Goal: Task Accomplishment & Management: Use online tool/utility

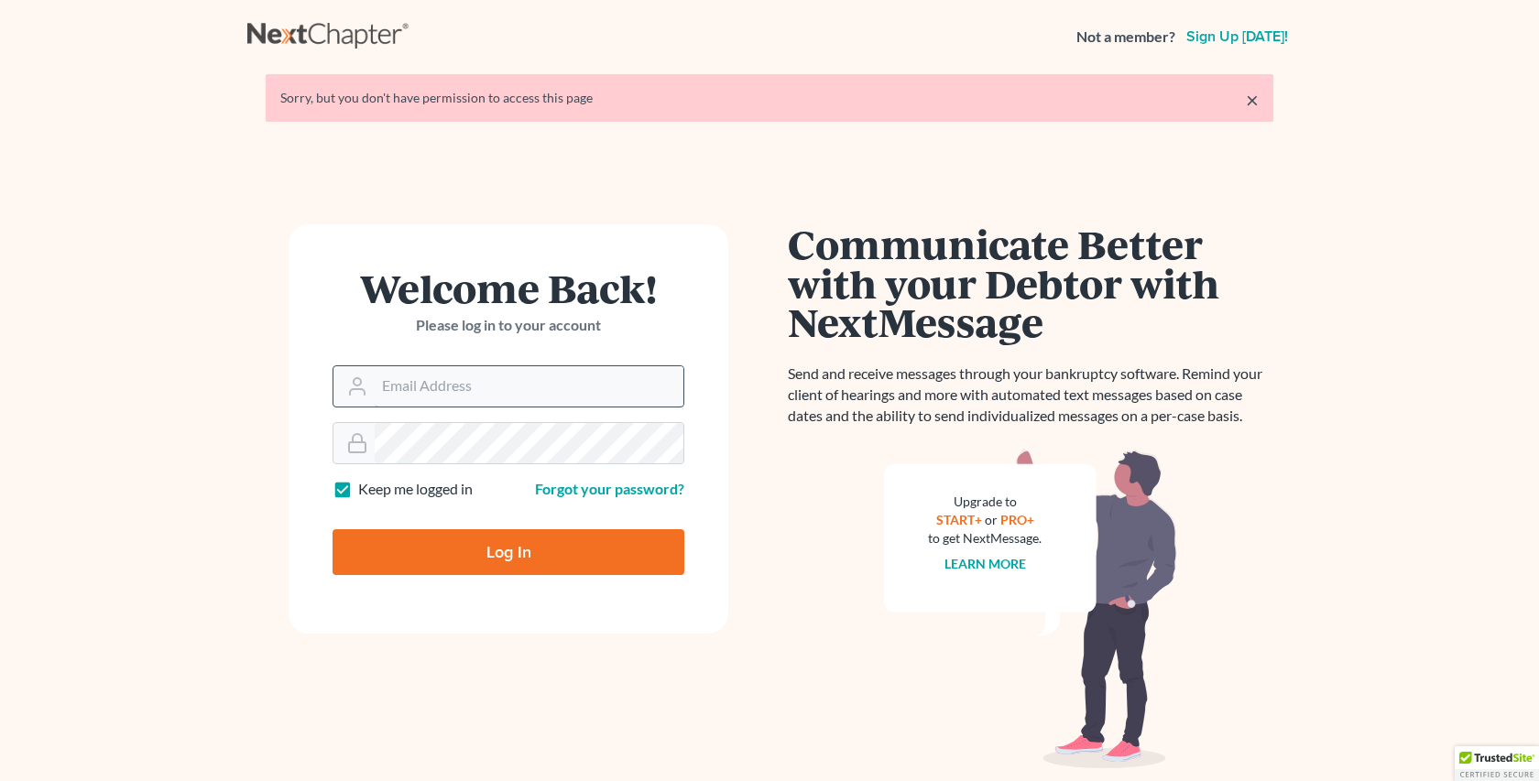
click at [446, 385] on input "Email Address" at bounding box center [529, 386] width 309 height 40
type input "rdanzy@arthurlwalker.com"
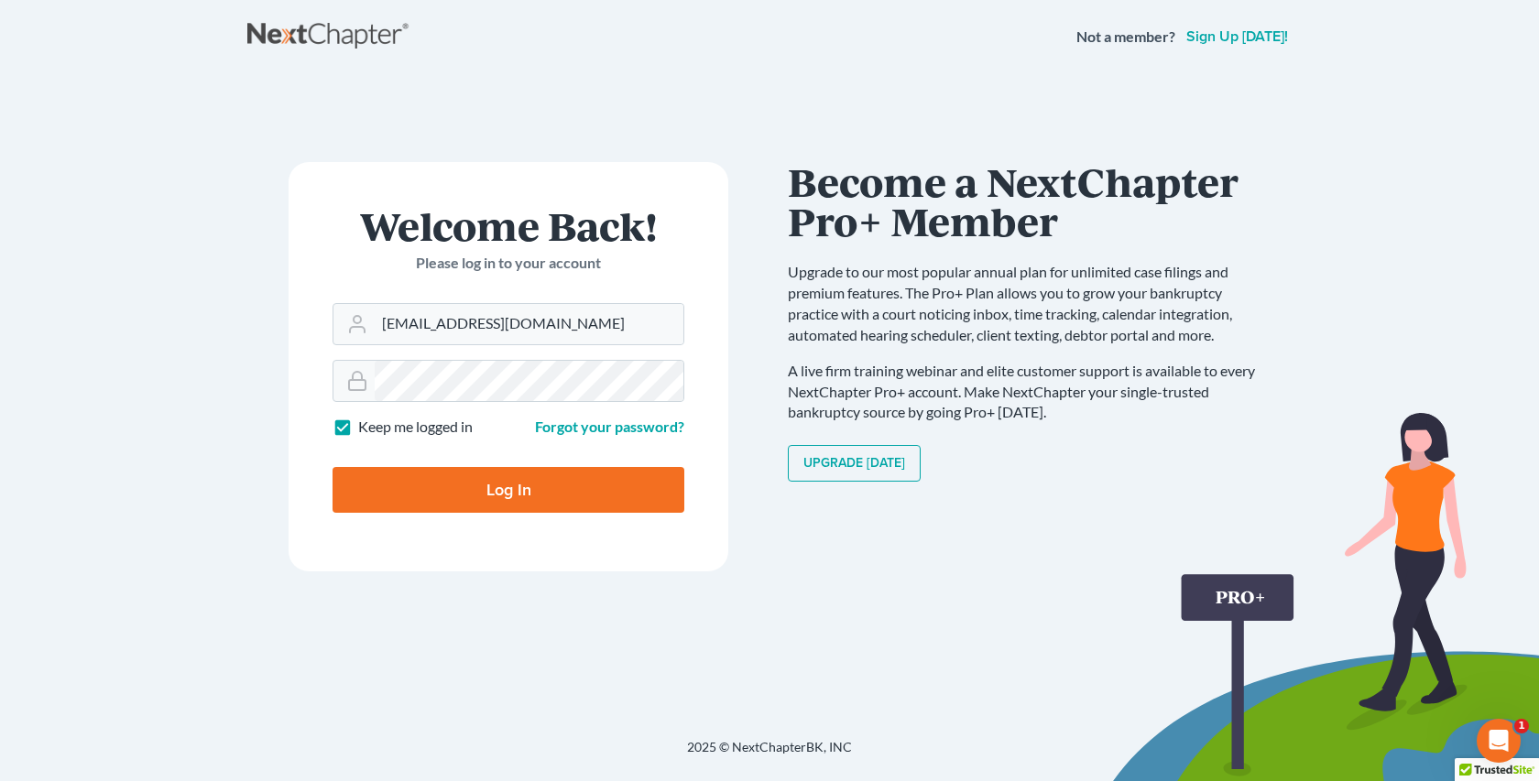
click at [499, 492] on input "Log In" at bounding box center [509, 490] width 352 height 46
type input "Thinking..."
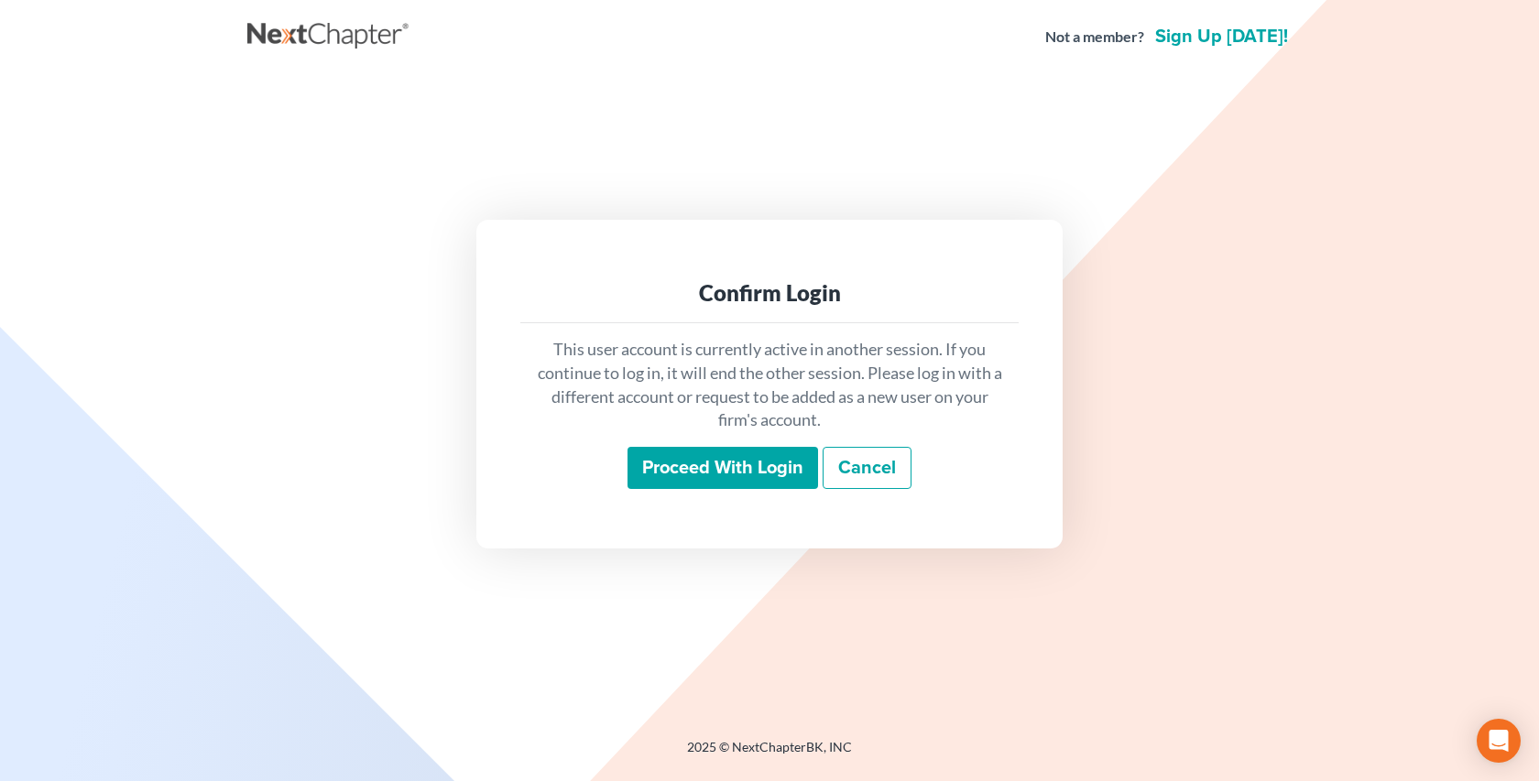
click at [746, 462] on input "Proceed with login" at bounding box center [722, 468] width 191 height 42
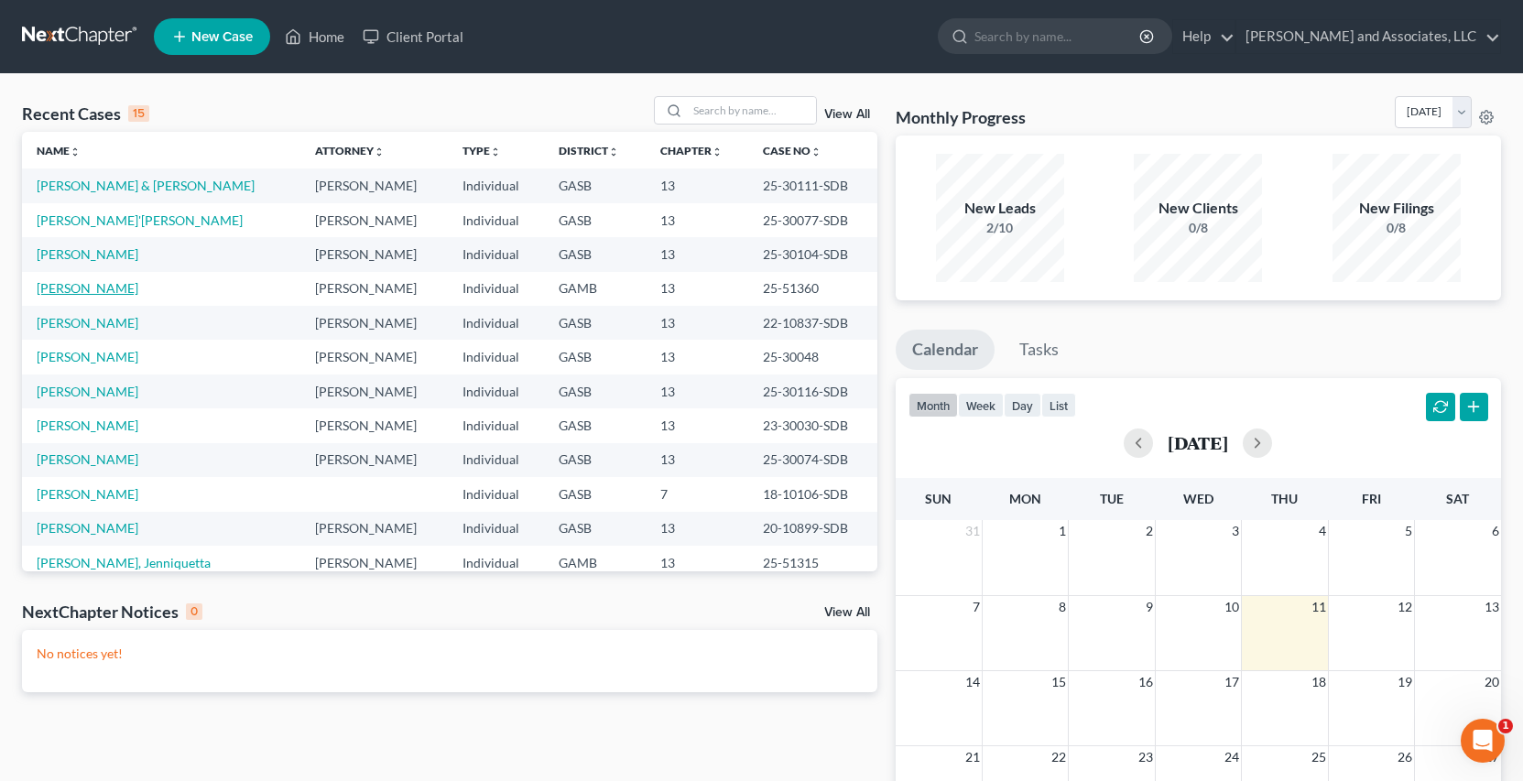
click at [109, 288] on link "Williams, Patricia" at bounding box center [88, 288] width 102 height 16
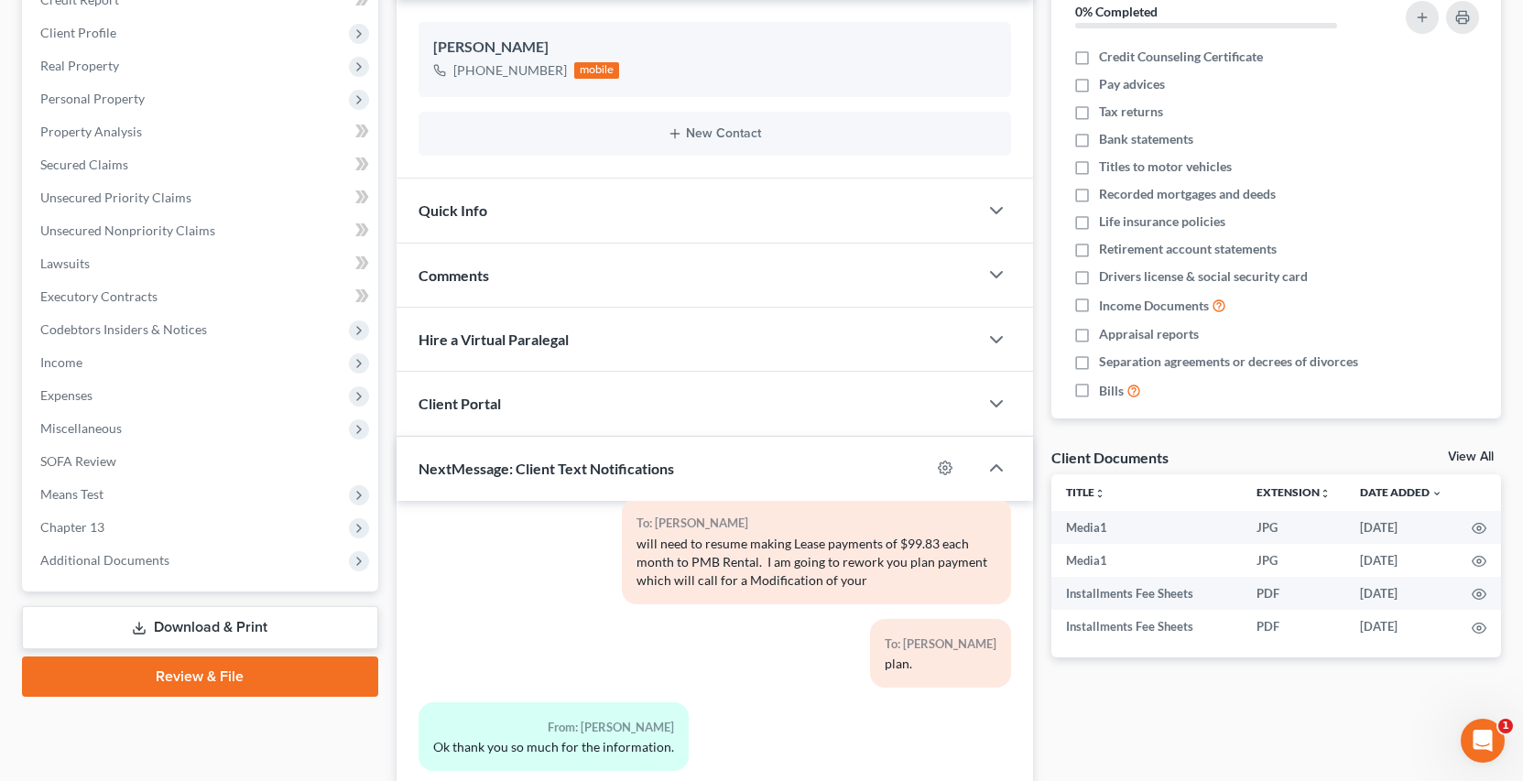
scroll to position [245, 0]
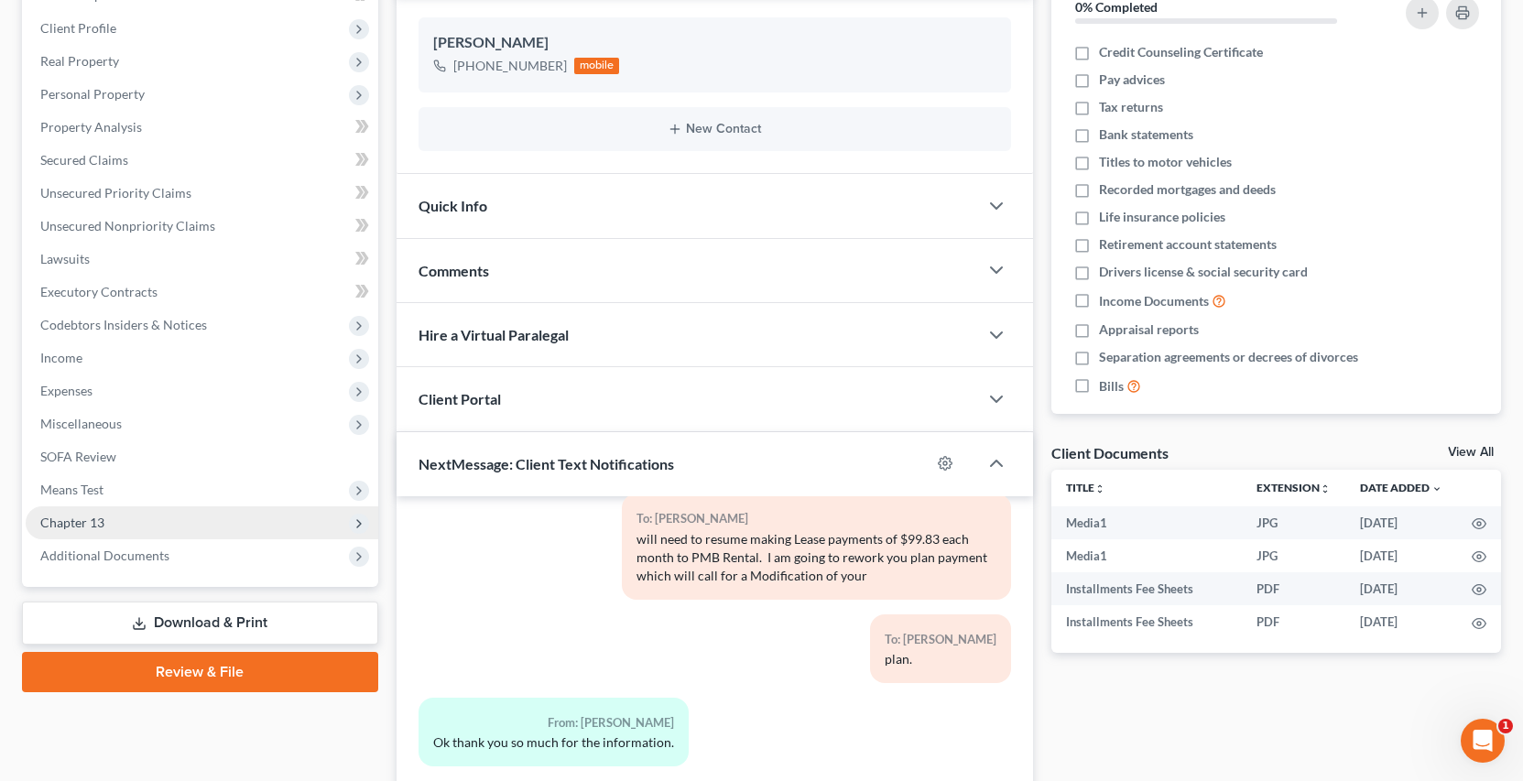
click at [93, 522] on span "Chapter 13" at bounding box center [72, 523] width 64 height 16
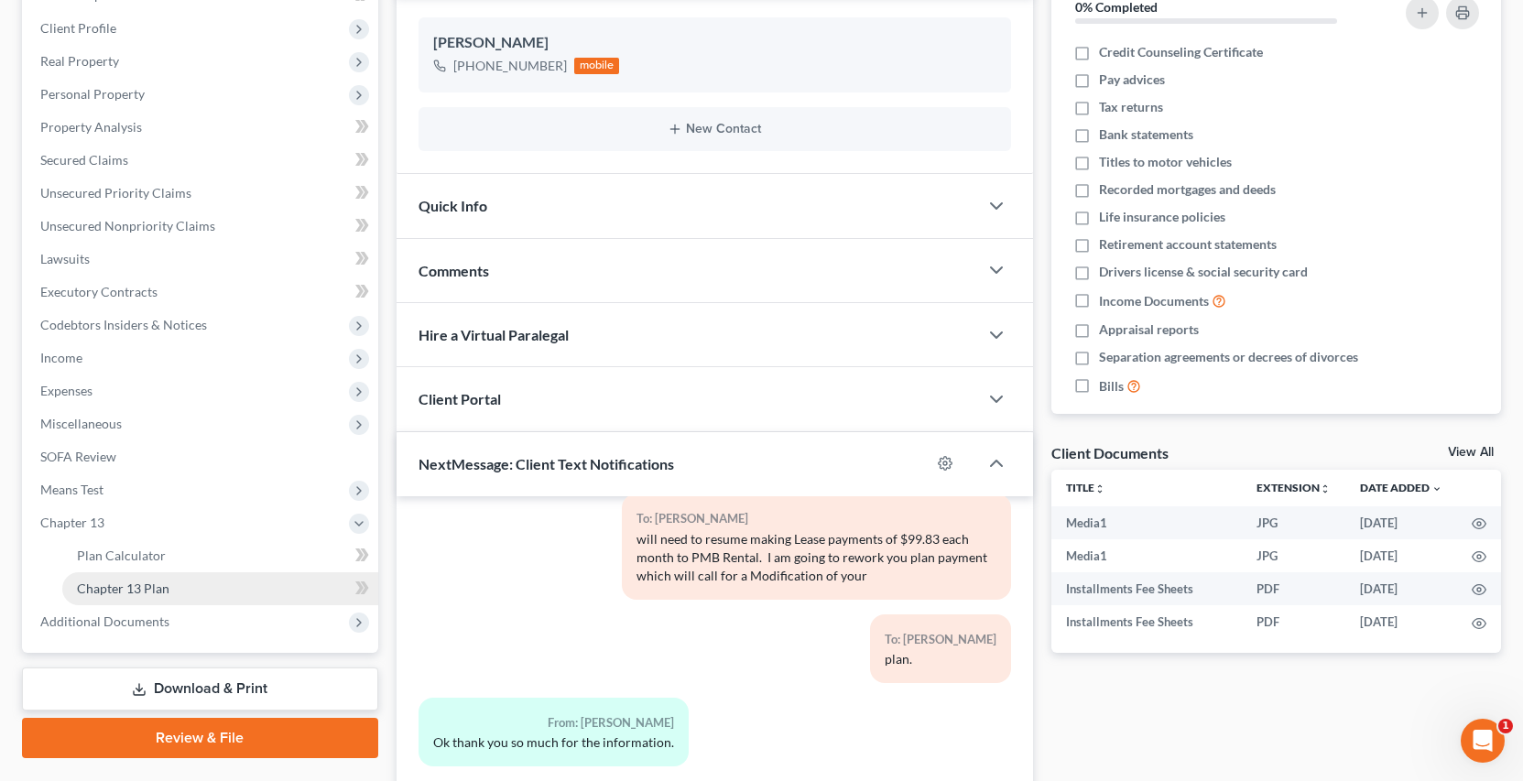
click at [151, 588] on span "Chapter 13 Plan" at bounding box center [123, 589] width 93 height 16
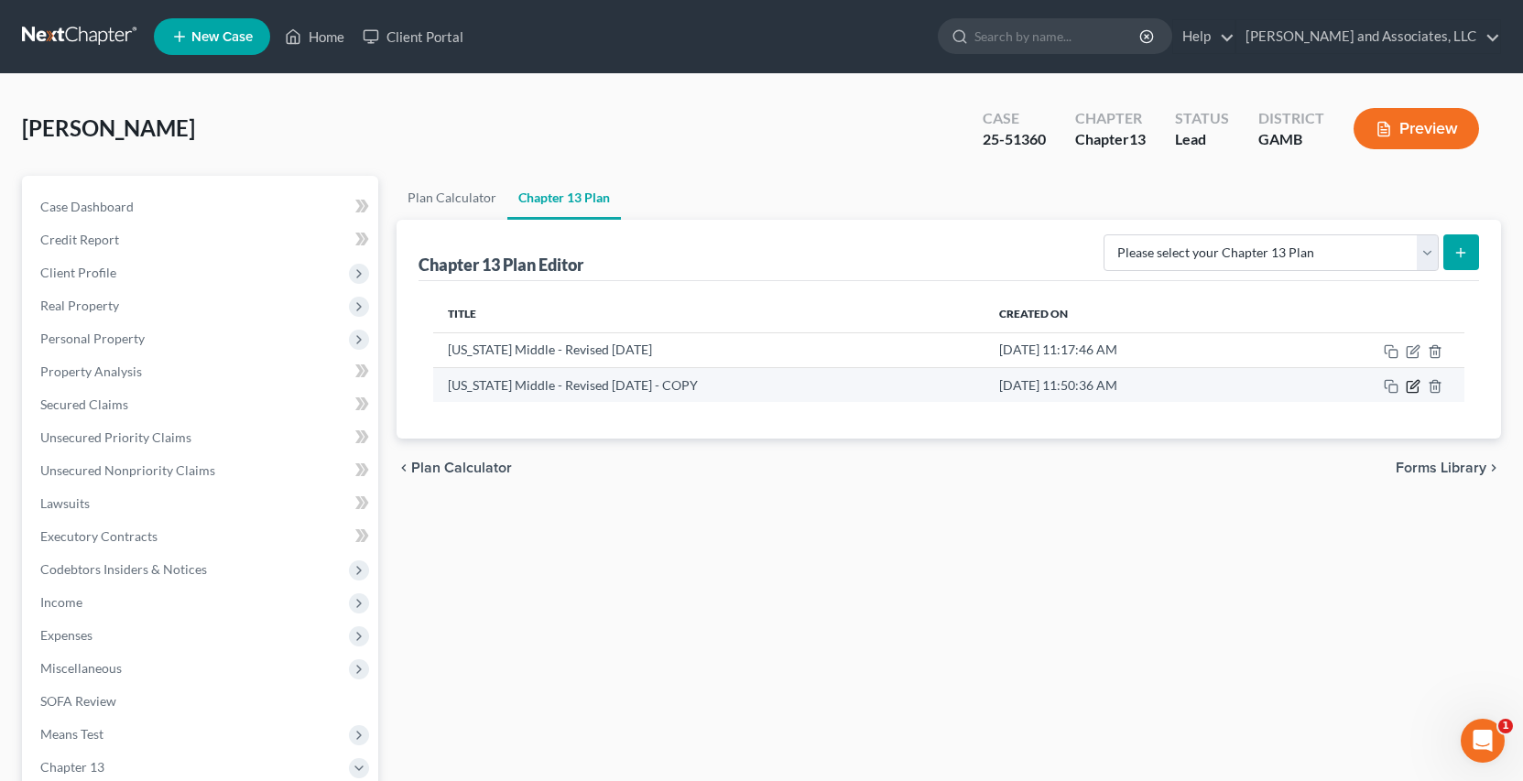
click at [1410, 387] on icon "button" at bounding box center [1413, 386] width 15 height 15
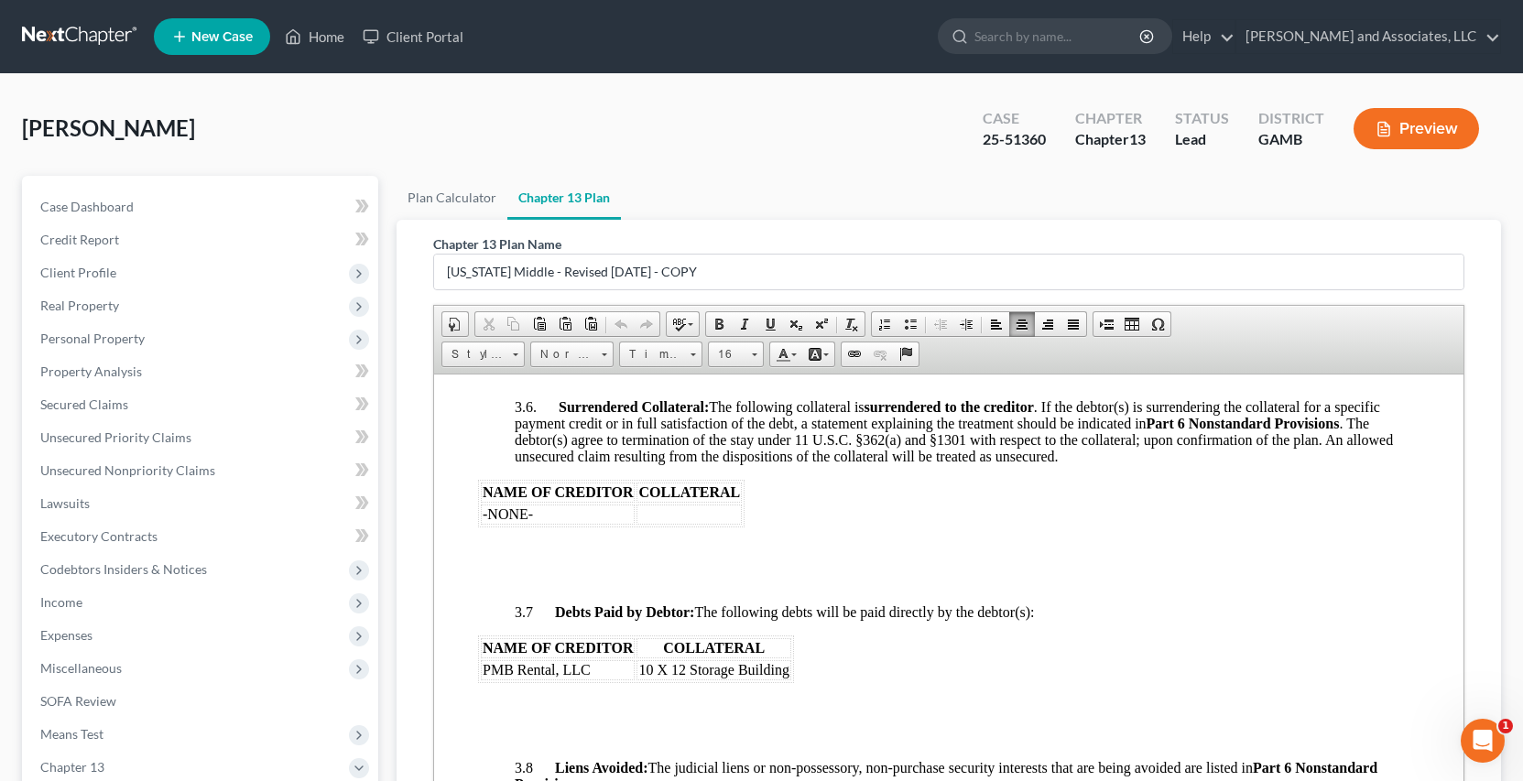
scroll to position [2823, 0]
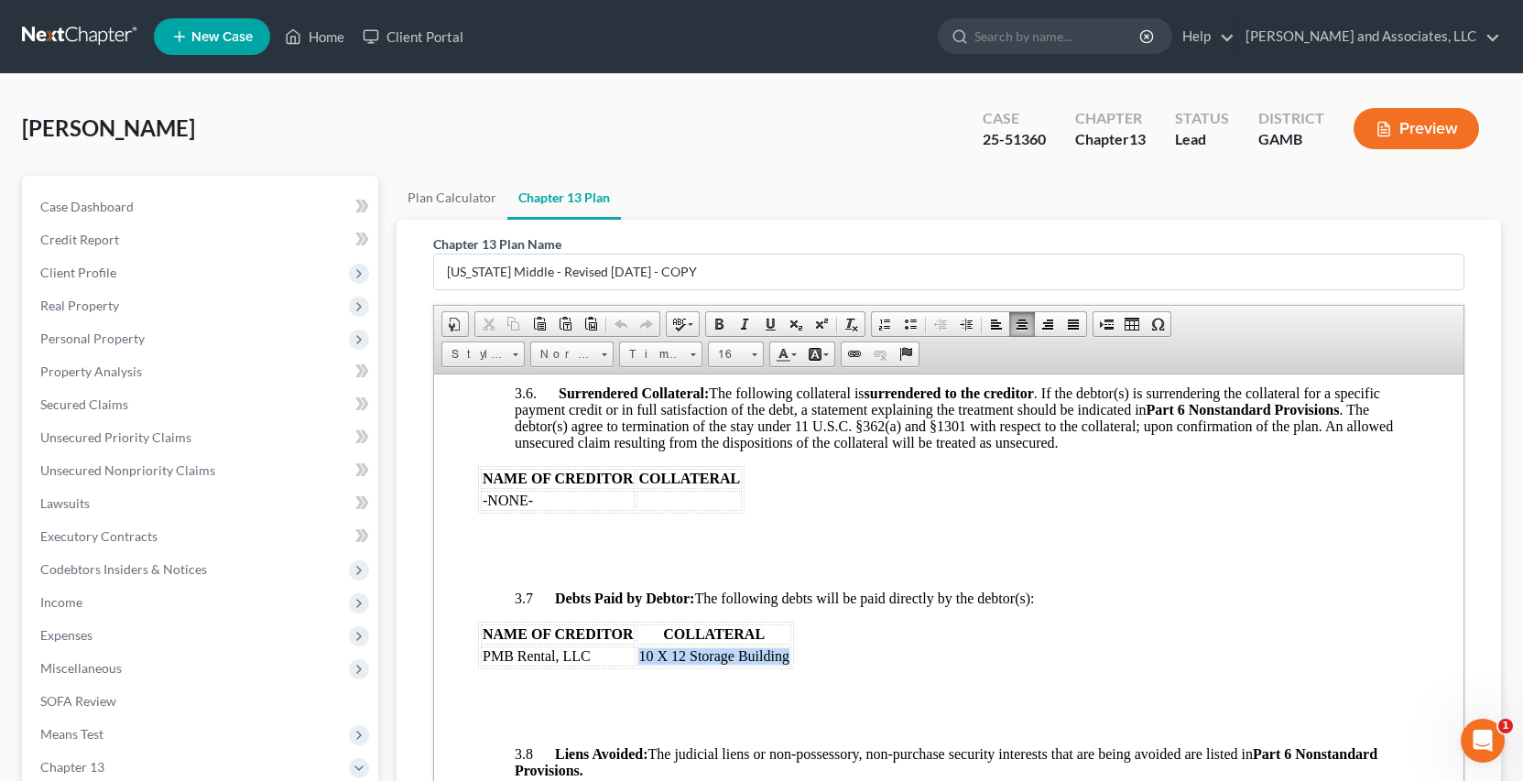
drag, startPoint x: 791, startPoint y: 623, endPoint x: 636, endPoint y: 619, distance: 154.9
click at [636, 621] on table "NAME OF CREDITOR COLLATERAL PMB Rental, LLC 10 X 12 Storage Building" at bounding box center [635, 645] width 316 height 48
click at [593, 646] on td "PMB Rental, LLC" at bounding box center [557, 656] width 154 height 20
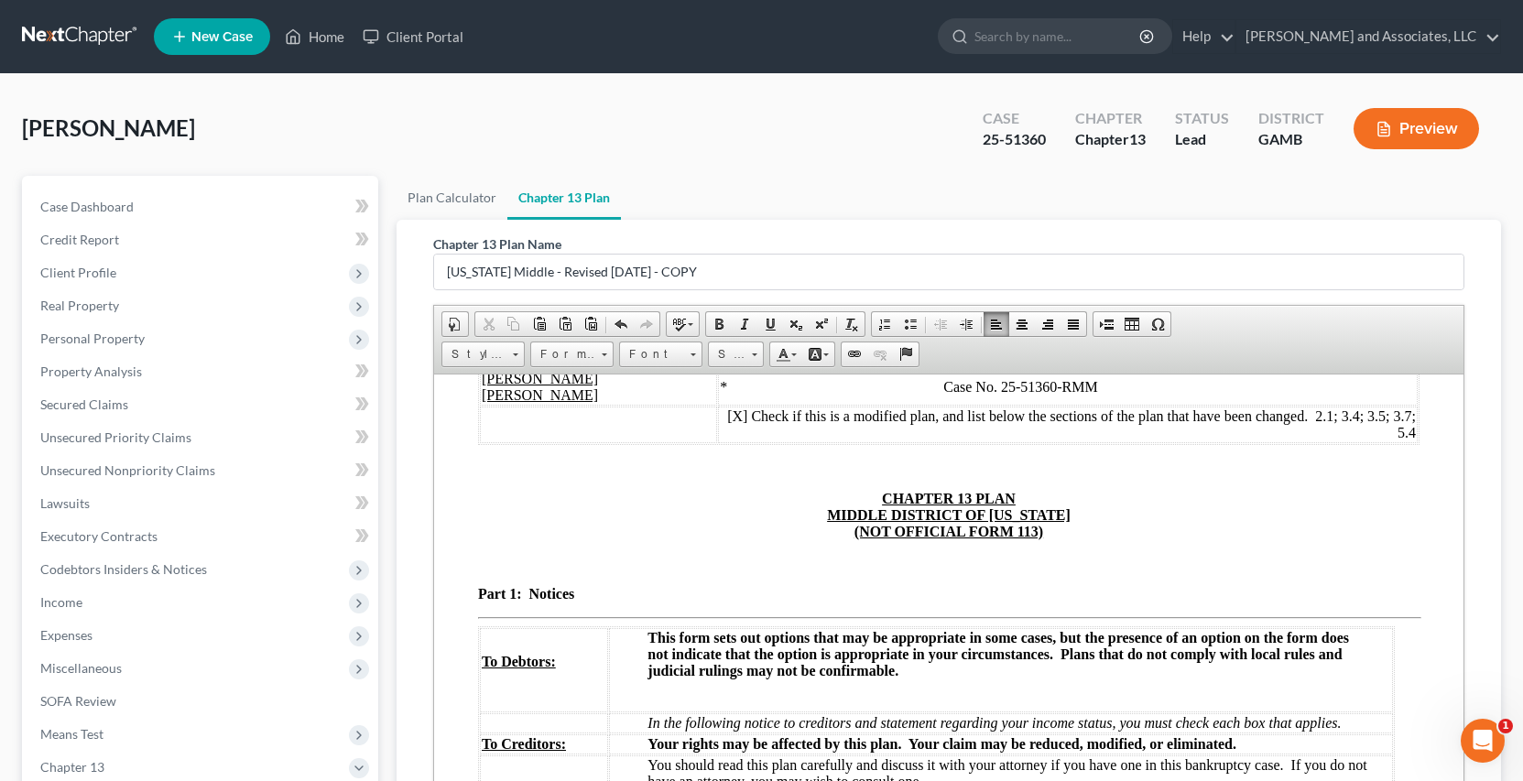
scroll to position [0, 0]
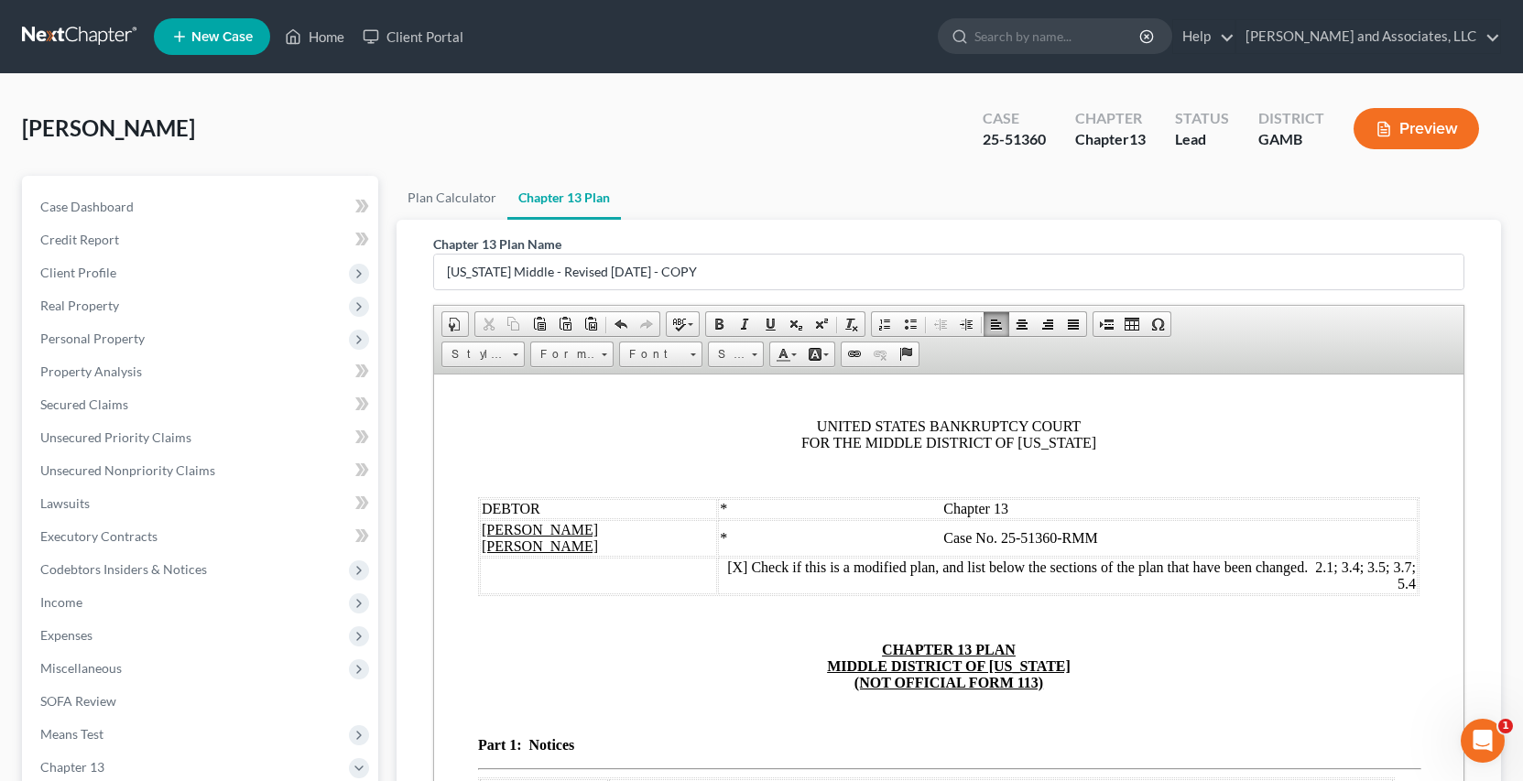
click at [1374, 559] on span "Check if this is a modified plan, and list below the sections of the plan that …" at bounding box center [1082, 575] width 665 height 32
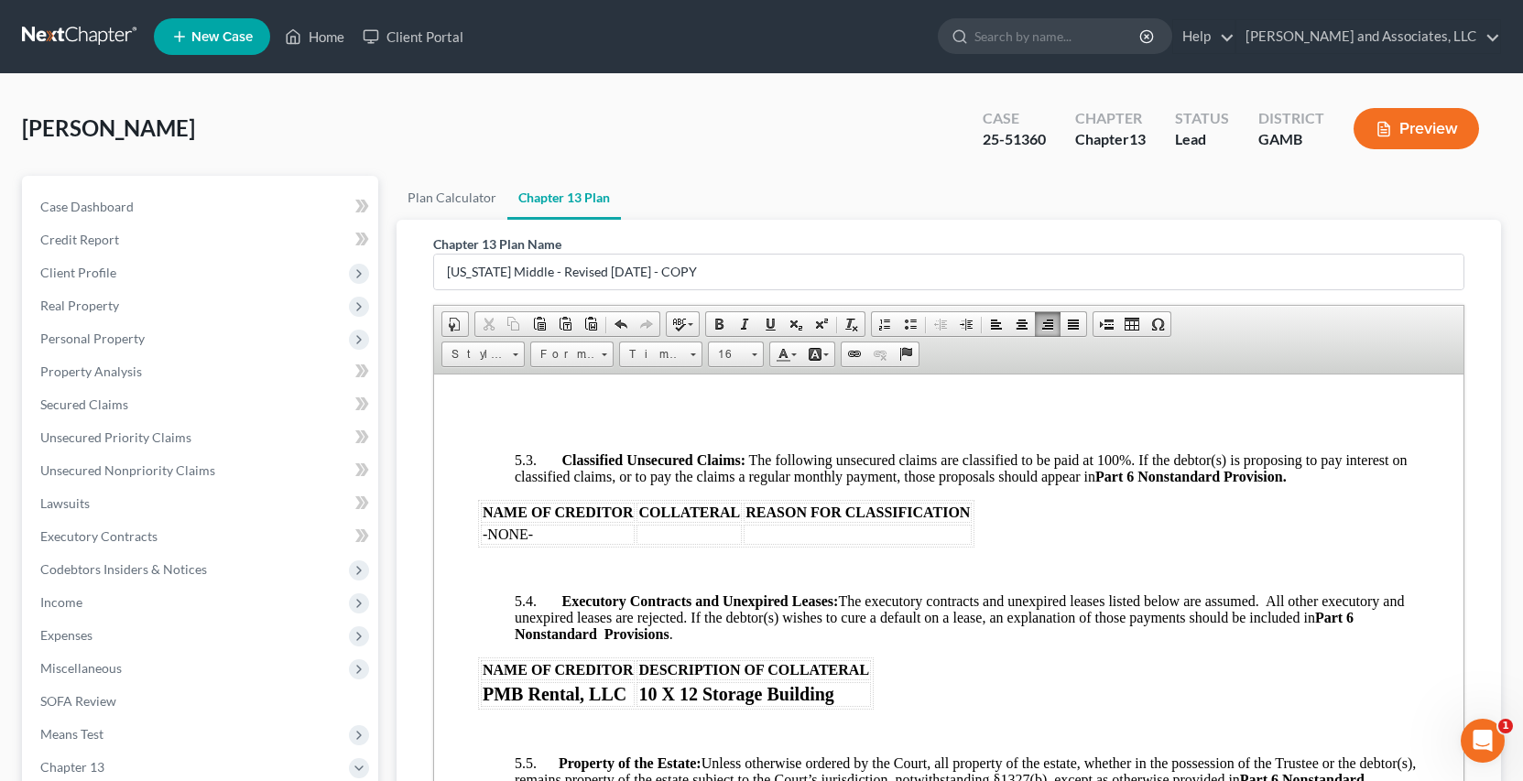
scroll to position [4359, 0]
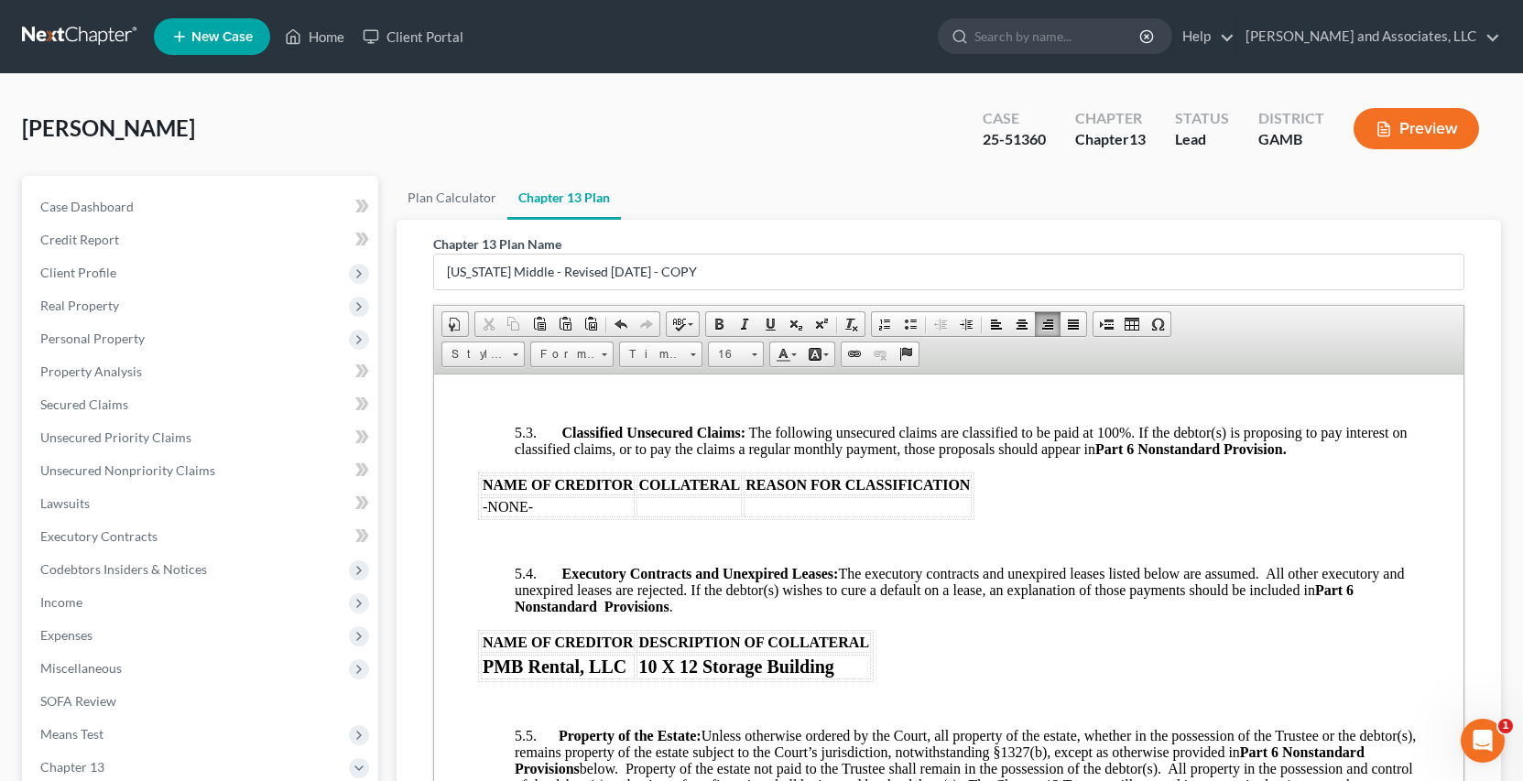
drag, startPoint x: 1457, startPoint y: 409, endPoint x: 1911, endPoint y: 1075, distance: 805.7
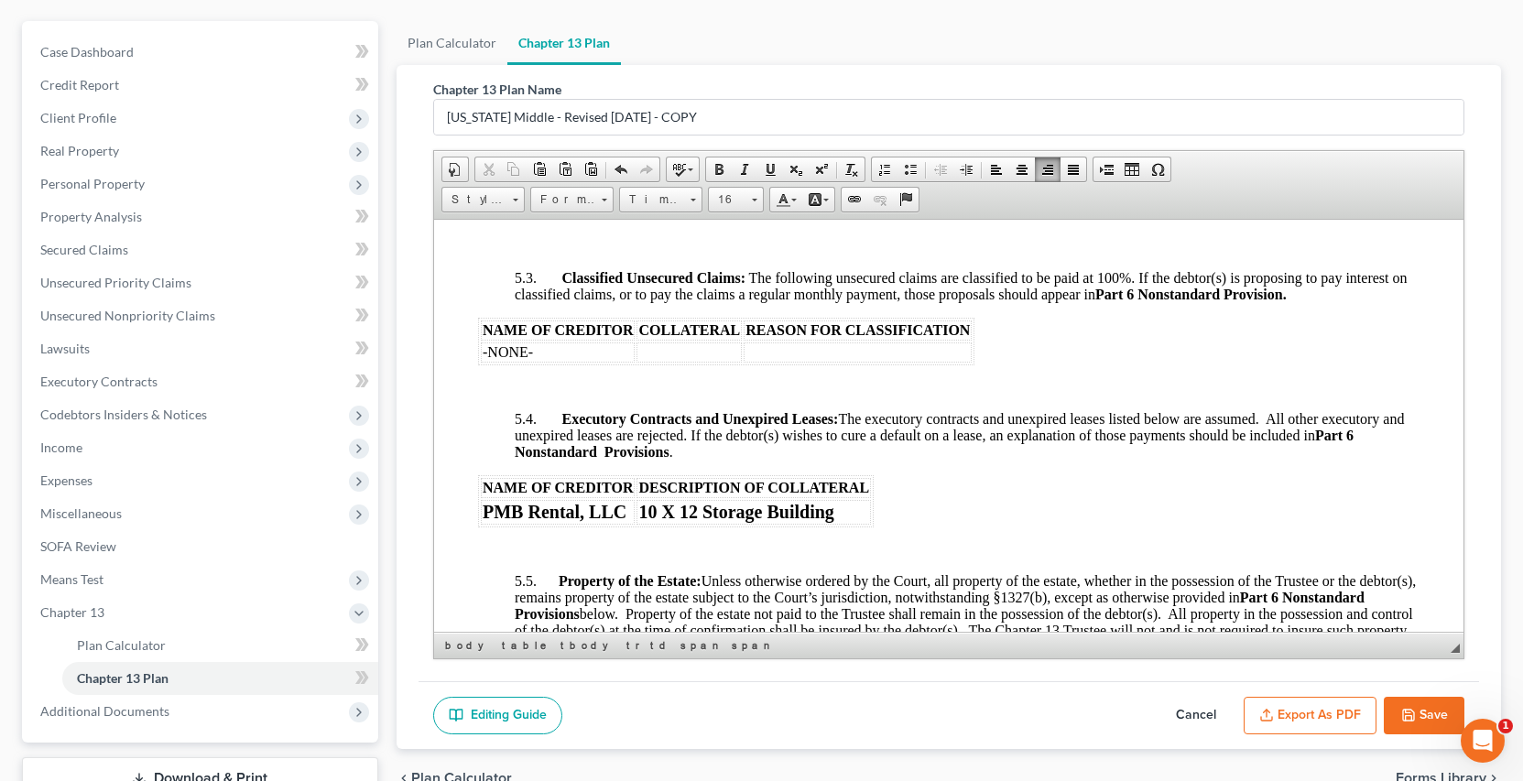
scroll to position [193, 0]
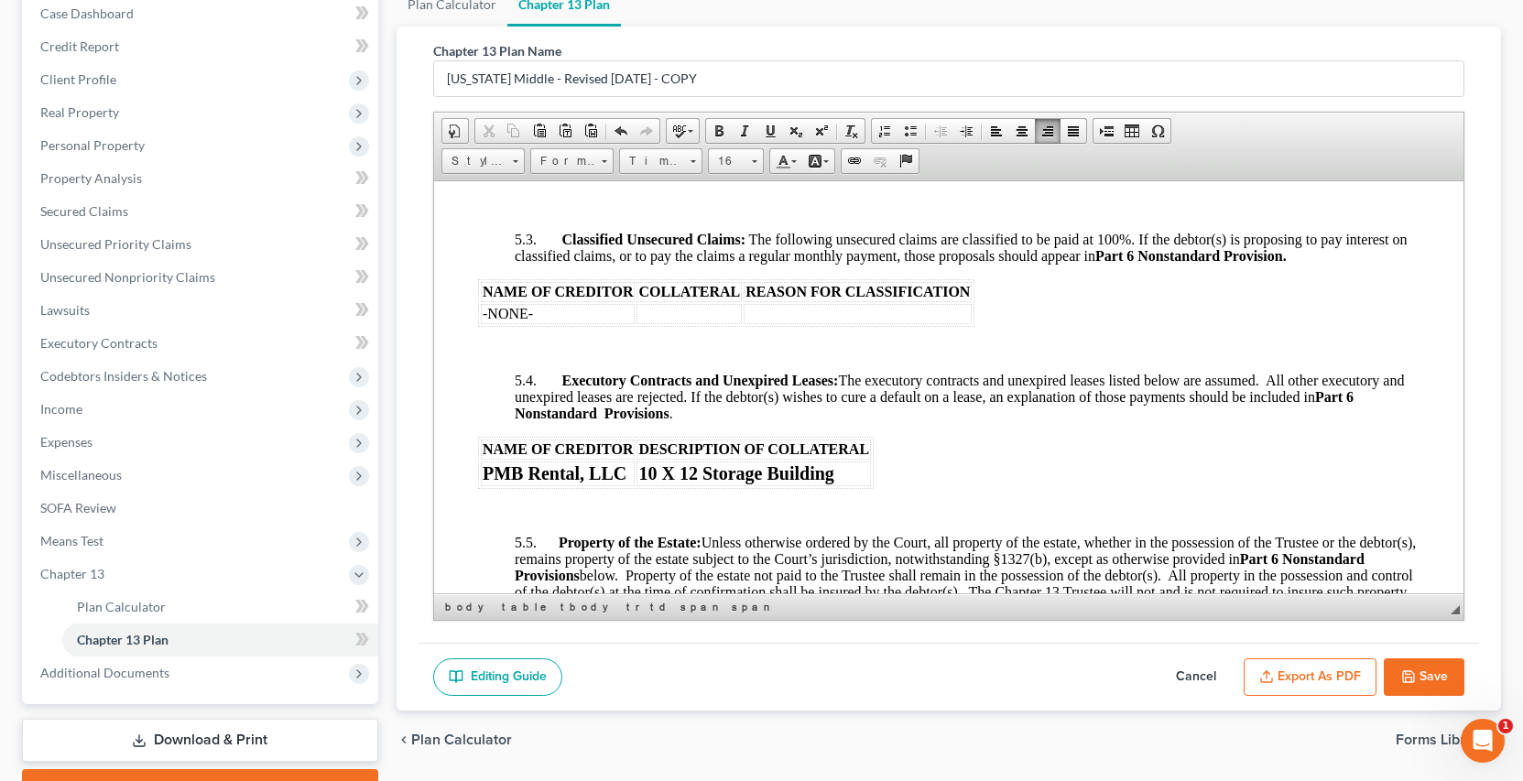
drag, startPoint x: 846, startPoint y: 486, endPoint x: 856, endPoint y: 486, distance: 9.2
click at [856, 486] on td "10 X 12 Storage Building" at bounding box center [753, 473] width 235 height 25
click at [624, 483] on font "PMB Rental, LLC" at bounding box center [554, 473] width 144 height 20
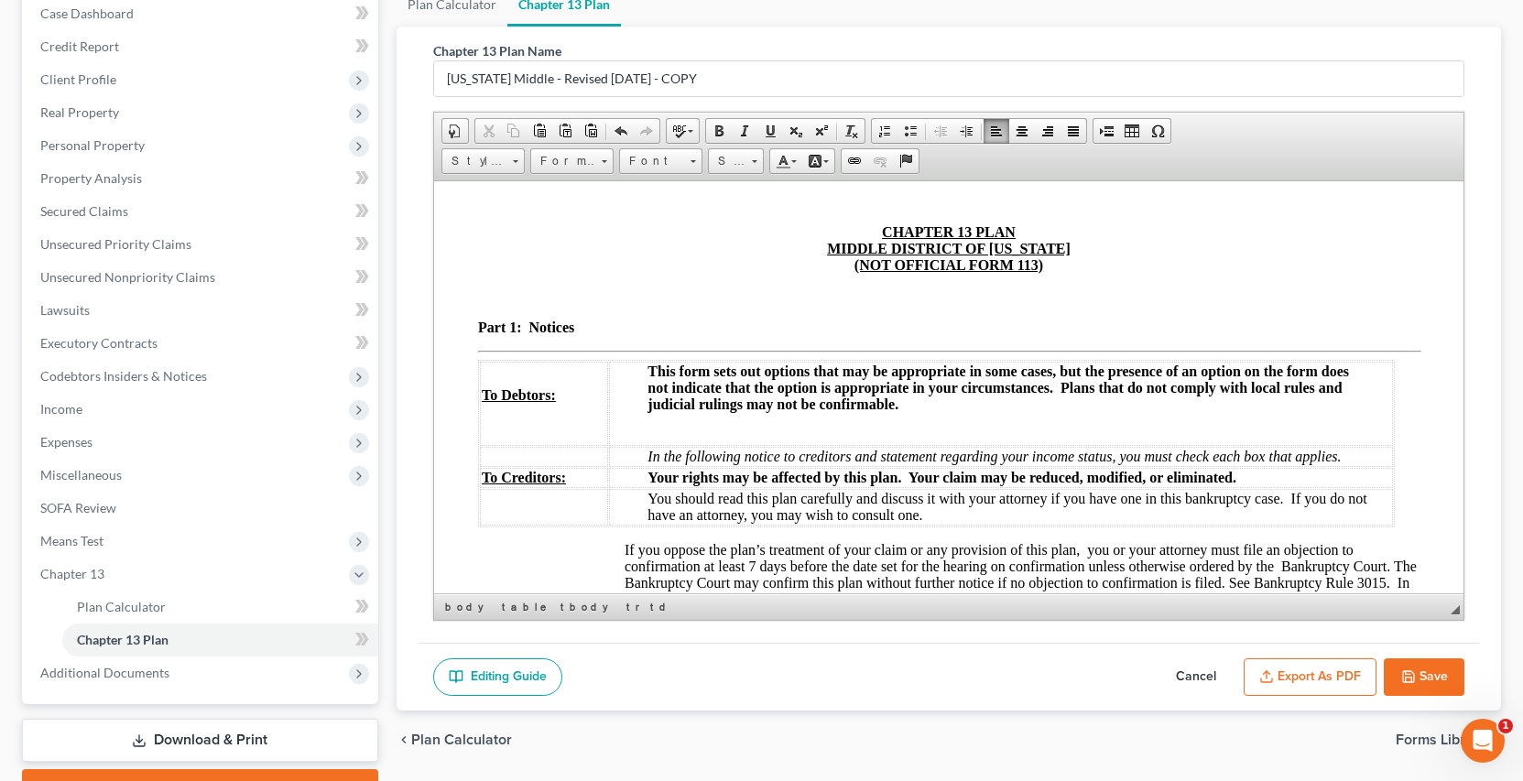
scroll to position [0, 0]
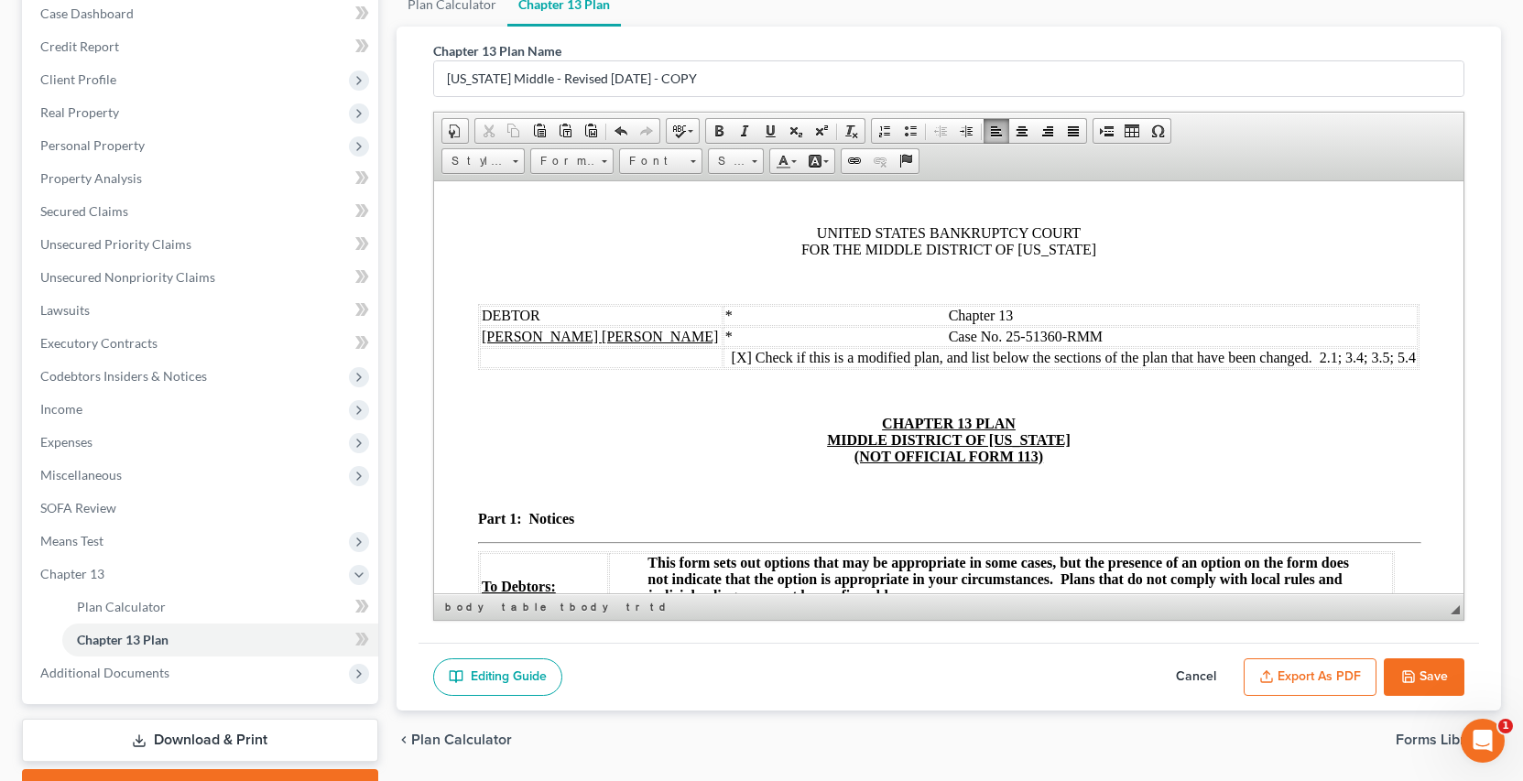
drag, startPoint x: 1458, startPoint y: 500, endPoint x: 1904, endPoint y: 439, distance: 449.4
click at [1400, 356] on td "[X] Check if this is a modified plan, and list below the sections of the plan t…" at bounding box center [1070, 357] width 694 height 20
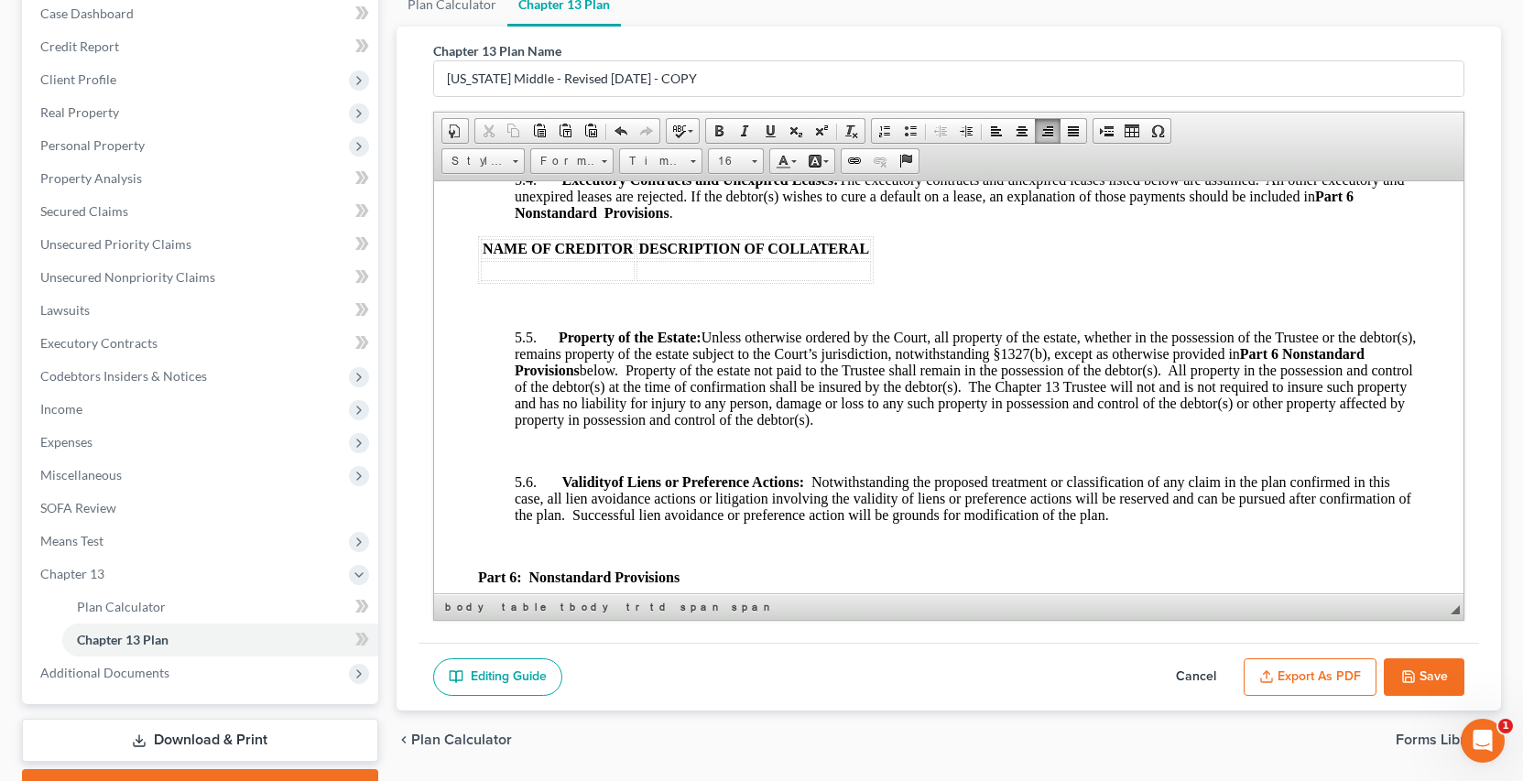
scroll to position [4450, 0]
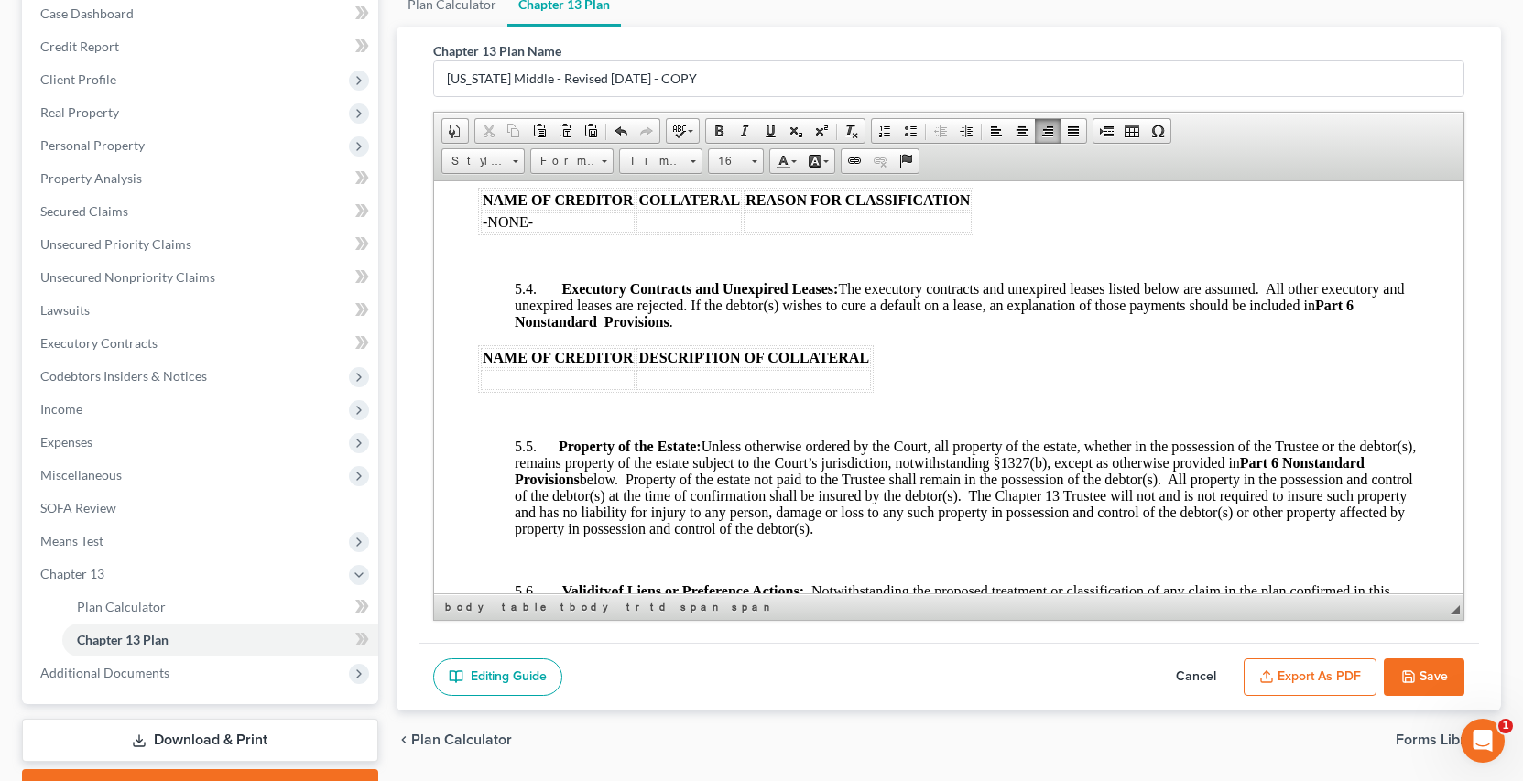
drag, startPoint x: 1455, startPoint y: 213, endPoint x: 1903, endPoint y: 691, distance: 655.2
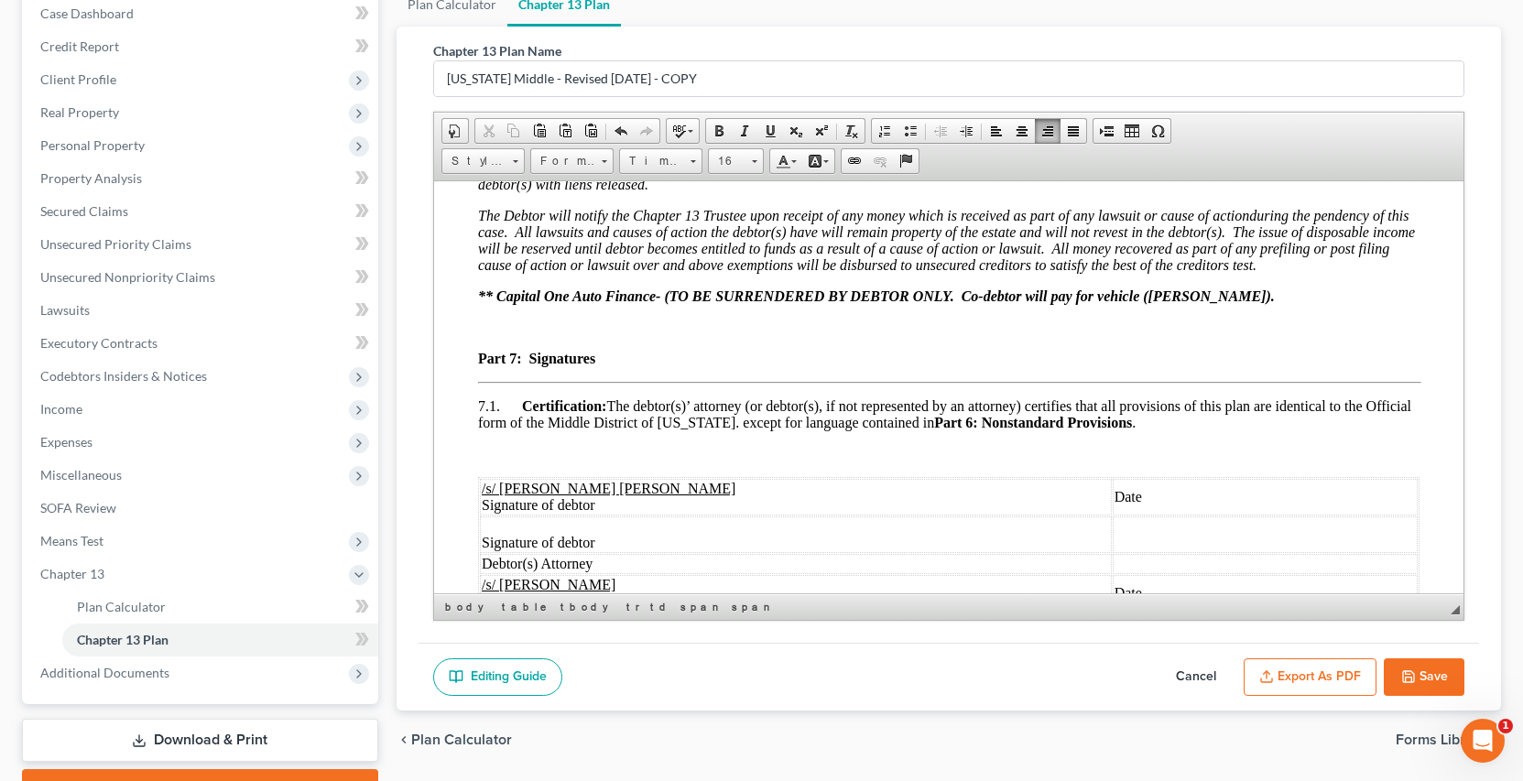
scroll to position [5094, 0]
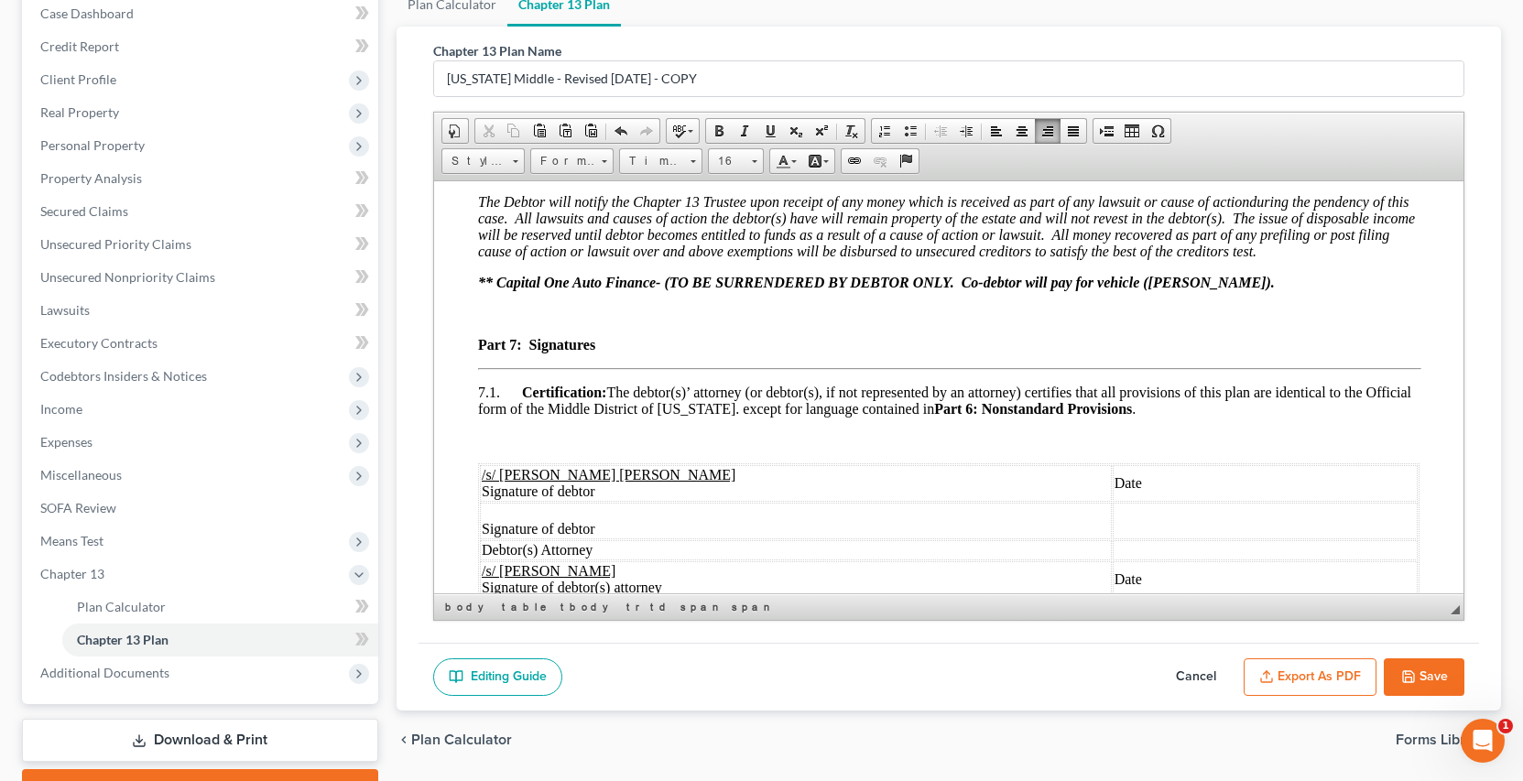
click at [480, 322] on p at bounding box center [948, 313] width 942 height 16
drag, startPoint x: 481, startPoint y: 324, endPoint x: 603, endPoint y: 342, distance: 123.1
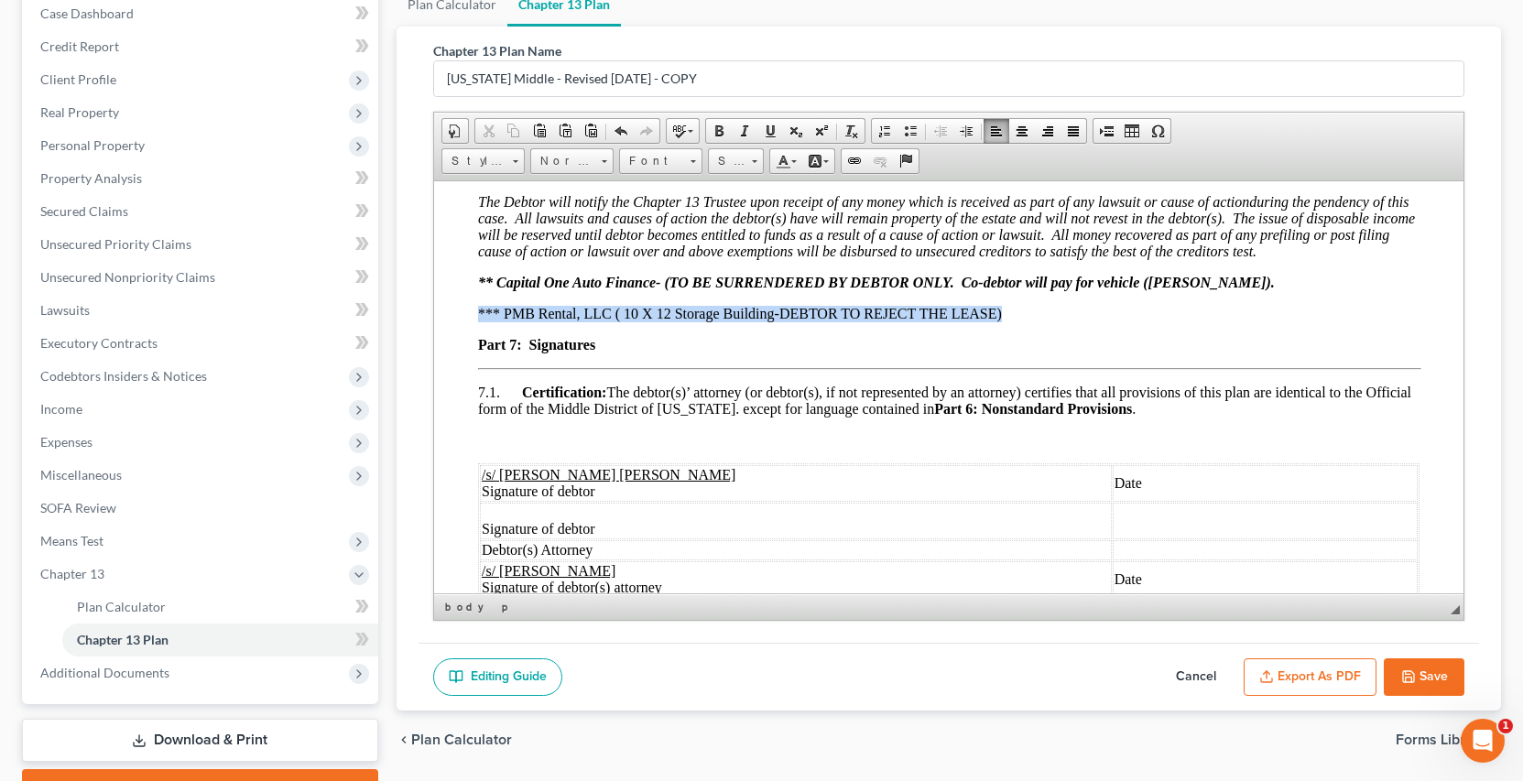
drag, startPoint x: 468, startPoint y: 325, endPoint x: 1071, endPoint y: 323, distance: 602.8
click at [722, 128] on span at bounding box center [719, 131] width 15 height 15
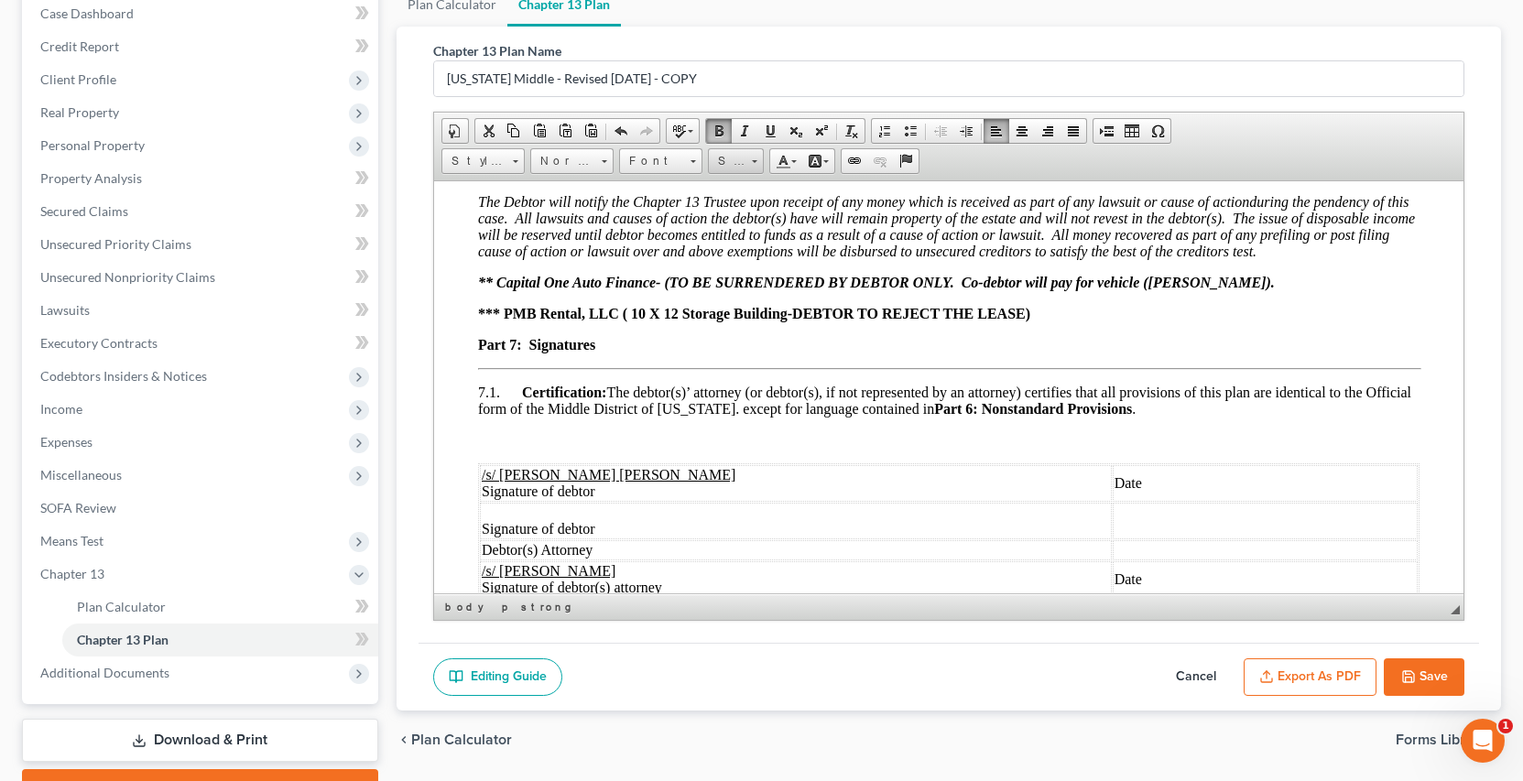
click at [755, 164] on span at bounding box center [754, 158] width 5 height 17
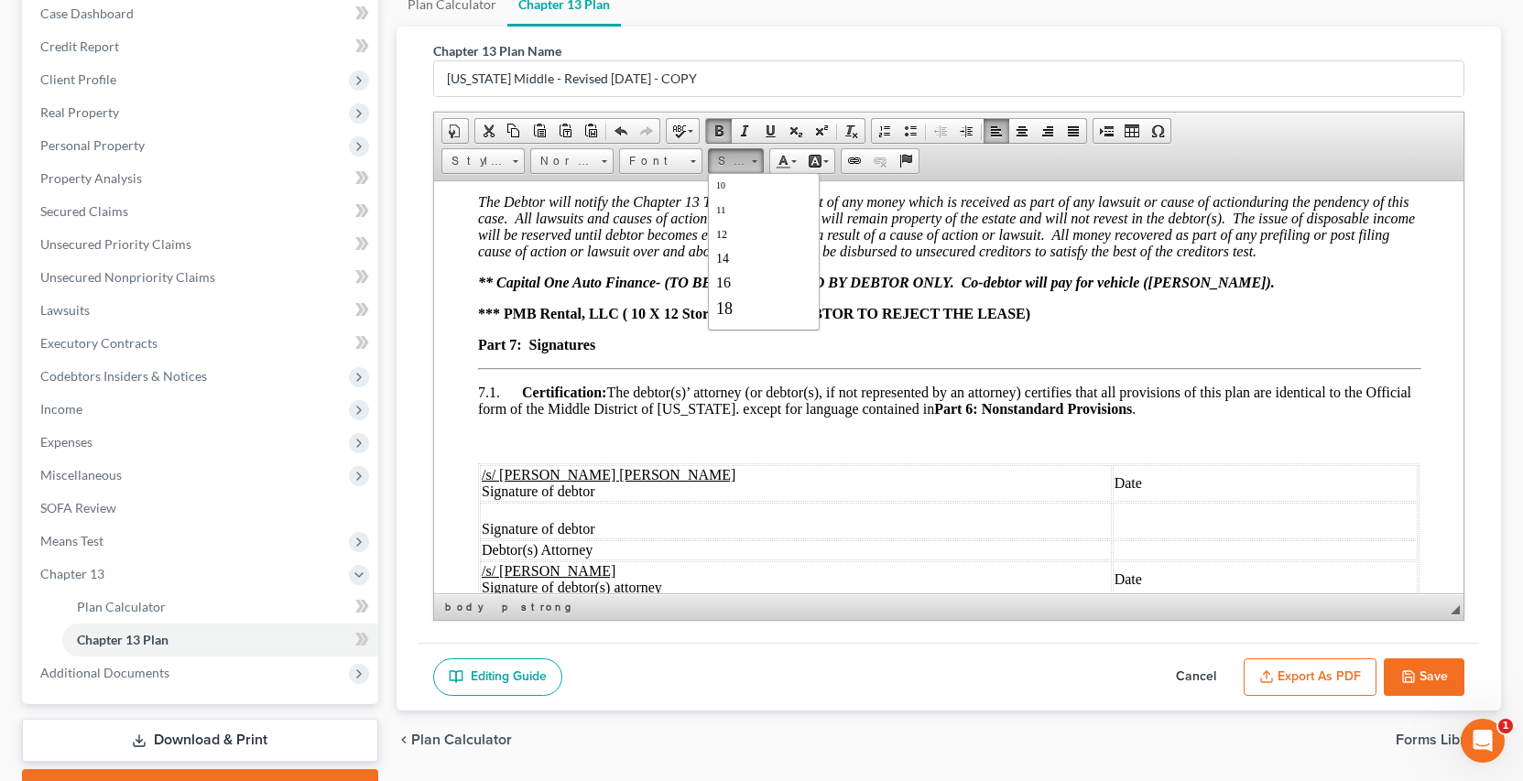
scroll to position [110, 0]
click at [726, 296] on span "20" at bounding box center [724, 299] width 18 height 20
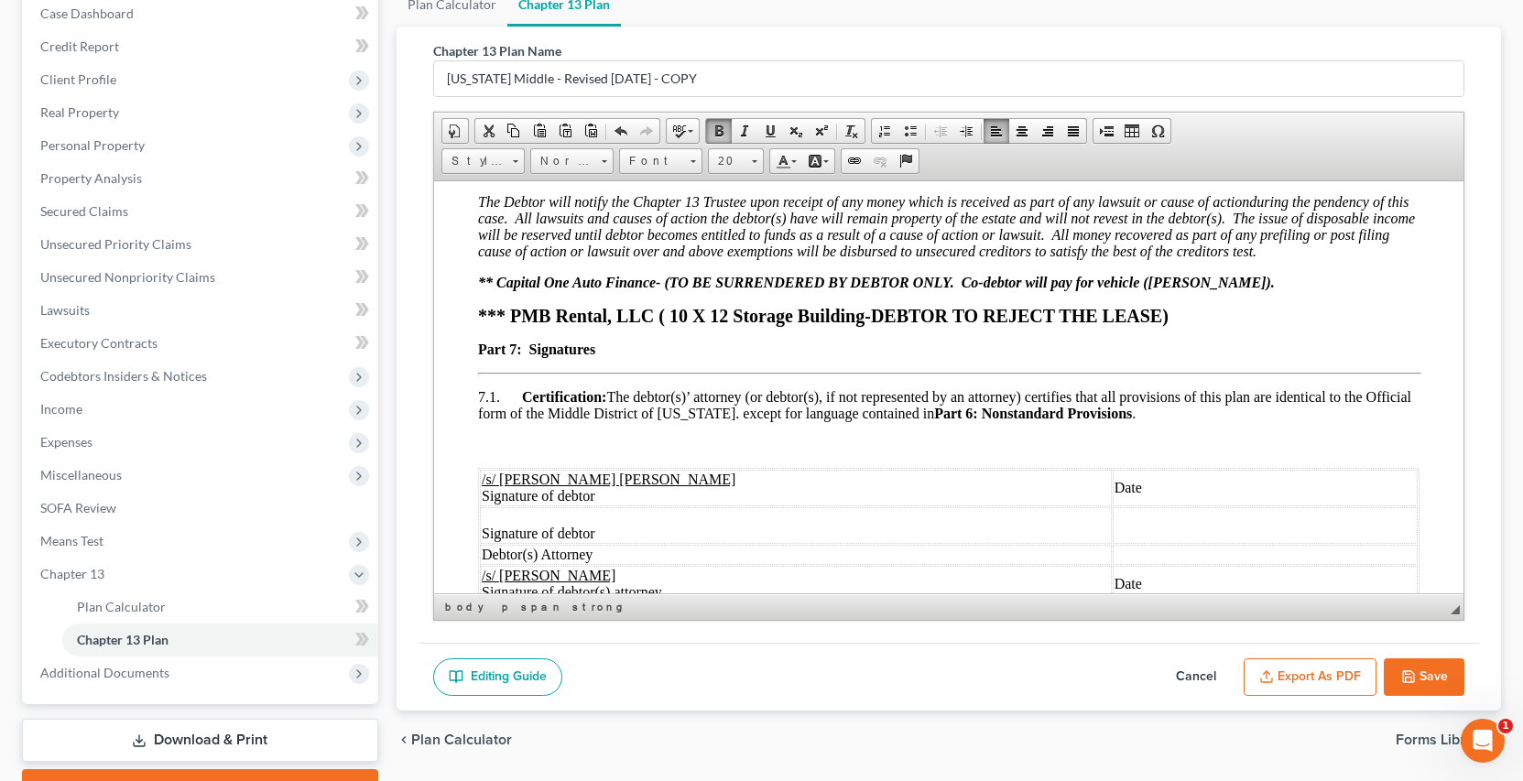
click at [1254, 357] on p "Part 7: Signatures" at bounding box center [948, 349] width 942 height 16
click at [1194, 326] on p "*** PMB Rental, LLC ( 10 X 12 Storage Building-DEBTOR TO REJECT THE LEASE)" at bounding box center [948, 315] width 942 height 21
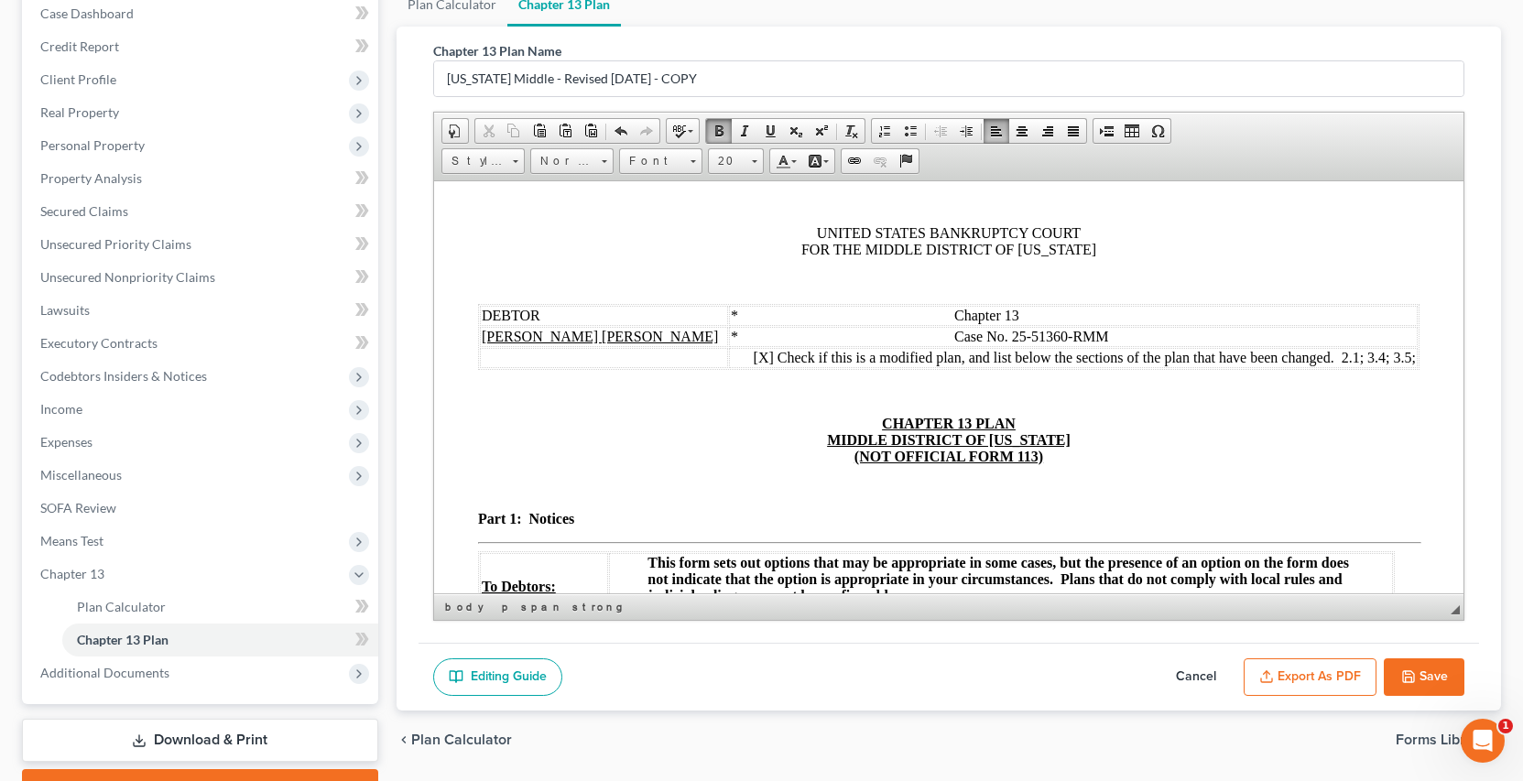
click at [1397, 357] on span "Check if this is a modified plan, and list below the sections of the plan that …" at bounding box center [1096, 357] width 638 height 16
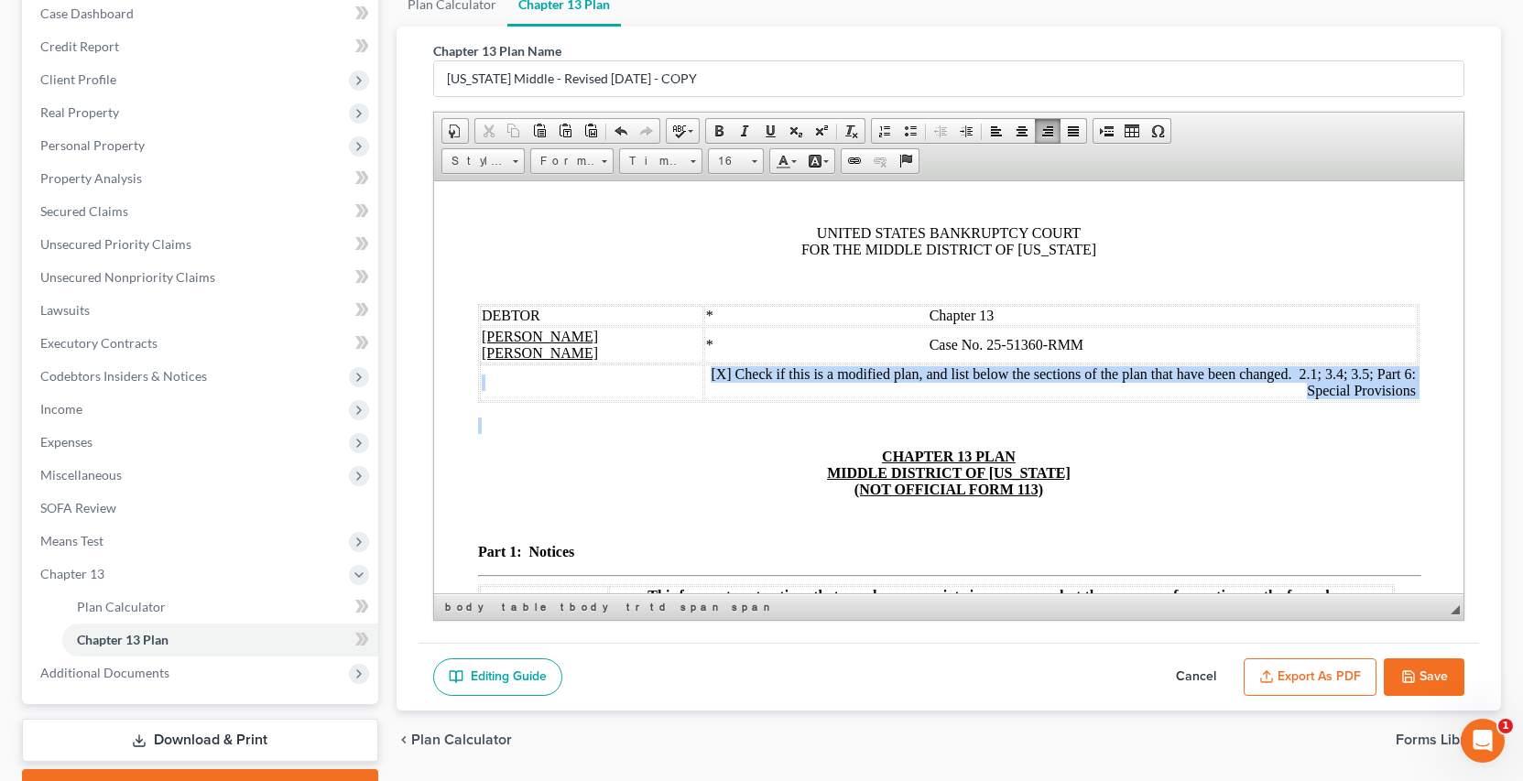
drag, startPoint x: 642, startPoint y: 373, endPoint x: 1396, endPoint y: 409, distance: 754.8
click at [719, 131] on span at bounding box center [719, 131] width 15 height 15
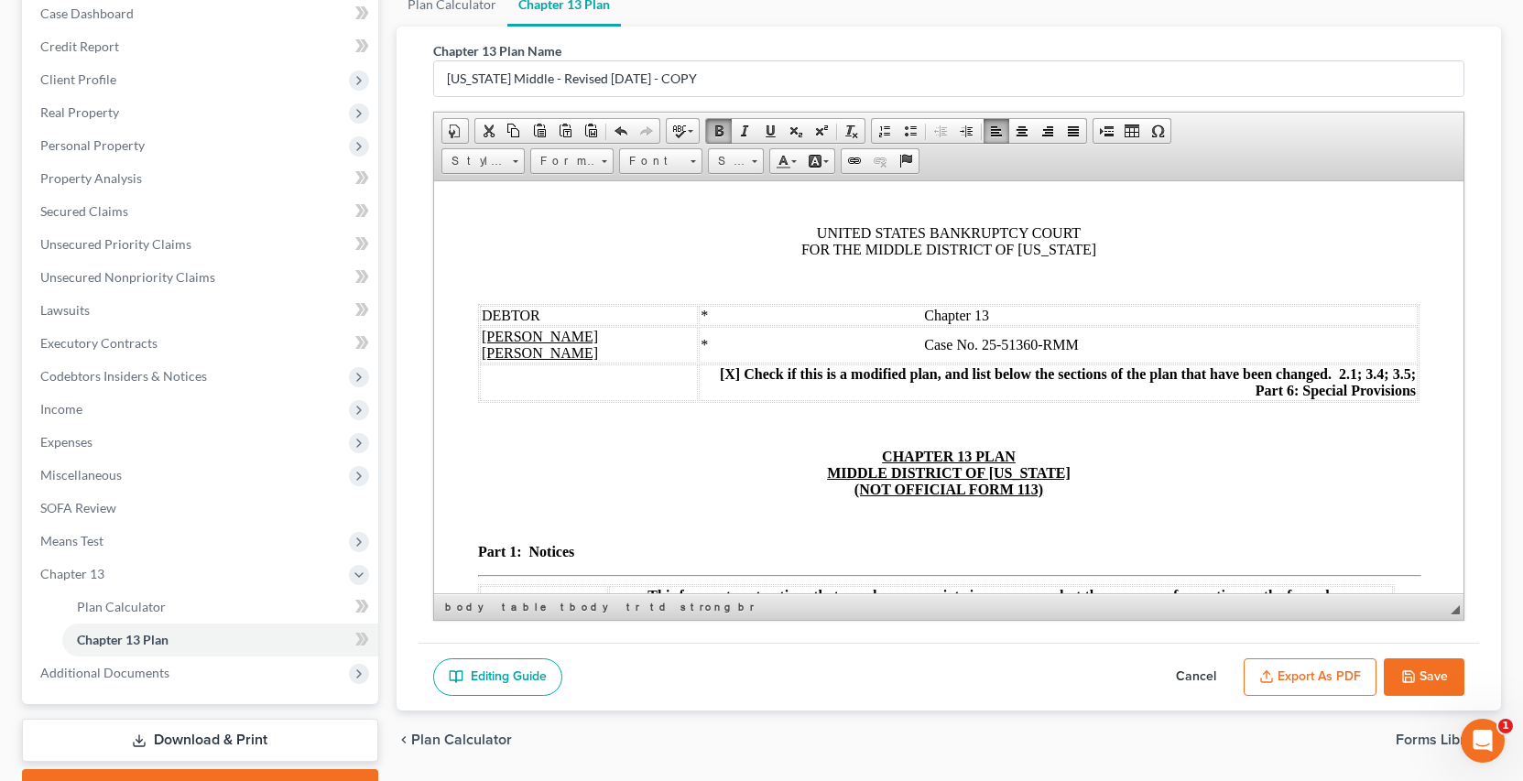
click at [737, 226] on p "UNITED STATES BANKRUPTCY COURT FOR THE MIDDLE DISTRICT OF GEORGIA" at bounding box center [948, 240] width 942 height 33
click at [722, 132] on span at bounding box center [719, 131] width 15 height 15
click at [497, 424] on p at bounding box center [948, 425] width 942 height 16
drag, startPoint x: 473, startPoint y: 421, endPoint x: 713, endPoint y: 430, distance: 240.1
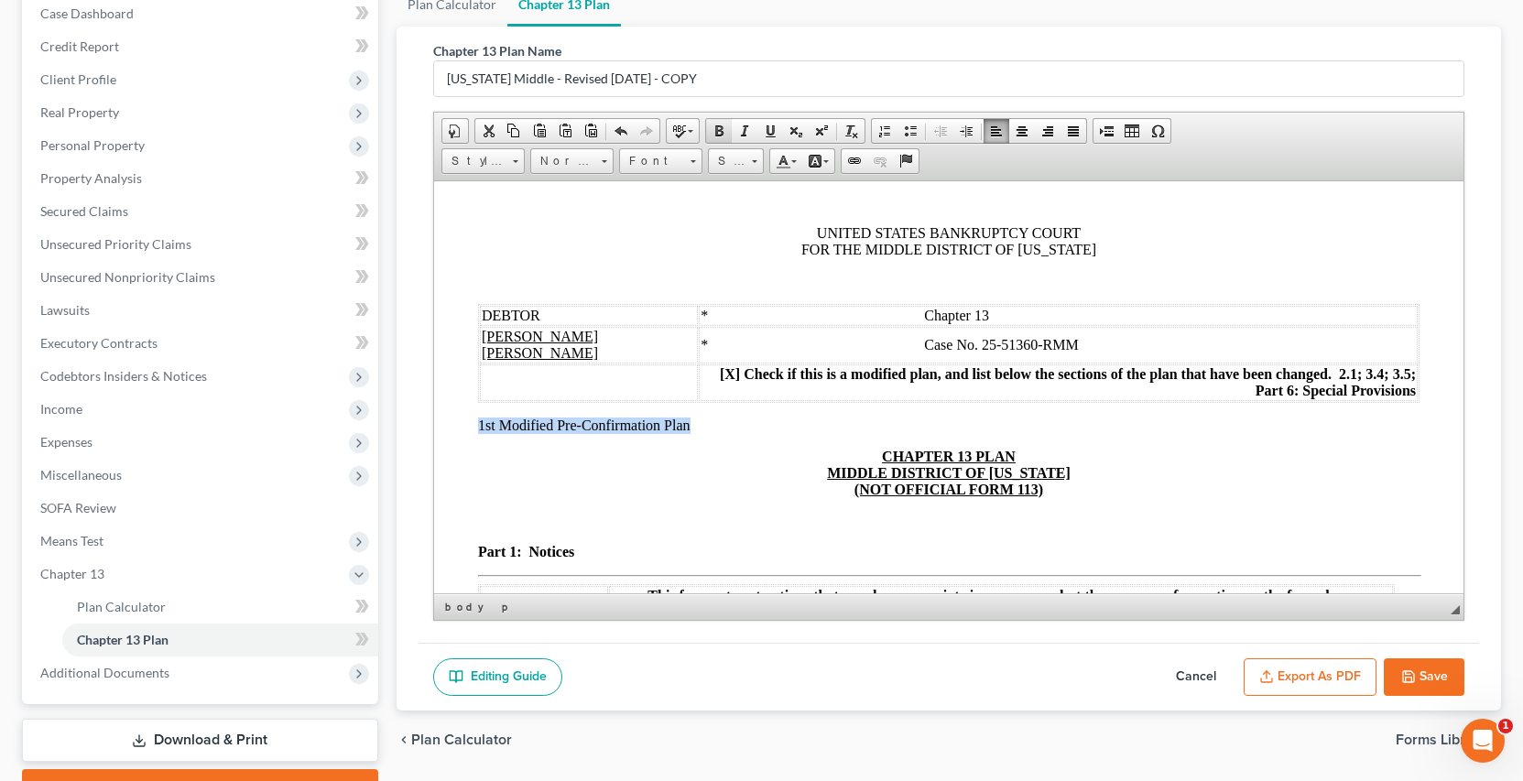
click at [725, 136] on span at bounding box center [719, 131] width 15 height 15
click at [753, 160] on span at bounding box center [754, 161] width 5 height 3
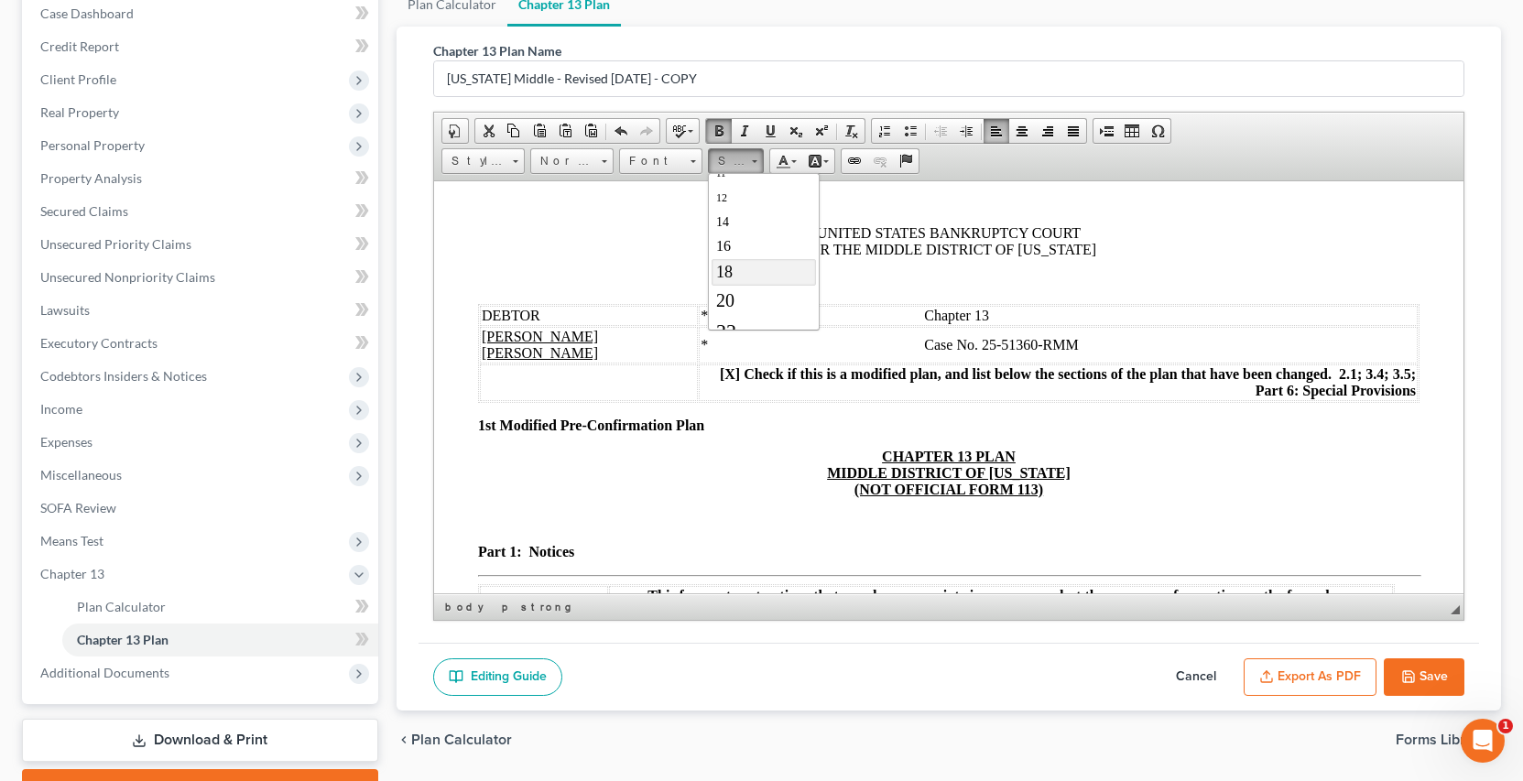
click at [728, 271] on span "18" at bounding box center [723, 271] width 16 height 18
click at [643, 479] on p "CHAPTER 13 PLAN MIDDLE DISTRICT OF GEORGIA (NOT OFFICIAL FORM 113)" at bounding box center [948, 475] width 942 height 49
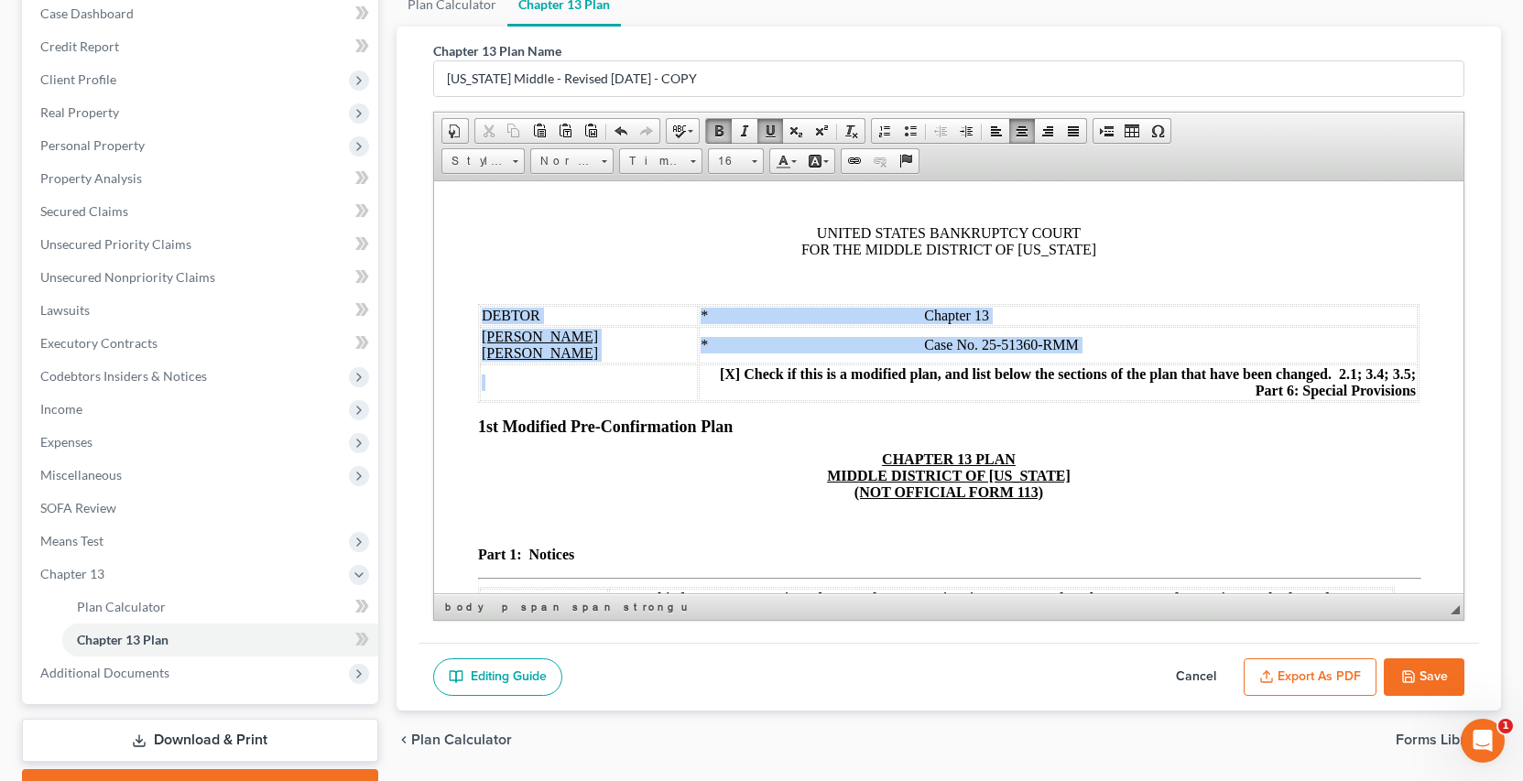
drag, startPoint x: 649, startPoint y: 372, endPoint x: 1421, endPoint y: 387, distance: 772.4
click at [752, 158] on span at bounding box center [754, 158] width 5 height 17
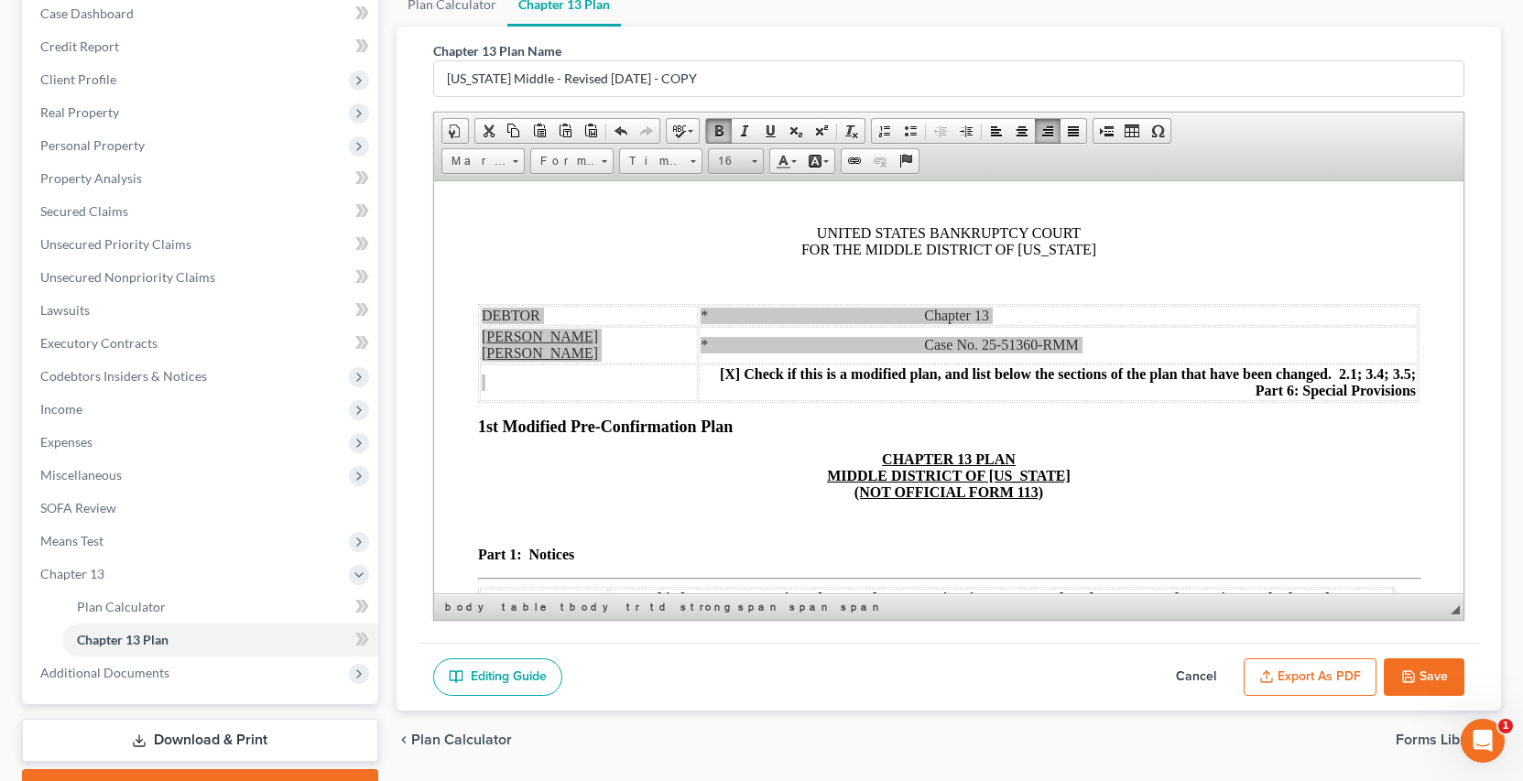
scroll to position [104, 0]
click at [721, 276] on span "18" at bounding box center [723, 276] width 16 height 18
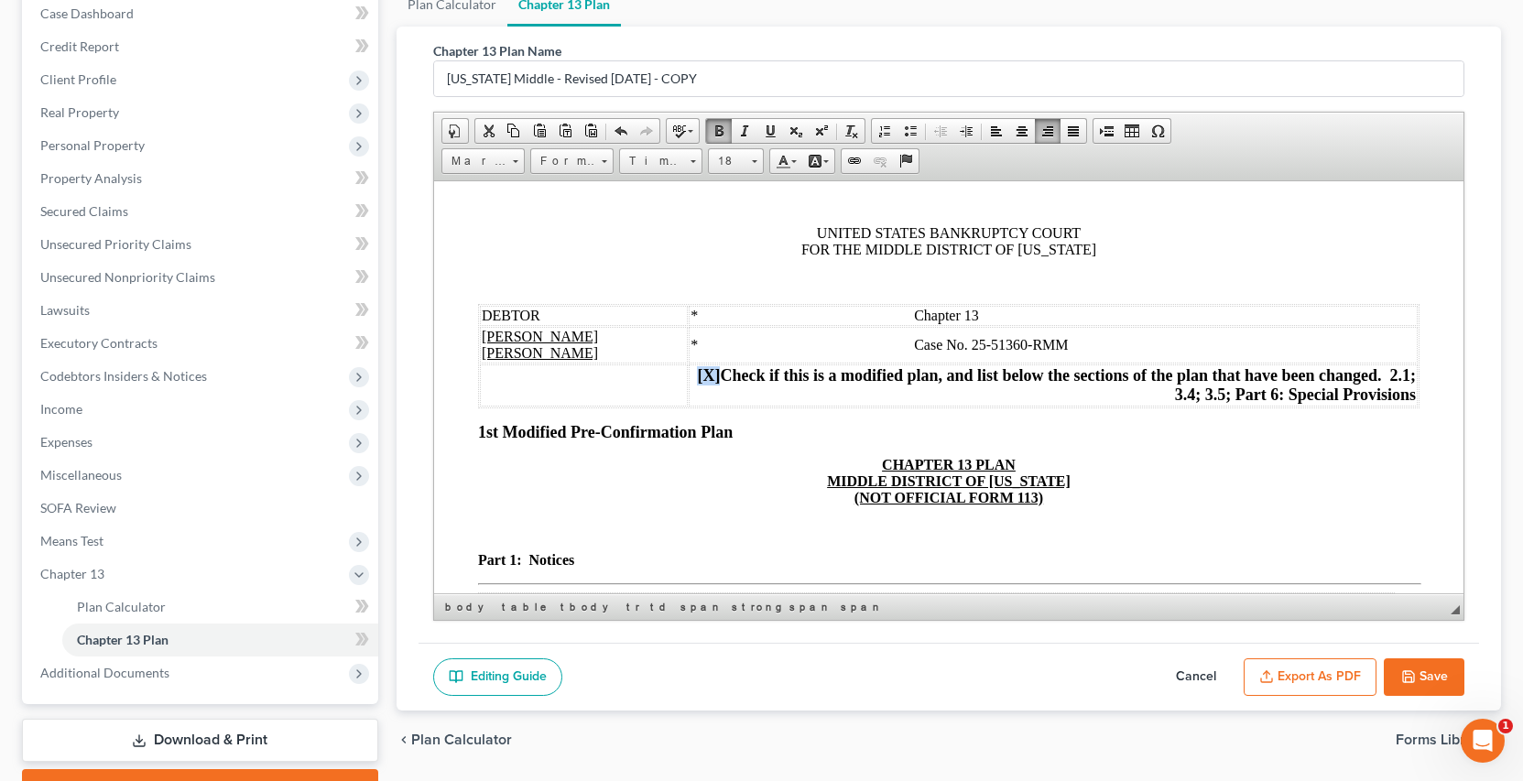
scroll to position [0, 0]
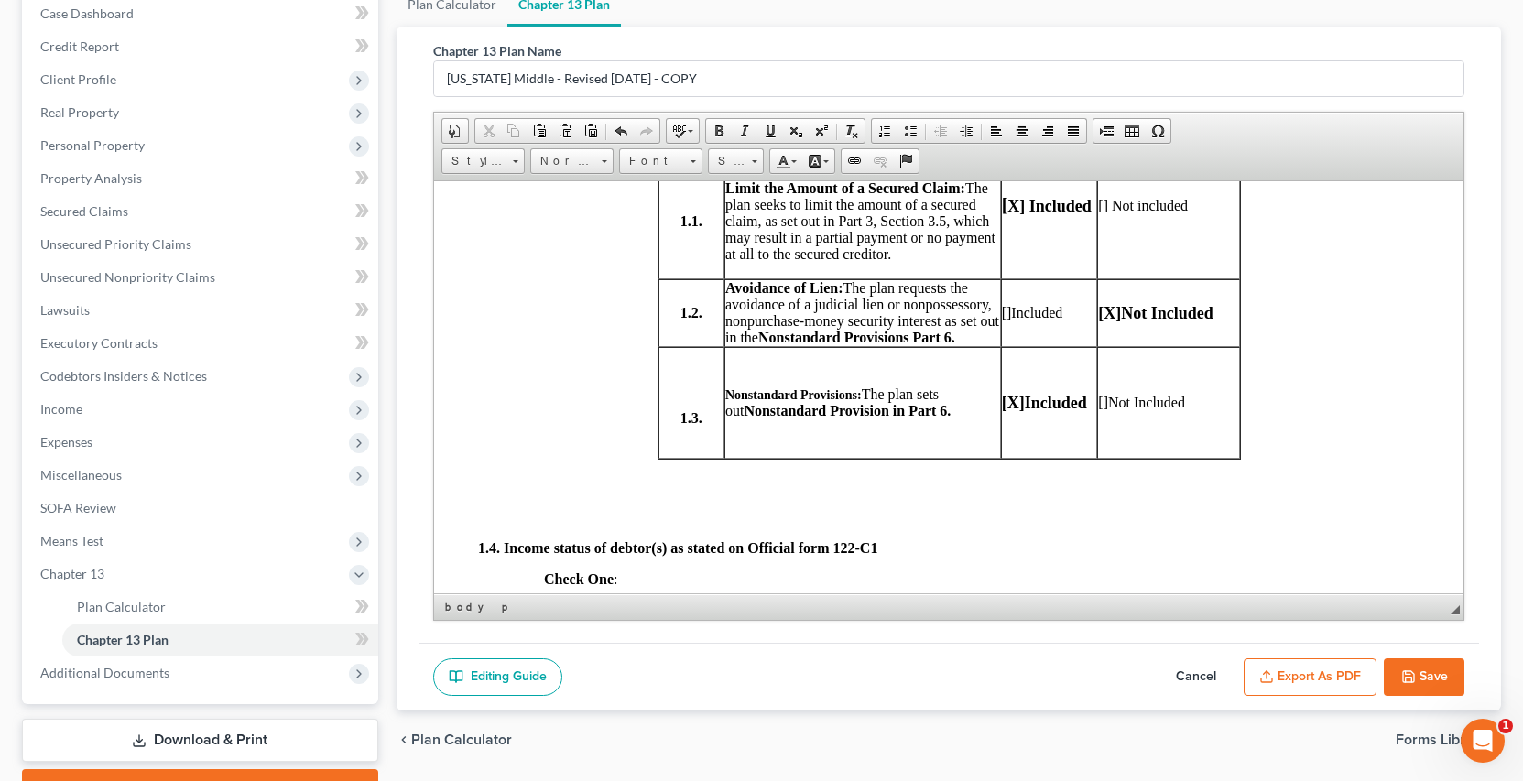
scroll to position [764, 0]
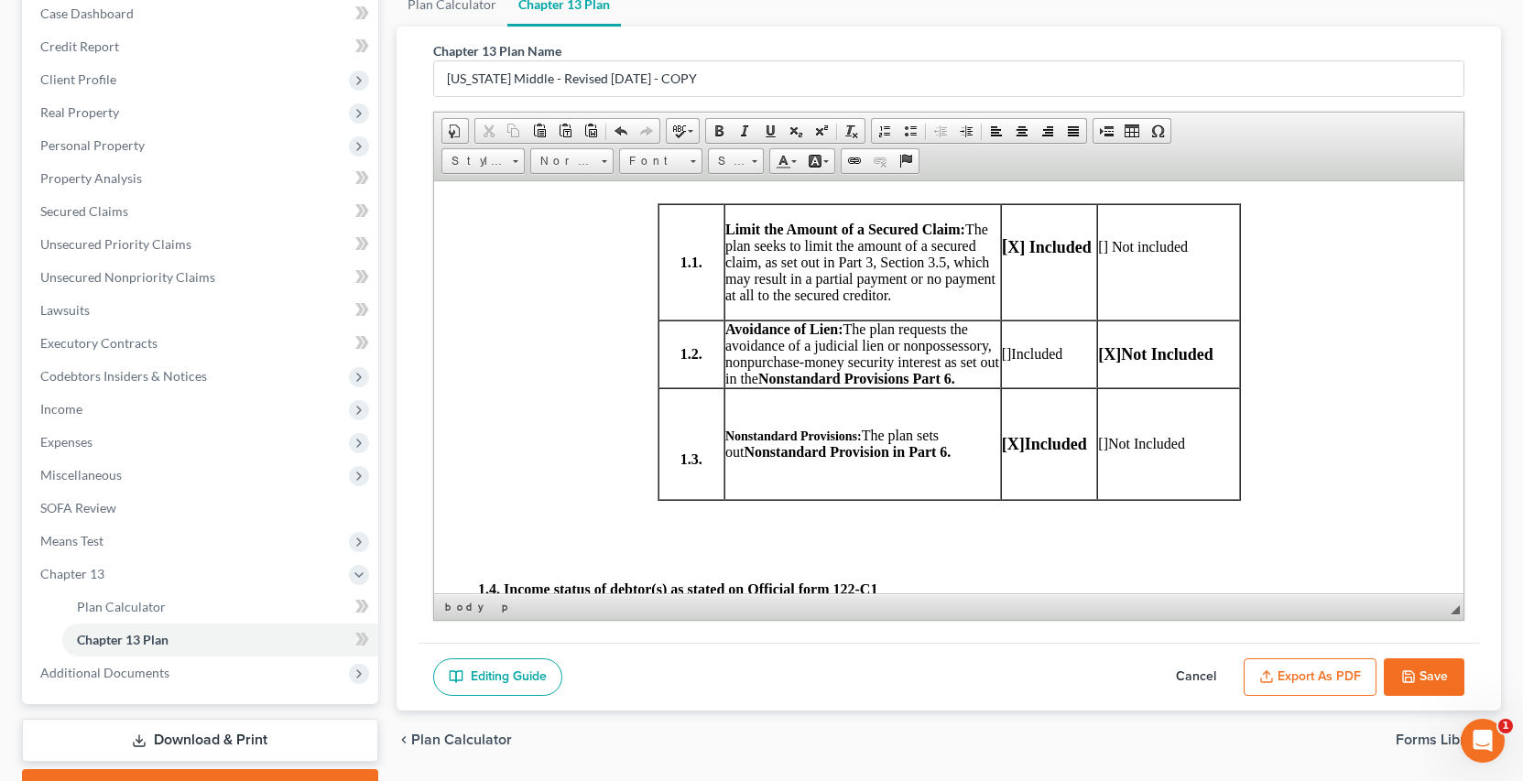
click at [1191, 246] on p "[] Not included" at bounding box center [1167, 246] width 140 height 16
drag, startPoint x: 1061, startPoint y: 345, endPoint x: 988, endPoint y: 345, distance: 72.4
click at [988, 345] on tr "1.2. Avoidance of Lien: The plan requests the avoidance of a judicial lien or n…" at bounding box center [949, 354] width 582 height 68
click at [988, 345] on p "Avoidance of Lien: The plan requests the avoidance of a judicial lien or nonpos…" at bounding box center [862, 354] width 275 height 66
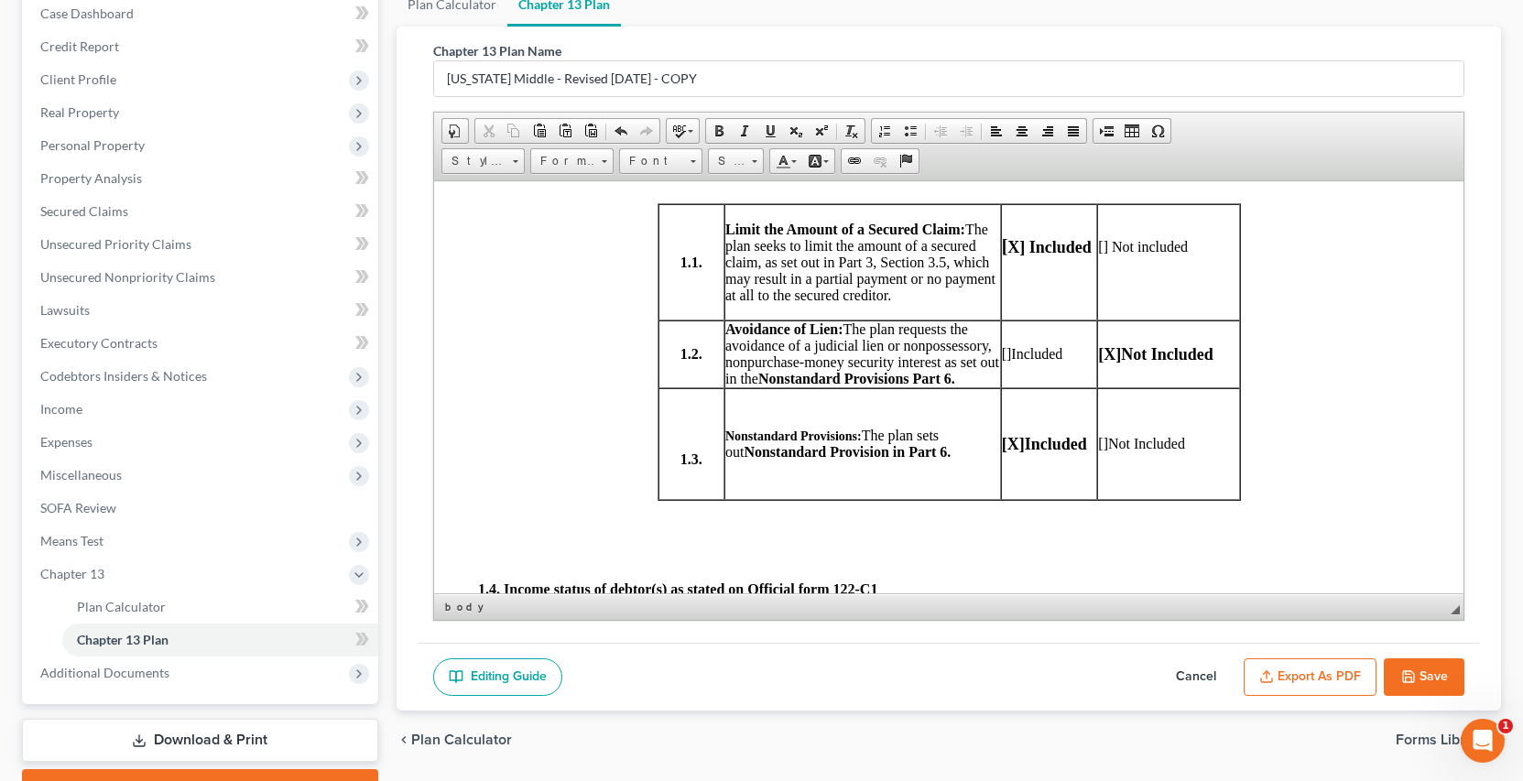
drag, startPoint x: 991, startPoint y: 356, endPoint x: 1058, endPoint y: 353, distance: 67.0
click at [1058, 353] on td "[] Included" at bounding box center [1048, 354] width 97 height 68
click at [752, 160] on span at bounding box center [754, 161] width 5 height 3
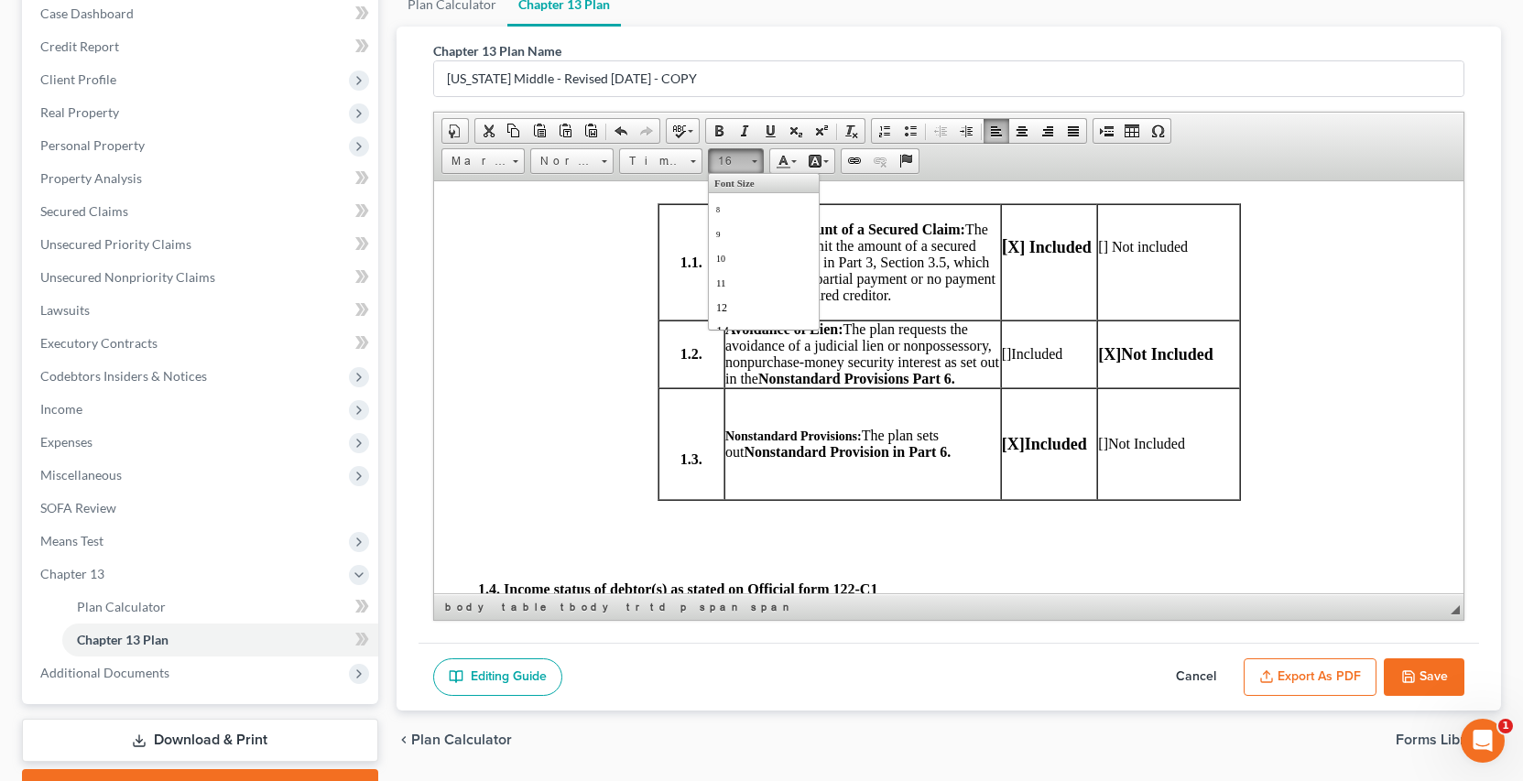
scroll to position [104, 0]
click at [728, 274] on span "18" at bounding box center [723, 276] width 16 height 18
drag, startPoint x: 598, startPoint y: 283, endPoint x: 627, endPoint y: 292, distance: 29.8
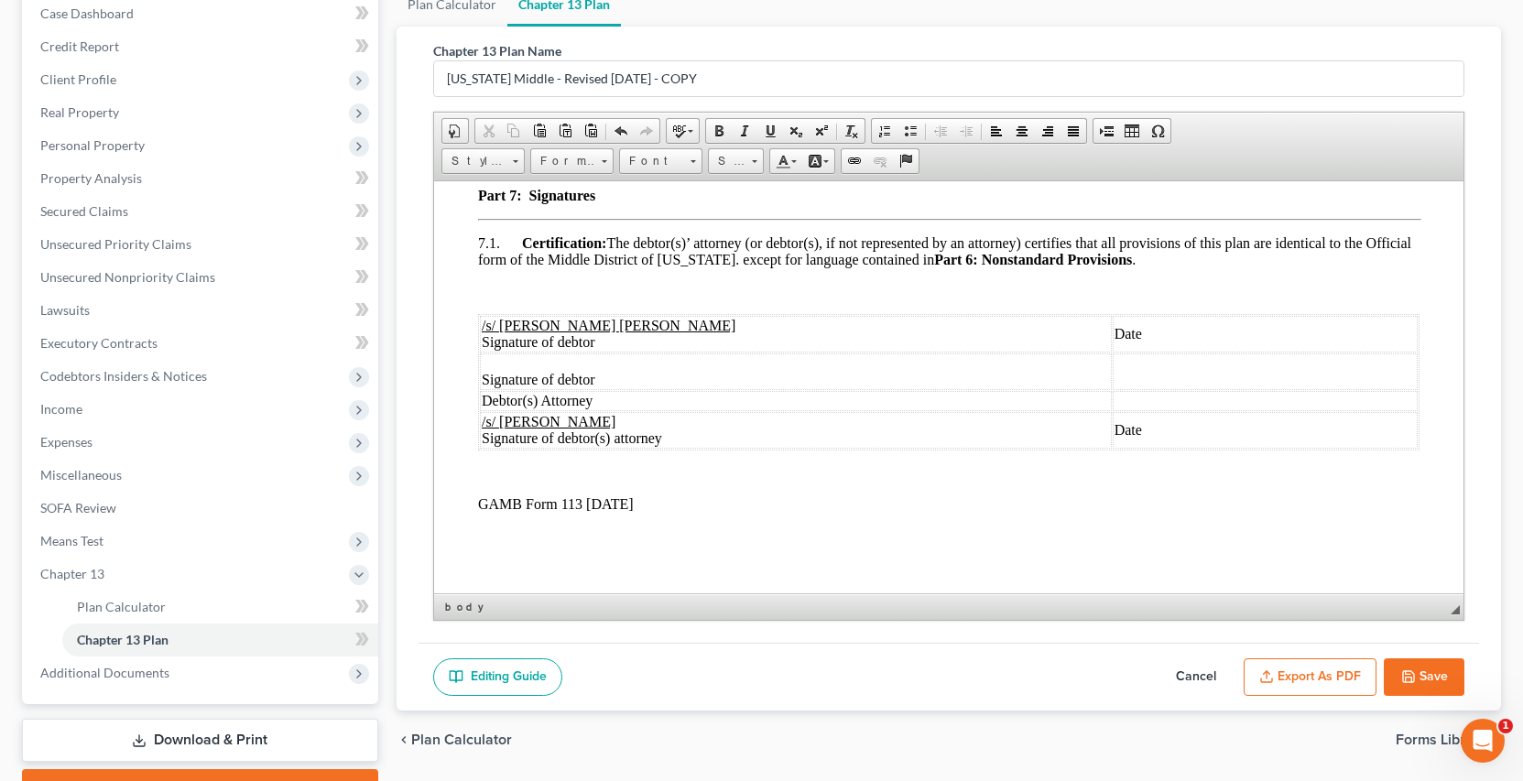
scroll to position [5363, 0]
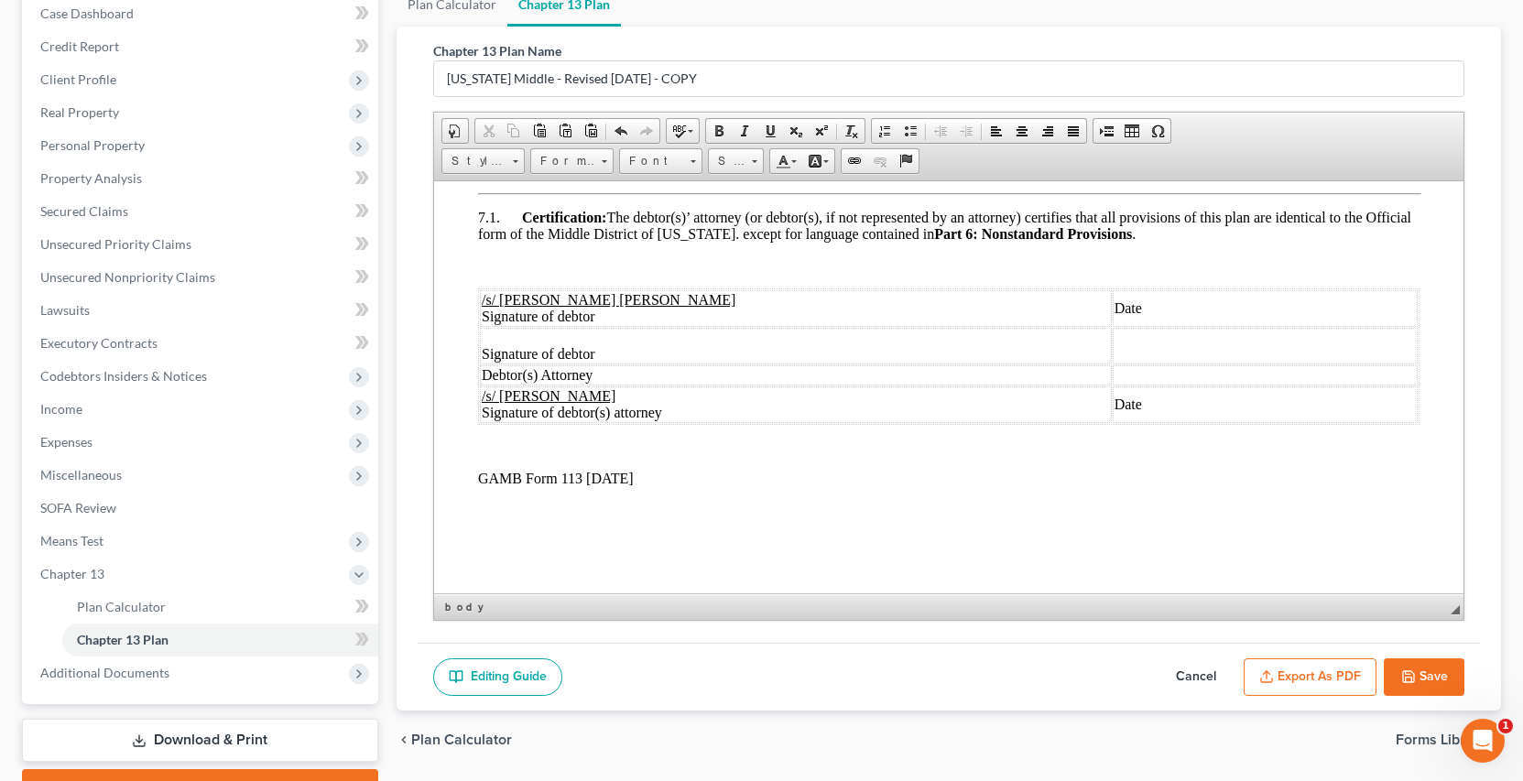
drag, startPoint x: 1457, startPoint y: 391, endPoint x: 1904, endPoint y: 803, distance: 608.8
click at [1423, 676] on button "Save" at bounding box center [1424, 678] width 81 height 38
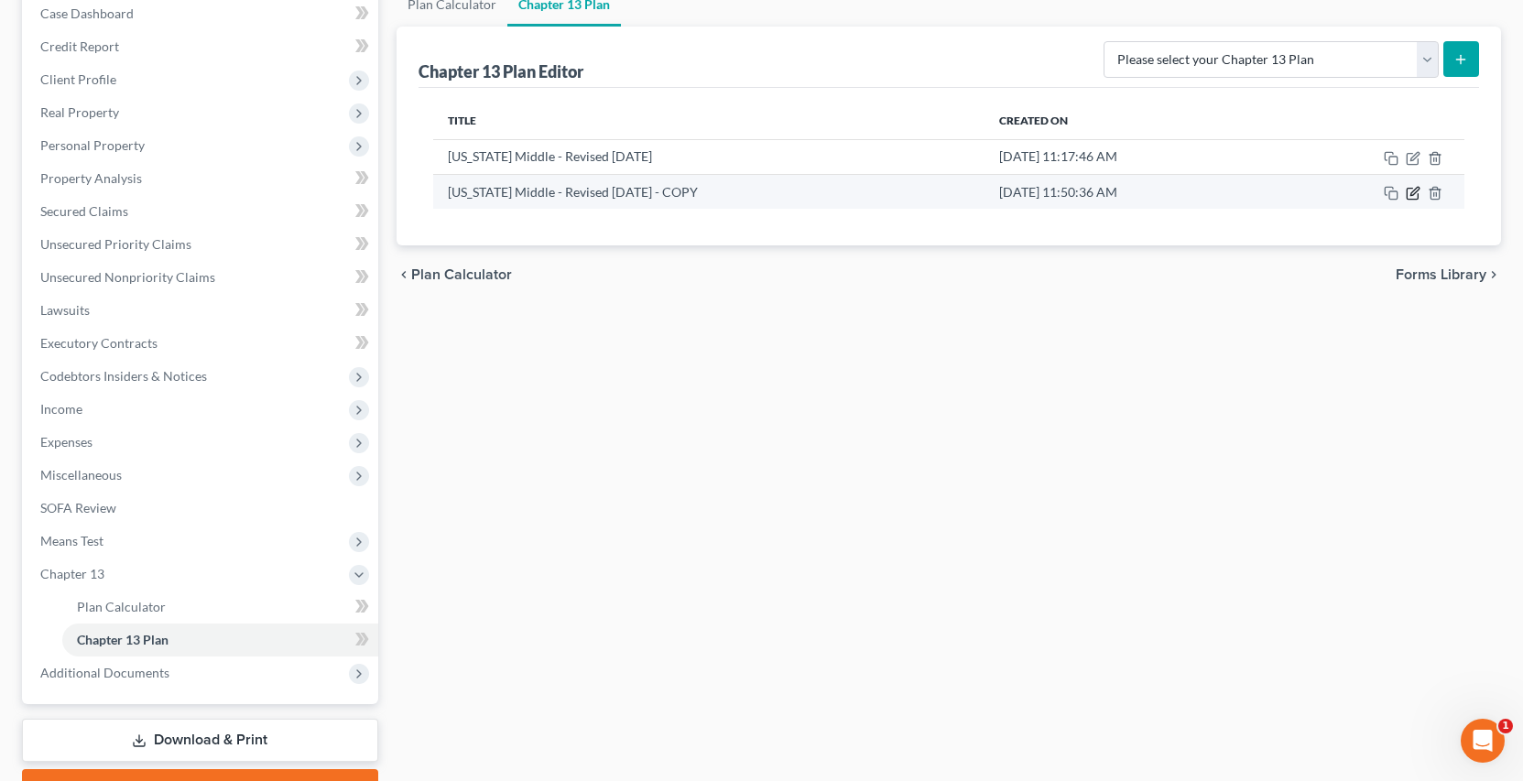
click at [1412, 193] on icon "button" at bounding box center [1415, 191] width 8 height 8
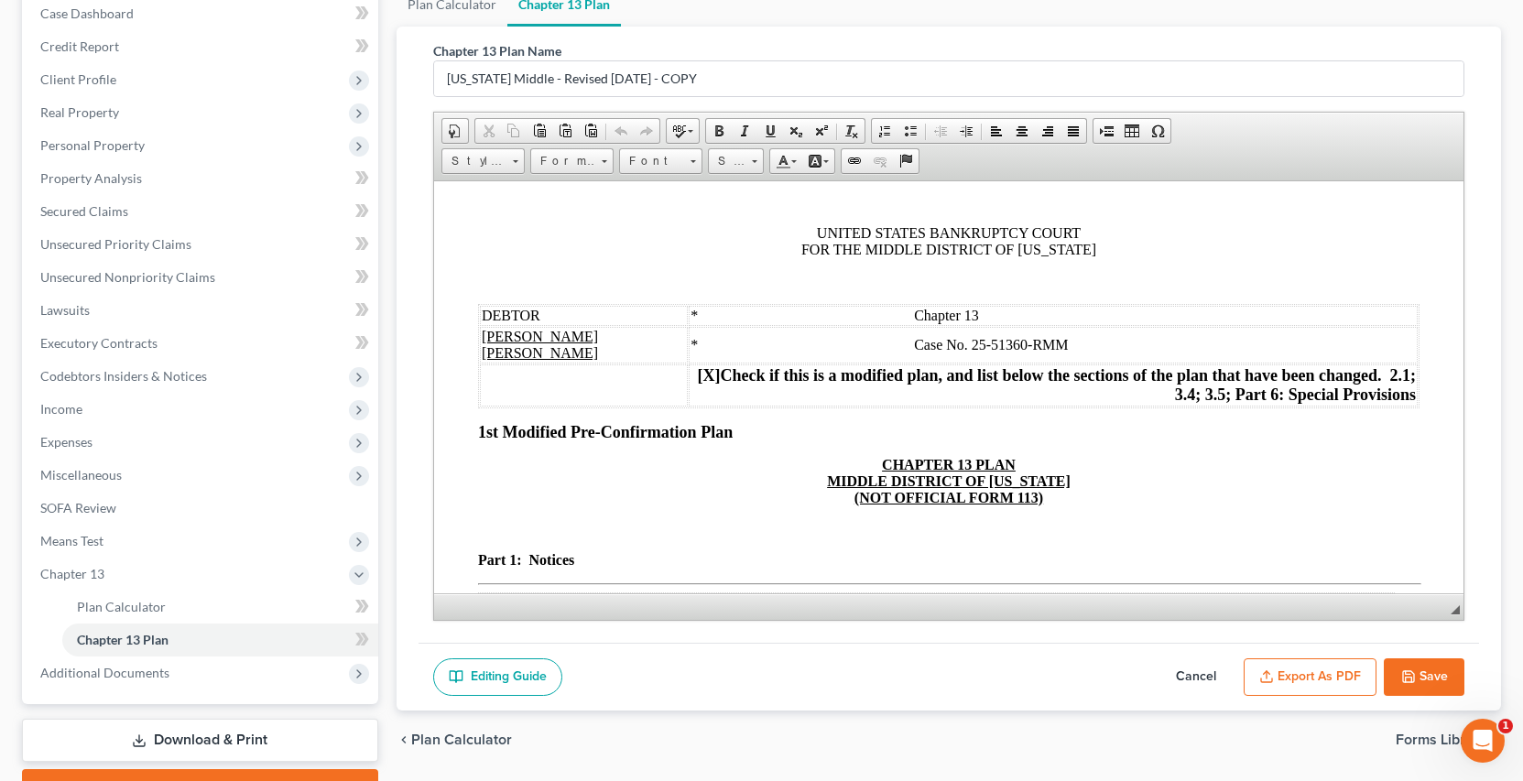
scroll to position [0, 0]
click at [1336, 676] on button "Export as PDF" at bounding box center [1310, 678] width 133 height 38
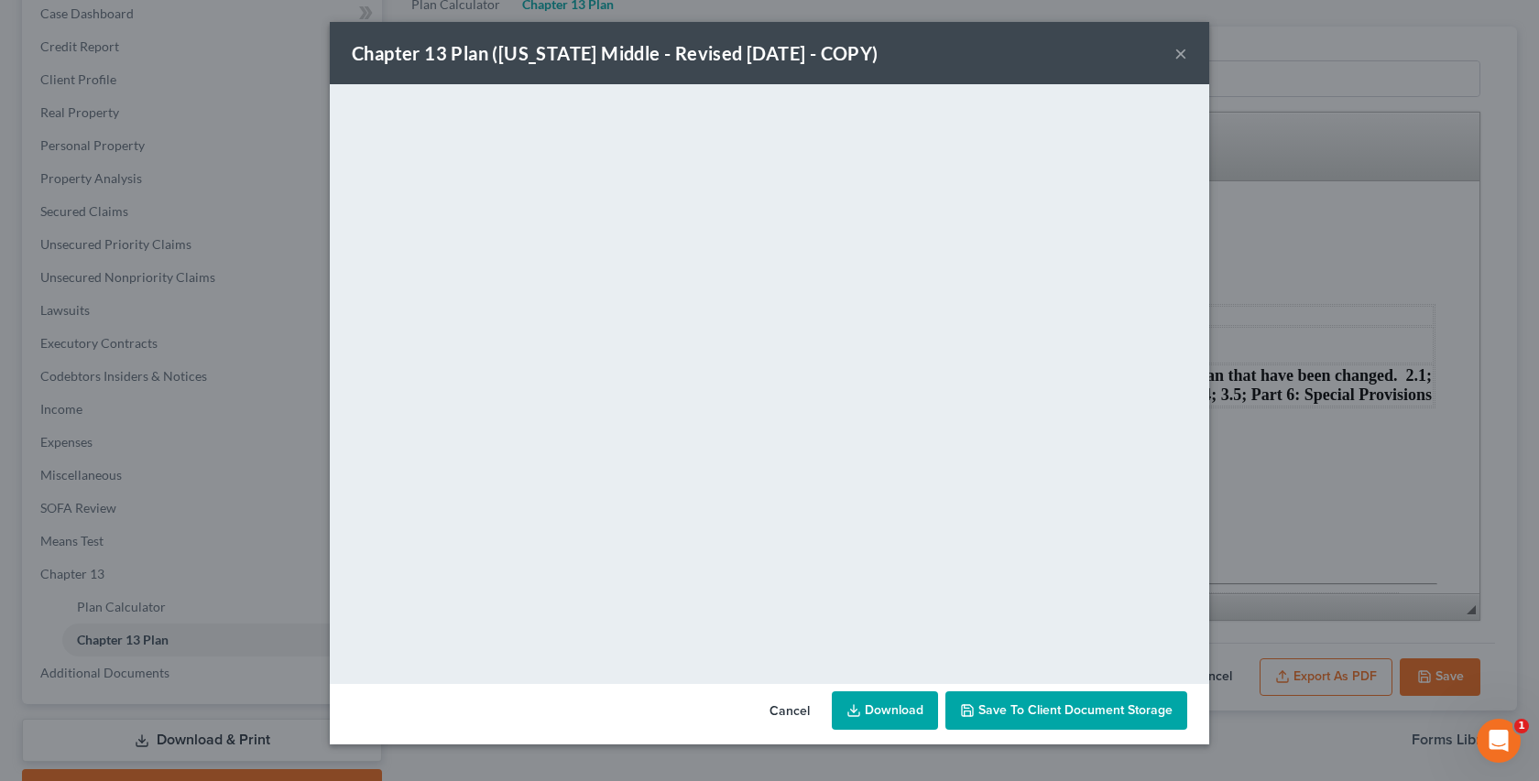
click at [1181, 51] on button "×" at bounding box center [1180, 53] width 13 height 22
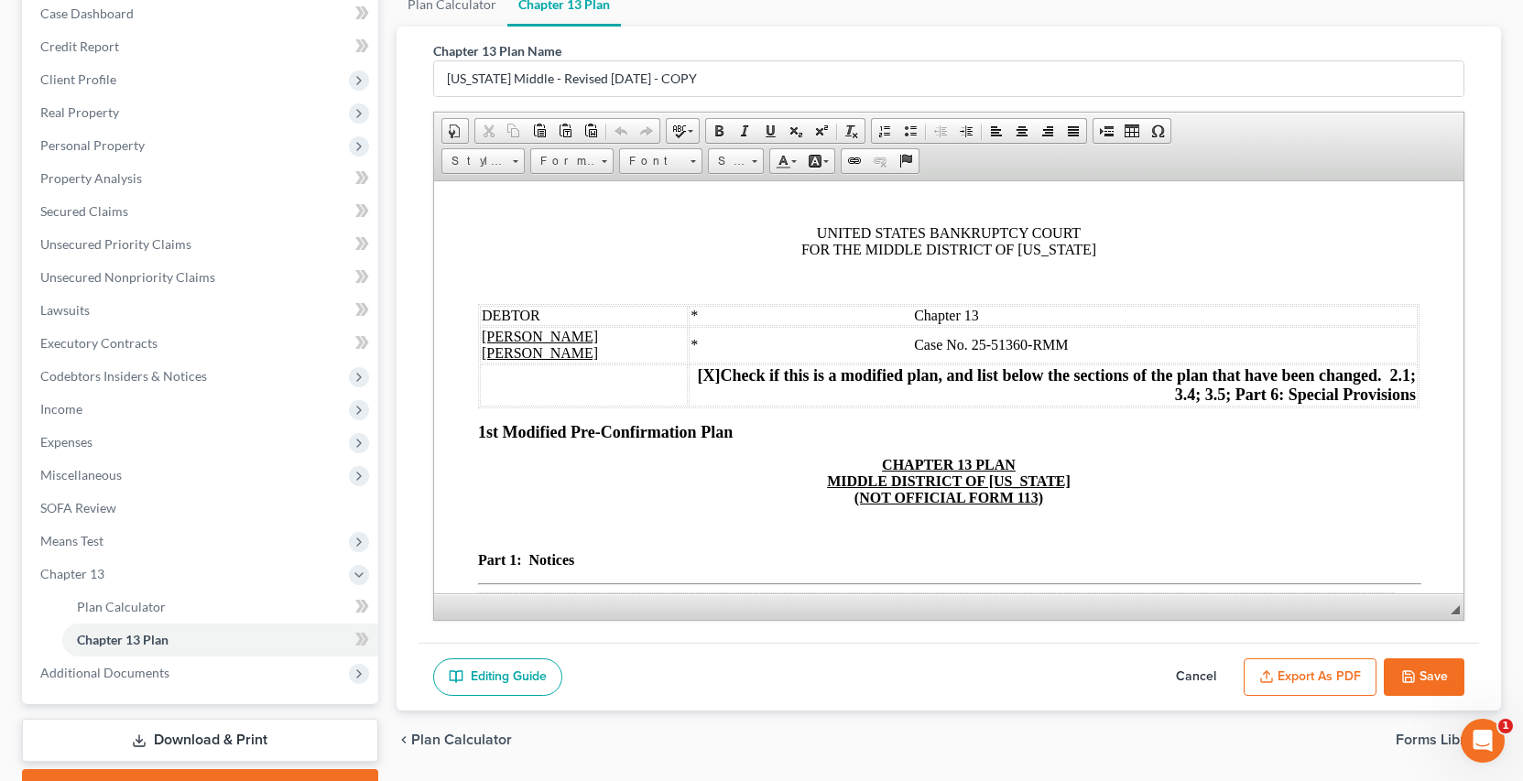
click at [842, 311] on span "* Chapter 13" at bounding box center [834, 315] width 289 height 16
click at [842, 341] on span "* Case No. 25-51360-RMM" at bounding box center [878, 344] width 377 height 16
click at [978, 316] on span "* Chapter 13" at bounding box center [834, 315] width 289 height 16
click at [1067, 344] on span "* Case No. 25-51360-RMM" at bounding box center [878, 344] width 377 height 16
click at [1423, 674] on button "Save" at bounding box center [1424, 678] width 81 height 38
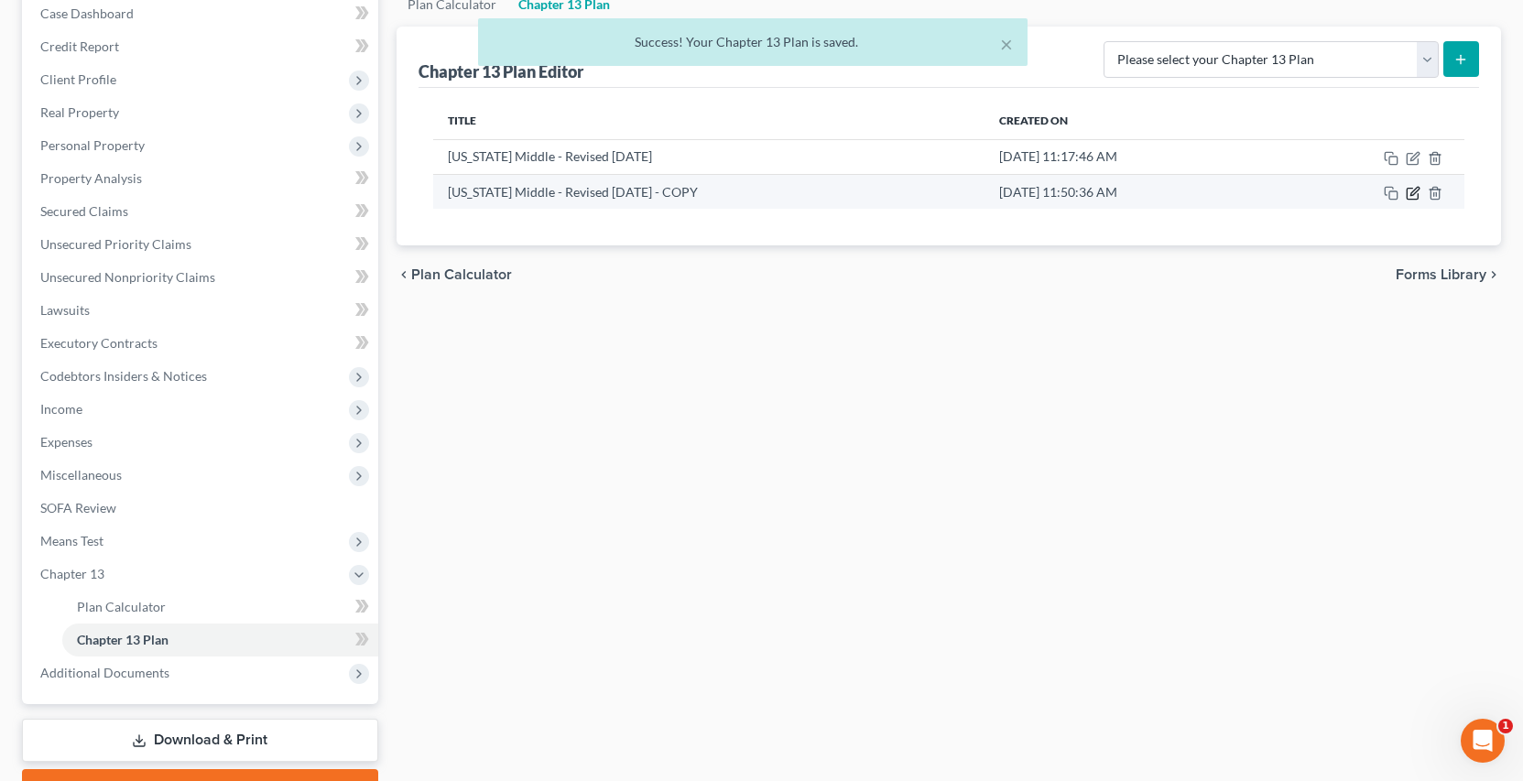
click at [1413, 191] on icon "button" at bounding box center [1415, 191] width 8 height 8
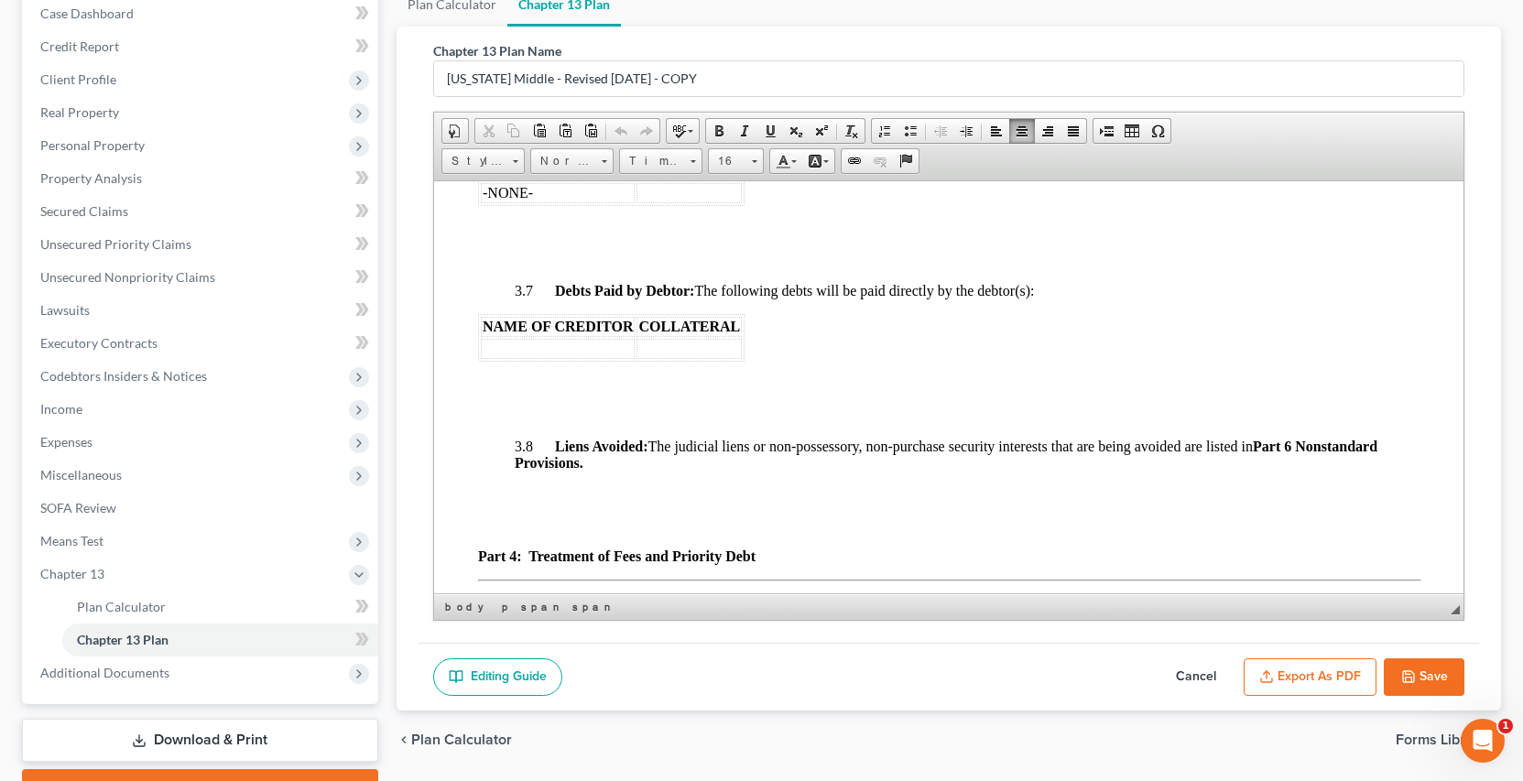
scroll to position [3042, 0]
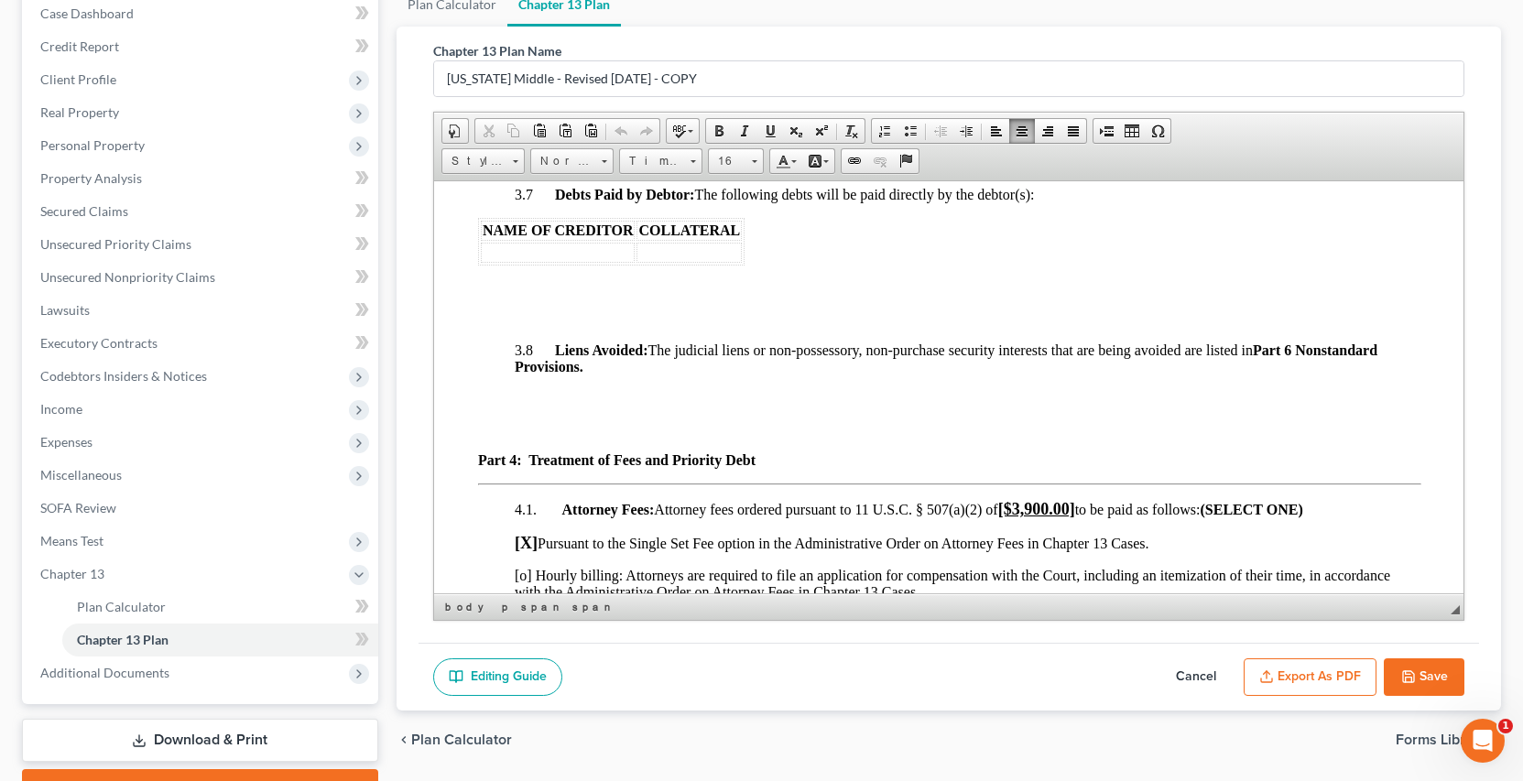
click at [1334, 675] on button "Export as PDF" at bounding box center [1310, 678] width 133 height 38
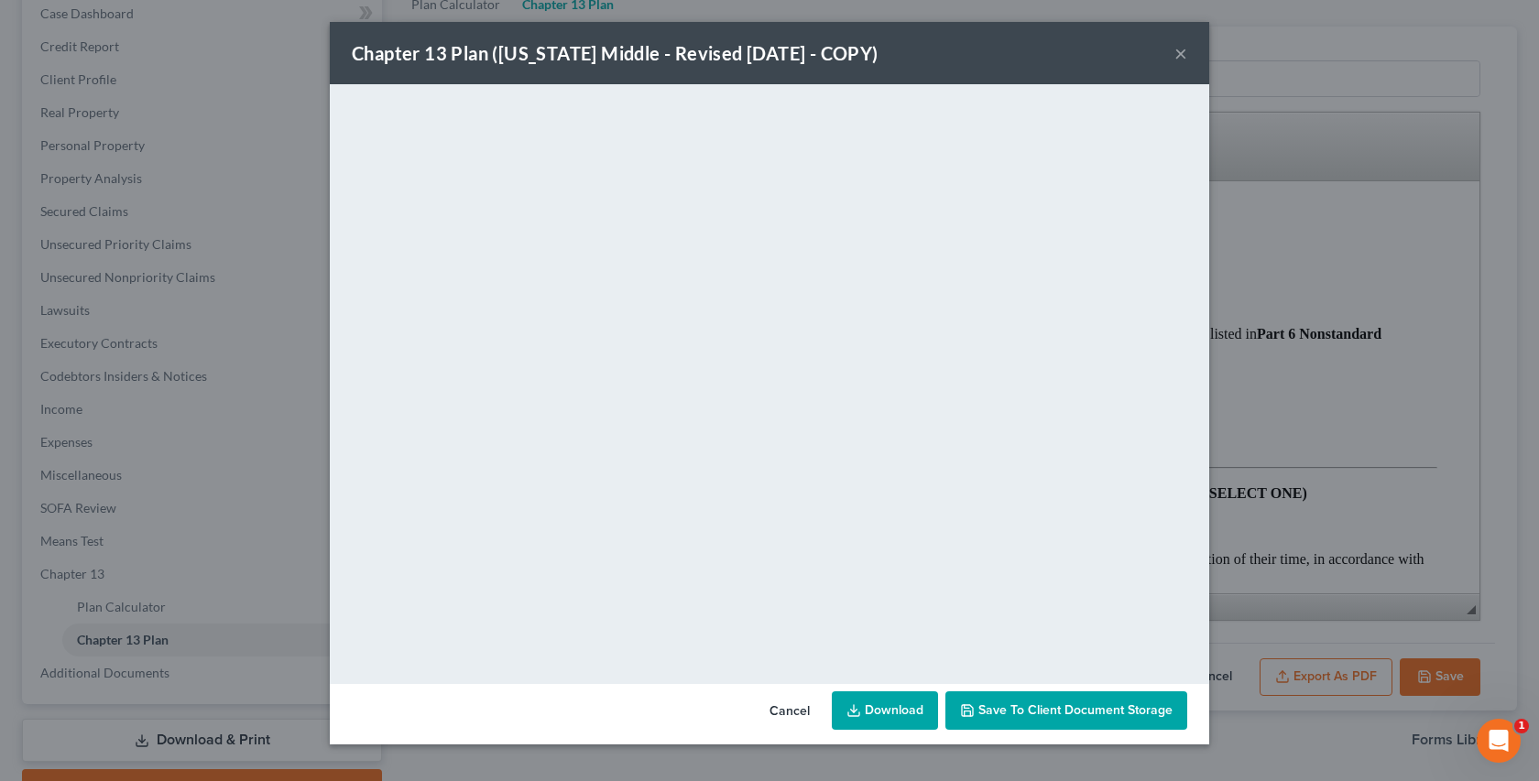
click at [1183, 56] on button "×" at bounding box center [1180, 53] width 13 height 22
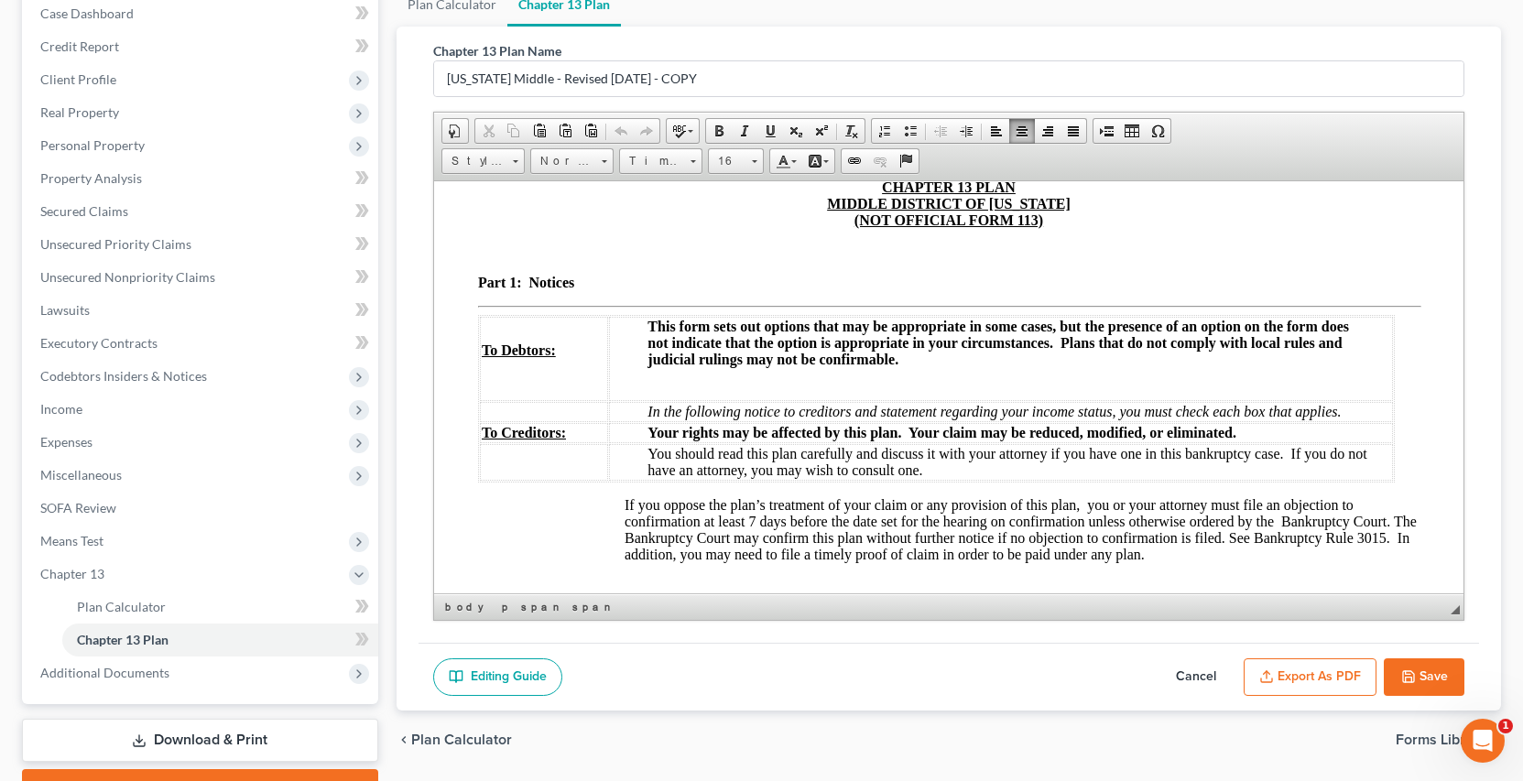
scroll to position [0, 0]
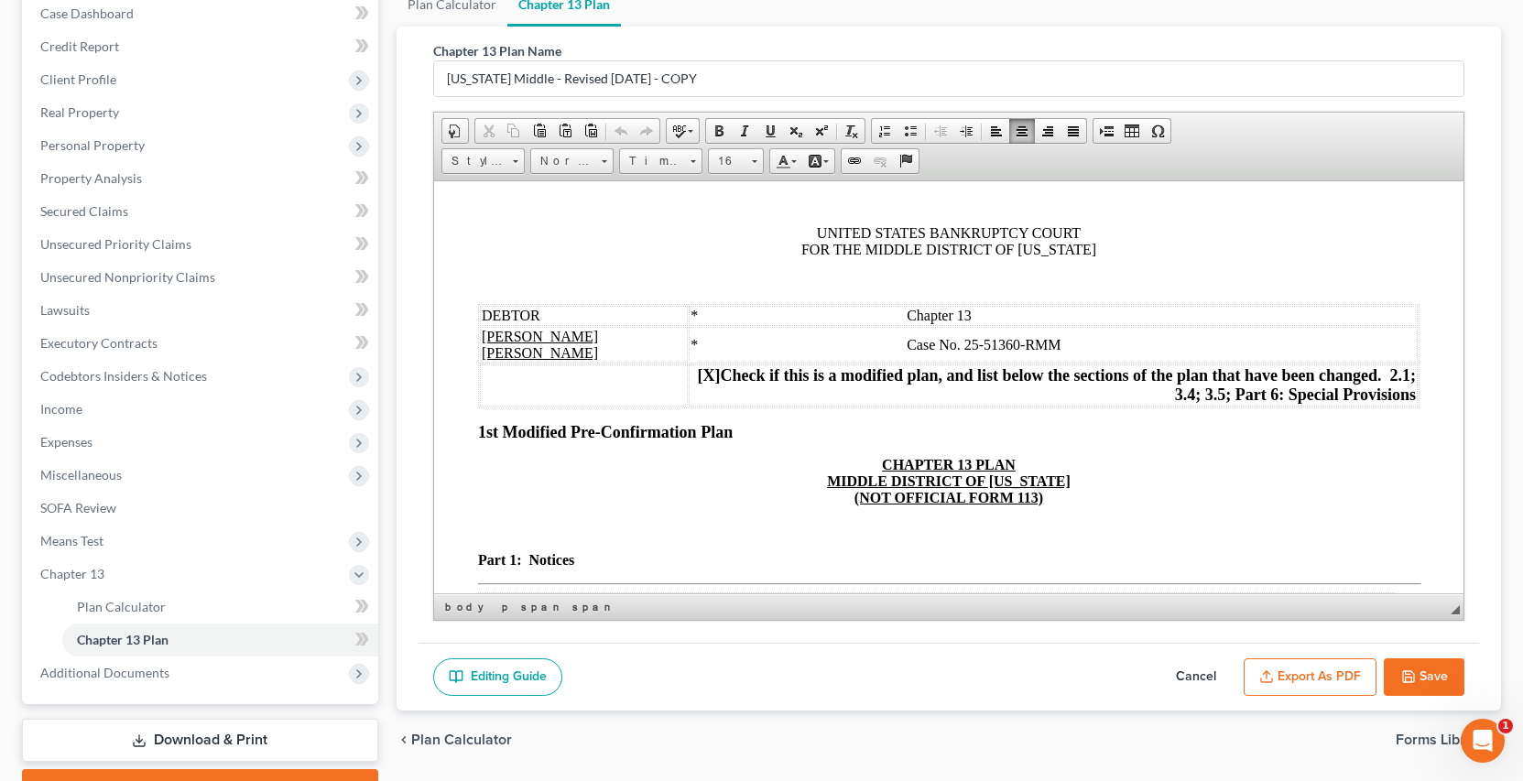
drag, startPoint x: 1456, startPoint y: 404, endPoint x: 1897, endPoint y: 378, distance: 442.3
click at [863, 315] on span "* Chapter 13" at bounding box center [830, 315] width 281 height 16
click at [878, 315] on span "* Chapter 13" at bounding box center [830, 315] width 281 height 16
click at [879, 344] on span "* Case No. 25-51360-RMM" at bounding box center [875, 344] width 370 height 16
click at [971, 312] on span "* Chapter 13" at bounding box center [830, 315] width 281 height 16
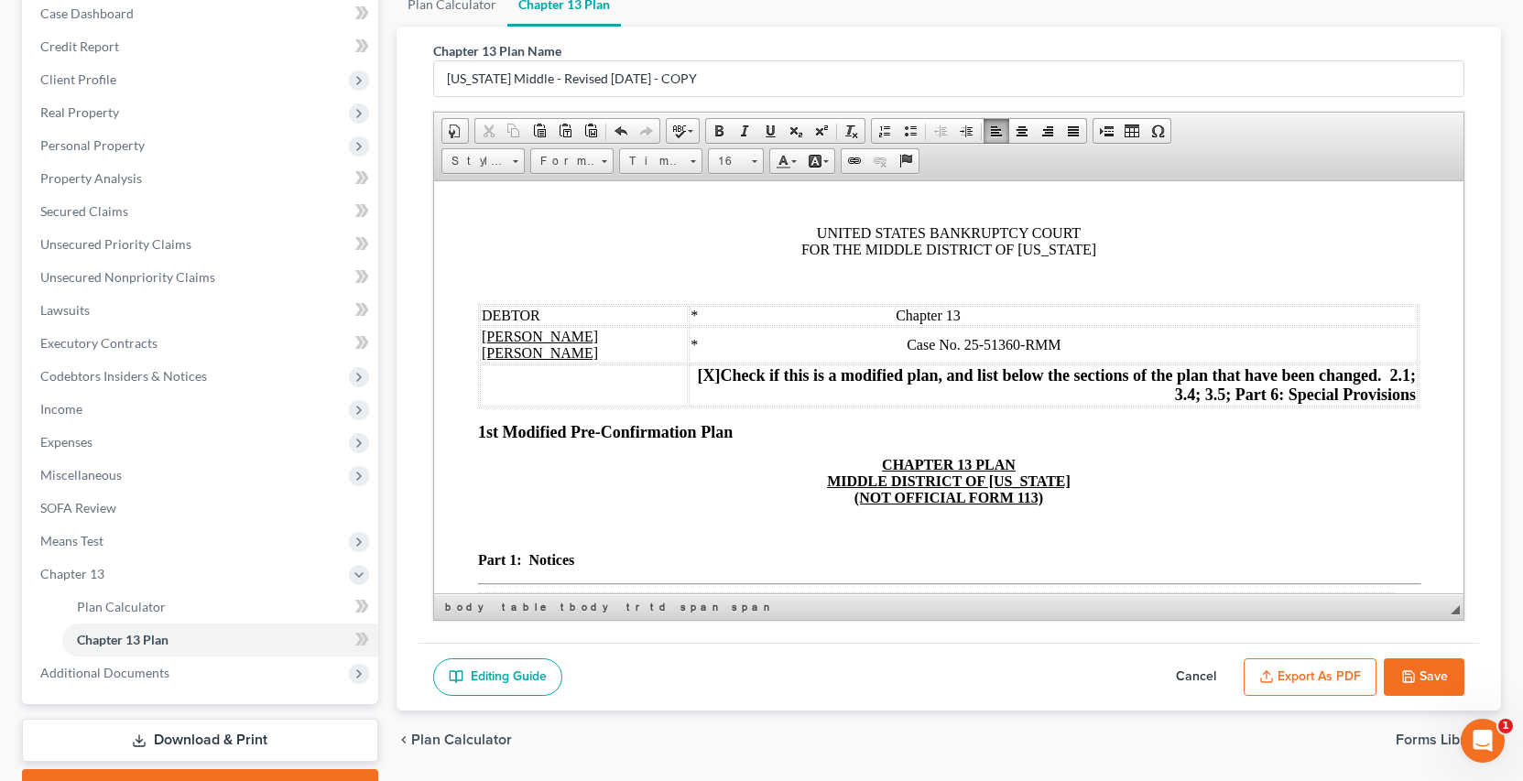
click at [1060, 344] on span "* Case No. 25-51360-RMM" at bounding box center [875, 344] width 370 height 16
drag, startPoint x: 1106, startPoint y: 312, endPoint x: 1047, endPoint y: 287, distance: 64.0
click at [960, 313] on span "* Chapter 13" at bounding box center [825, 315] width 270 height 16
click at [1410, 674] on icon "button" at bounding box center [1409, 677] width 15 height 15
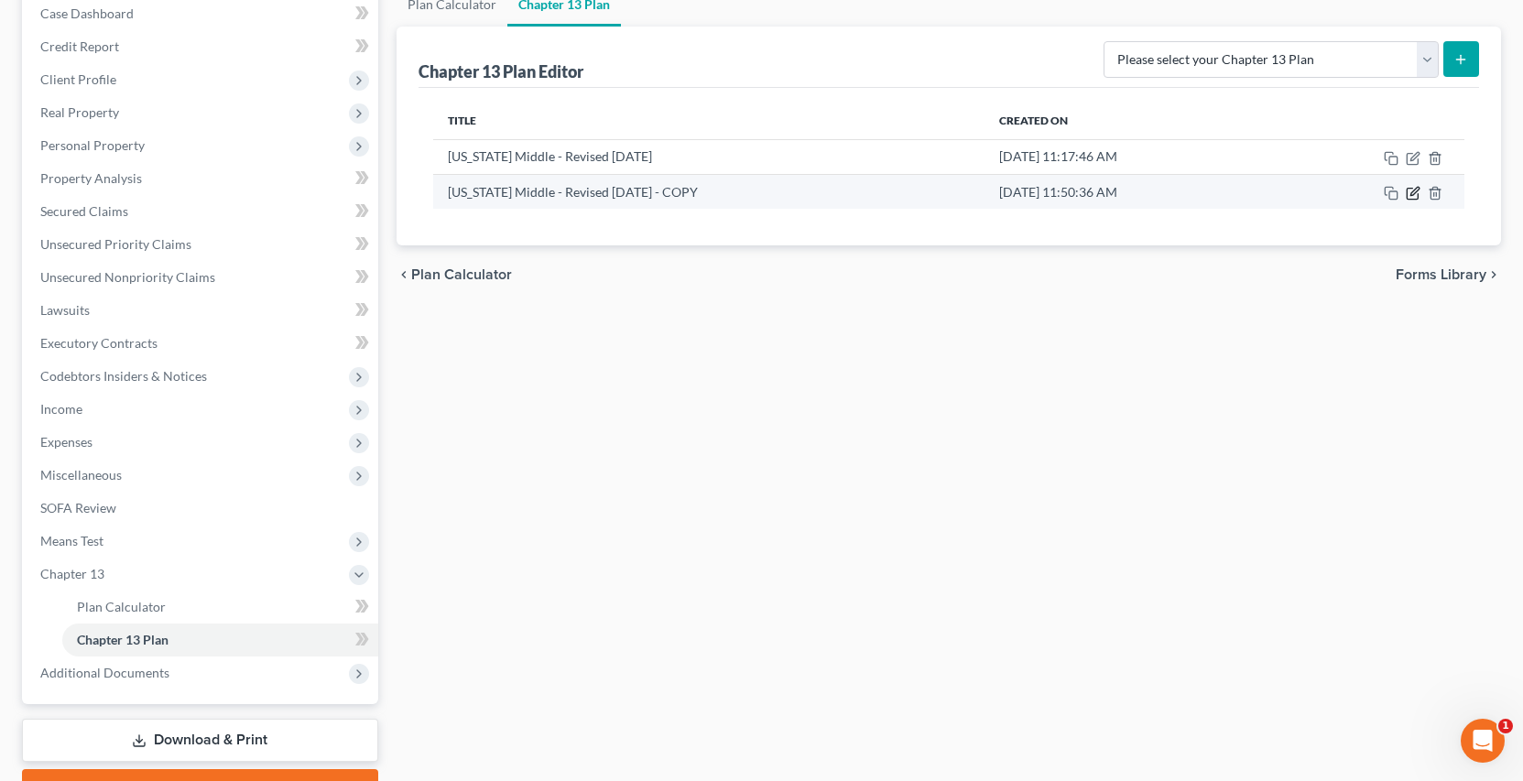
click at [1411, 193] on icon "button" at bounding box center [1413, 193] width 15 height 15
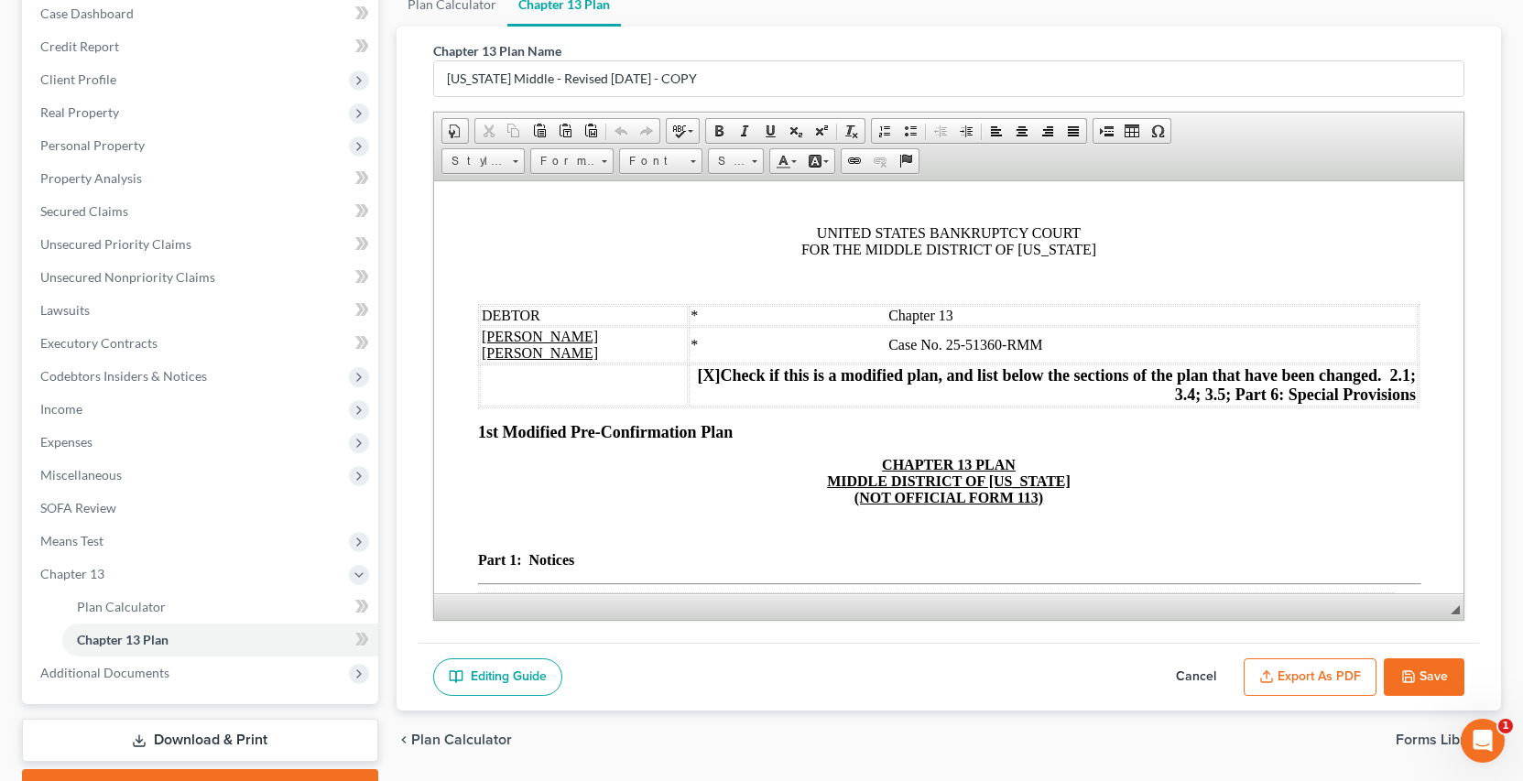
click at [1327, 680] on button "Export as PDF" at bounding box center [1310, 678] width 133 height 38
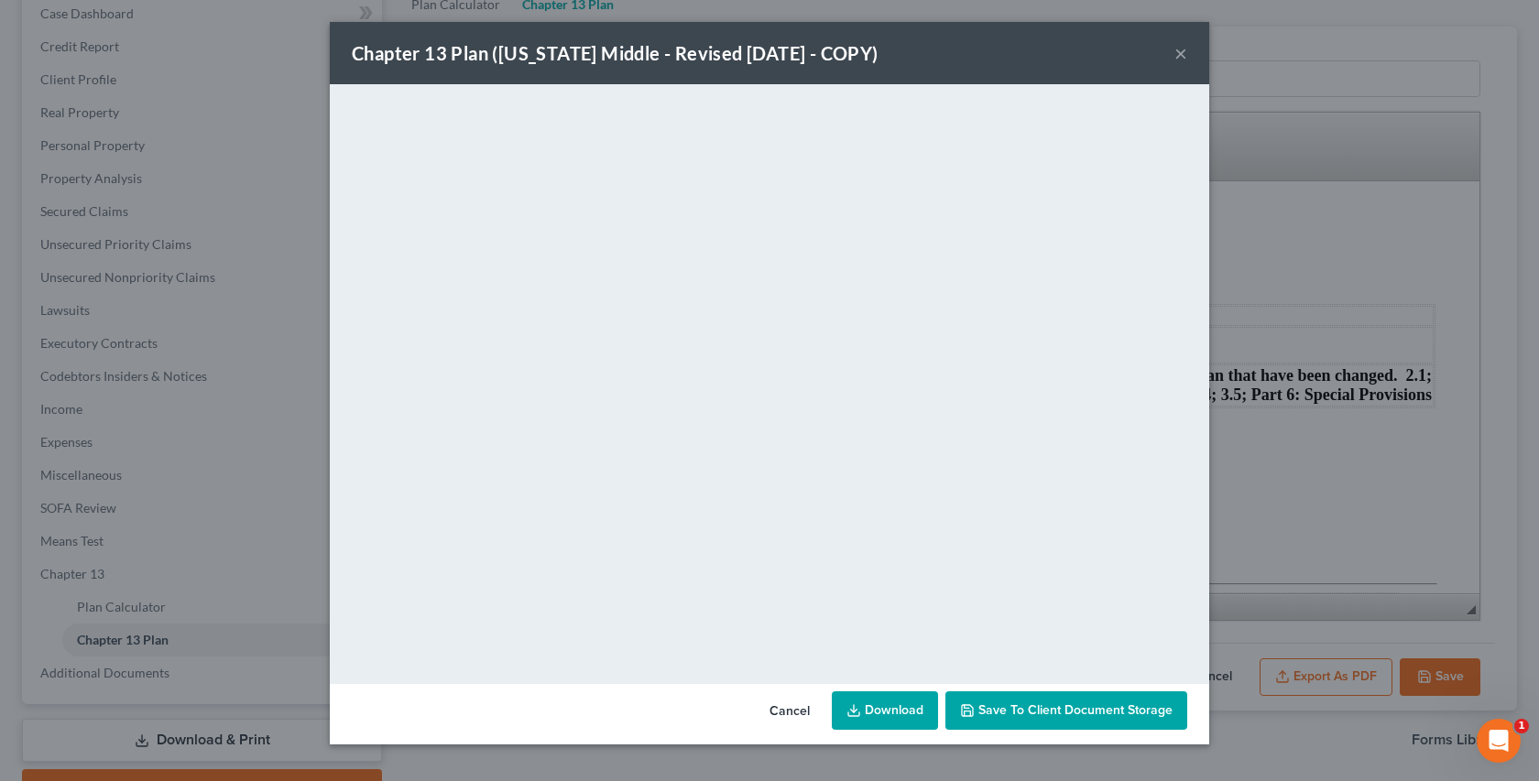
click at [1170, 56] on div "Chapter 13 Plan (Georgia Middle - Revised 10/9/2019 - COPY) ×" at bounding box center [769, 53] width 879 height 62
click at [1178, 52] on button "×" at bounding box center [1180, 53] width 13 height 22
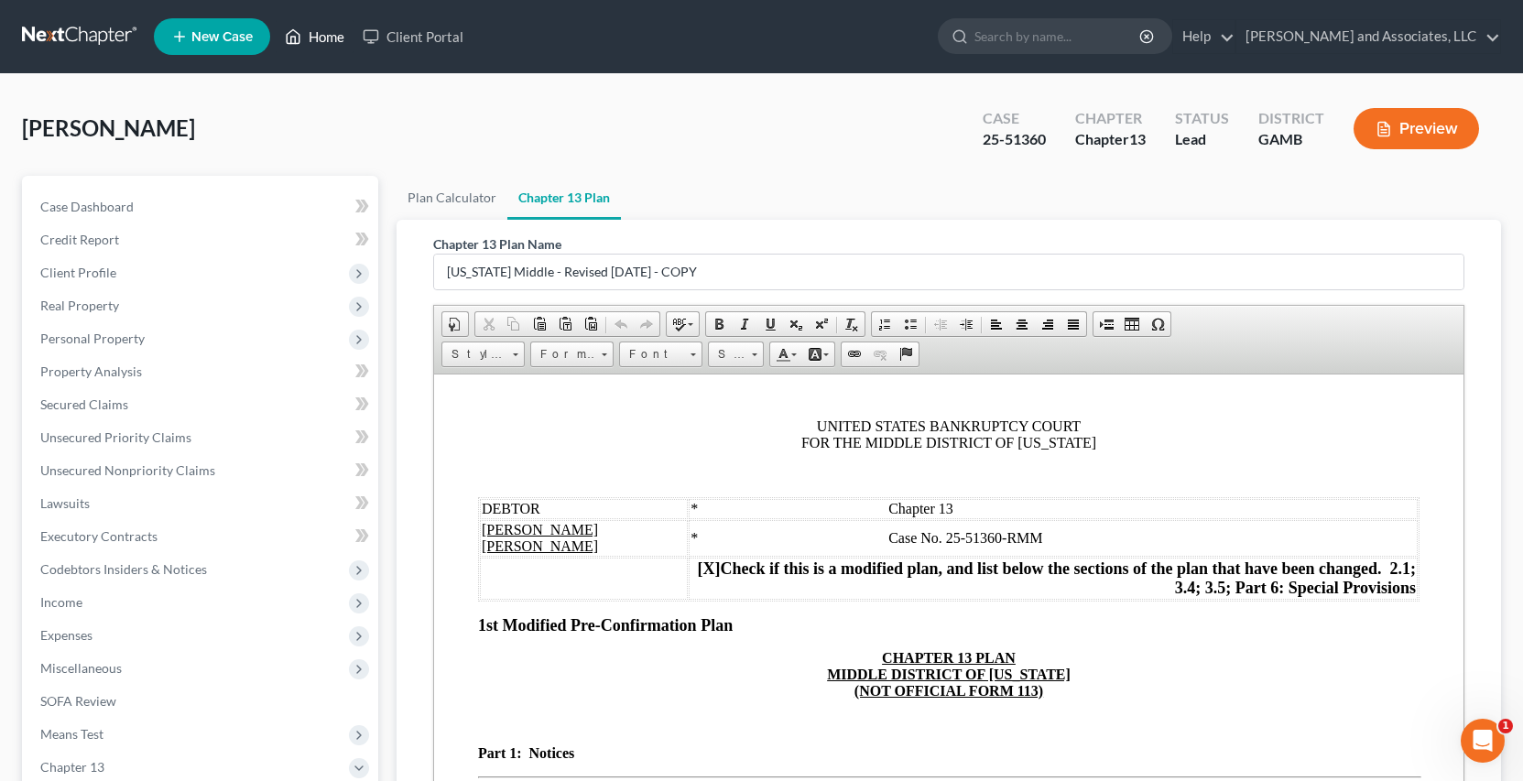
click at [326, 38] on link "Home" at bounding box center [315, 36] width 78 height 33
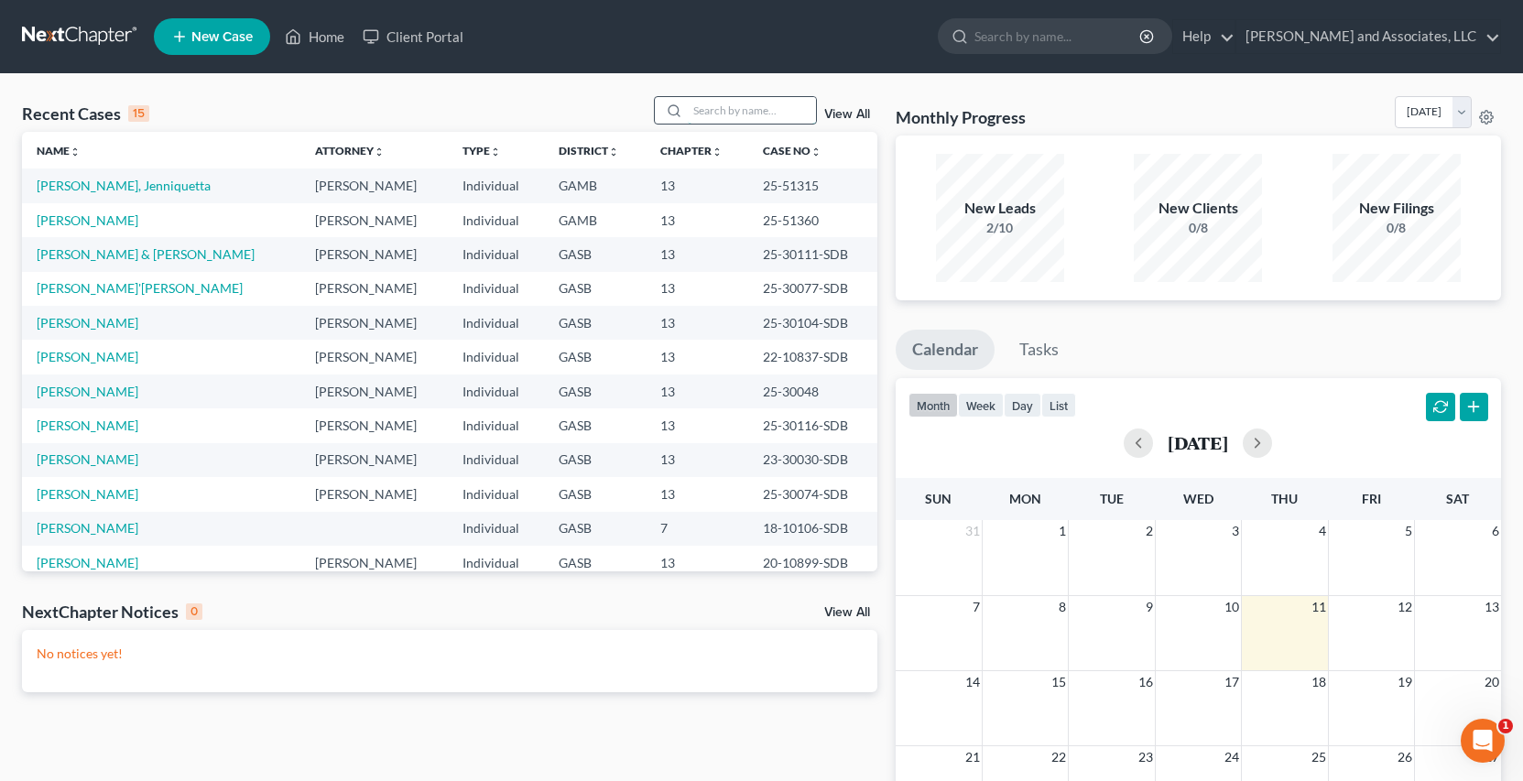
click at [723, 115] on input "search" at bounding box center [752, 110] width 128 height 27
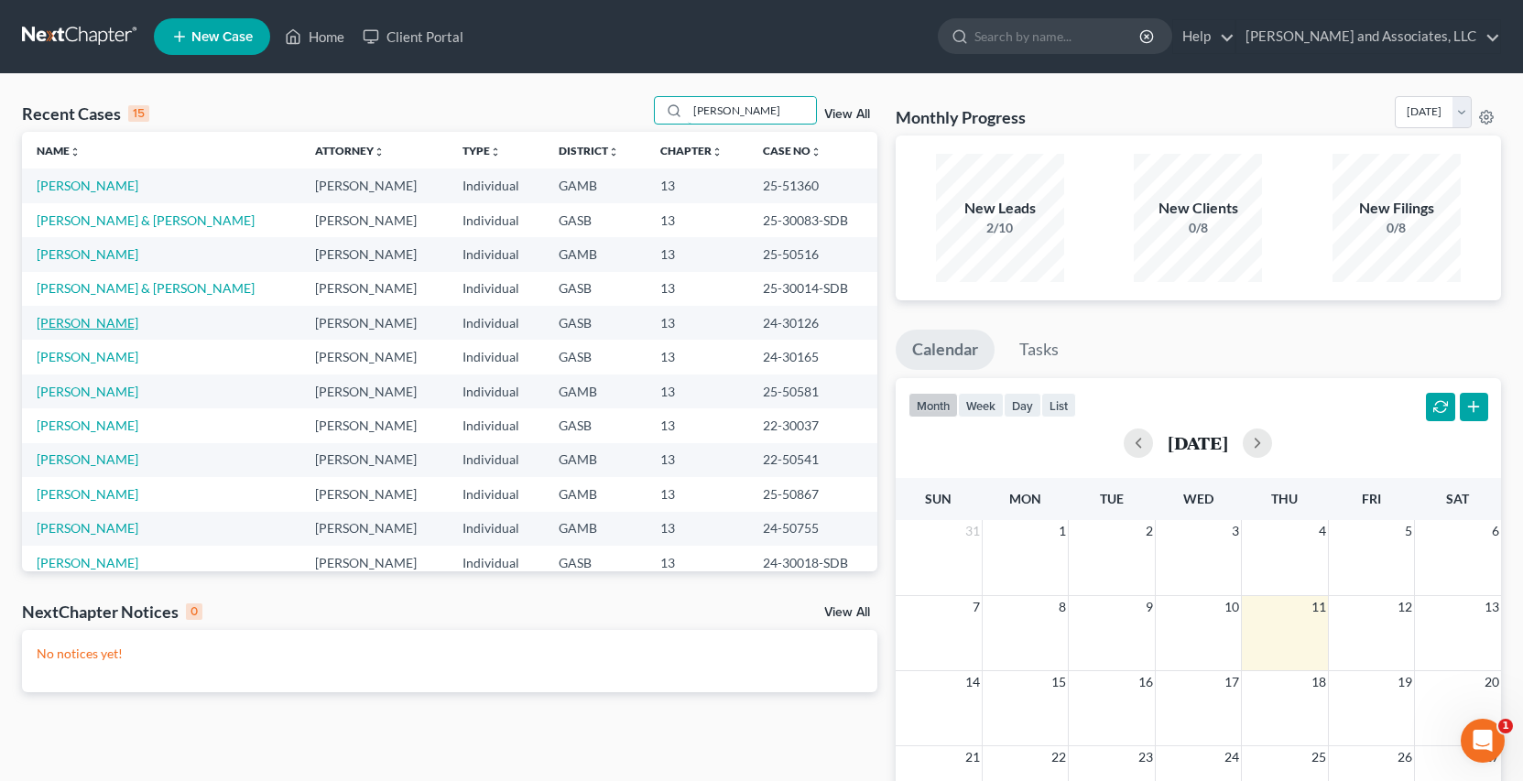
type input "Williams"
click at [108, 323] on link "Williams, Shirley" at bounding box center [88, 323] width 102 height 16
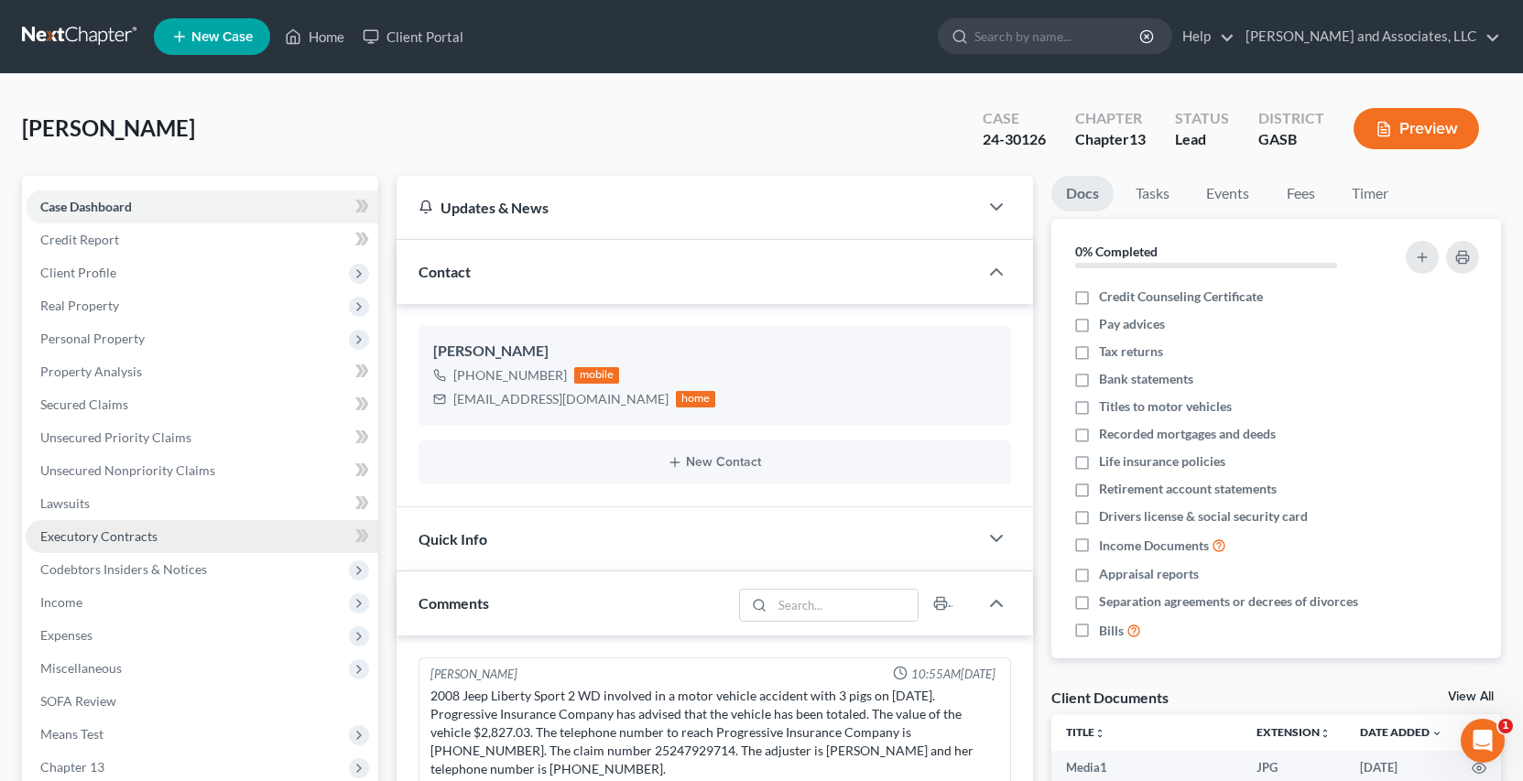
scroll to position [2932, 0]
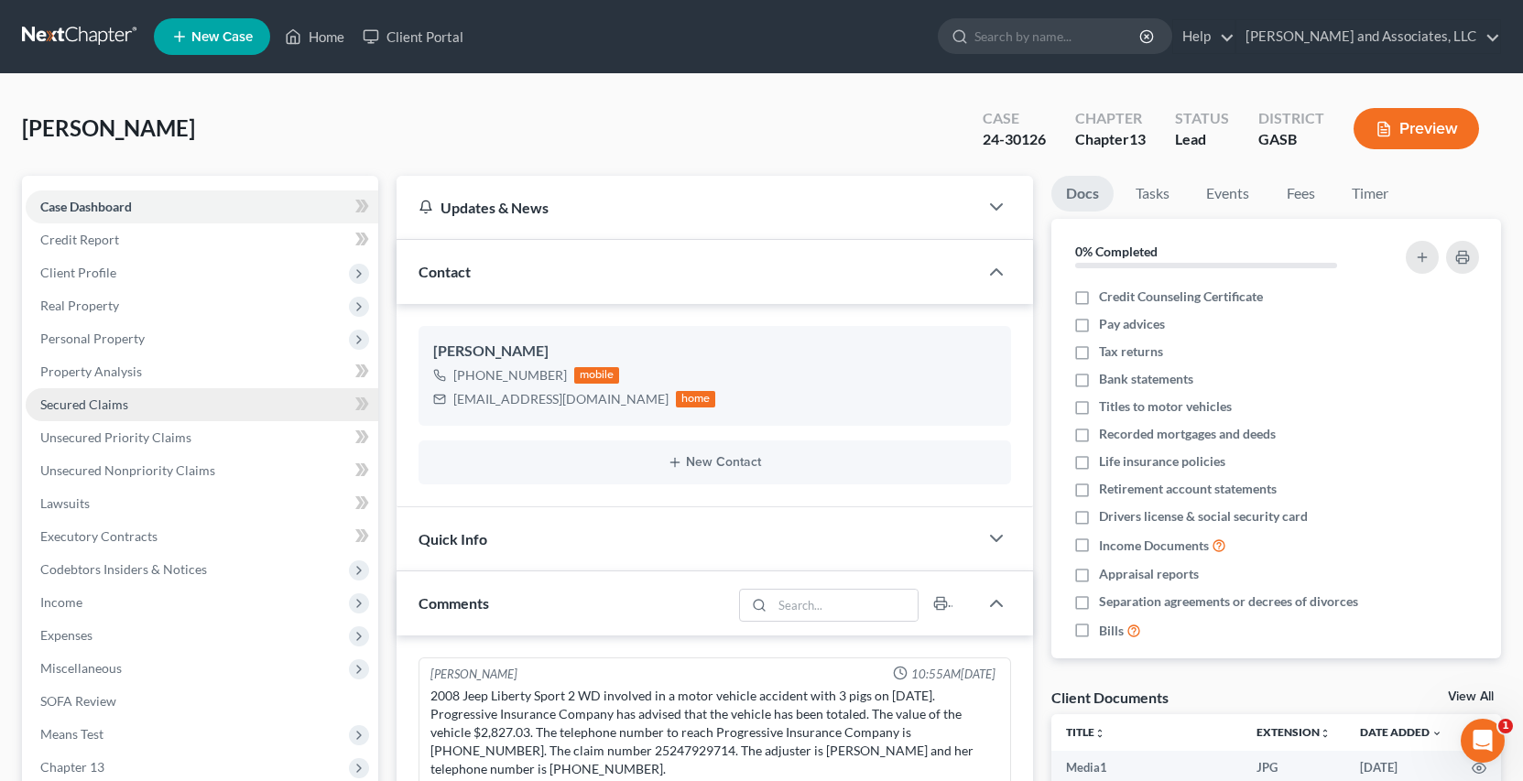
click at [110, 402] on span "Secured Claims" at bounding box center [84, 405] width 88 height 16
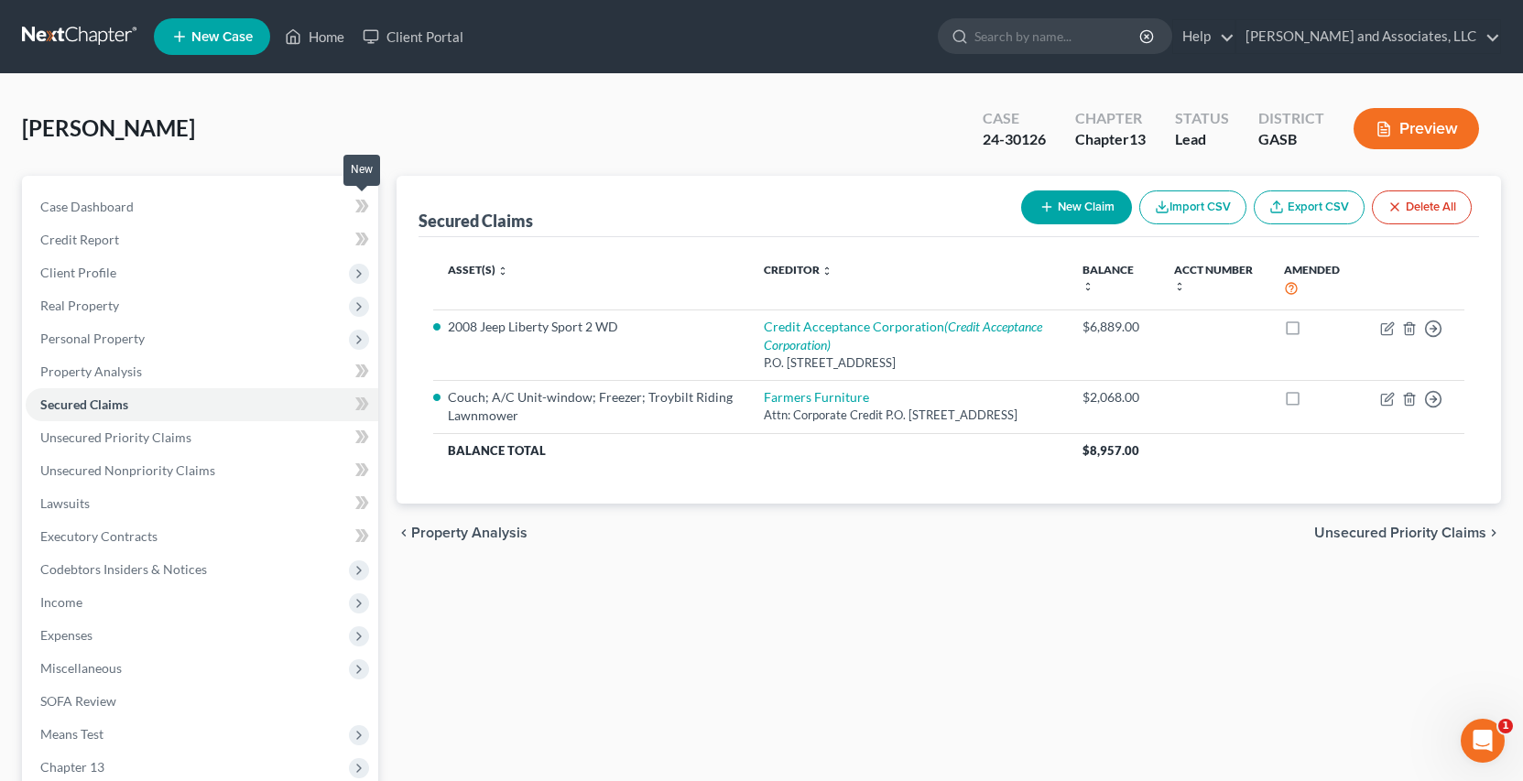
click at [366, 203] on icon at bounding box center [364, 206] width 8 height 13
click at [355, 206] on icon at bounding box center [362, 206] width 14 height 23
click at [113, 208] on span "Case Dashboard" at bounding box center [86, 207] width 93 height 16
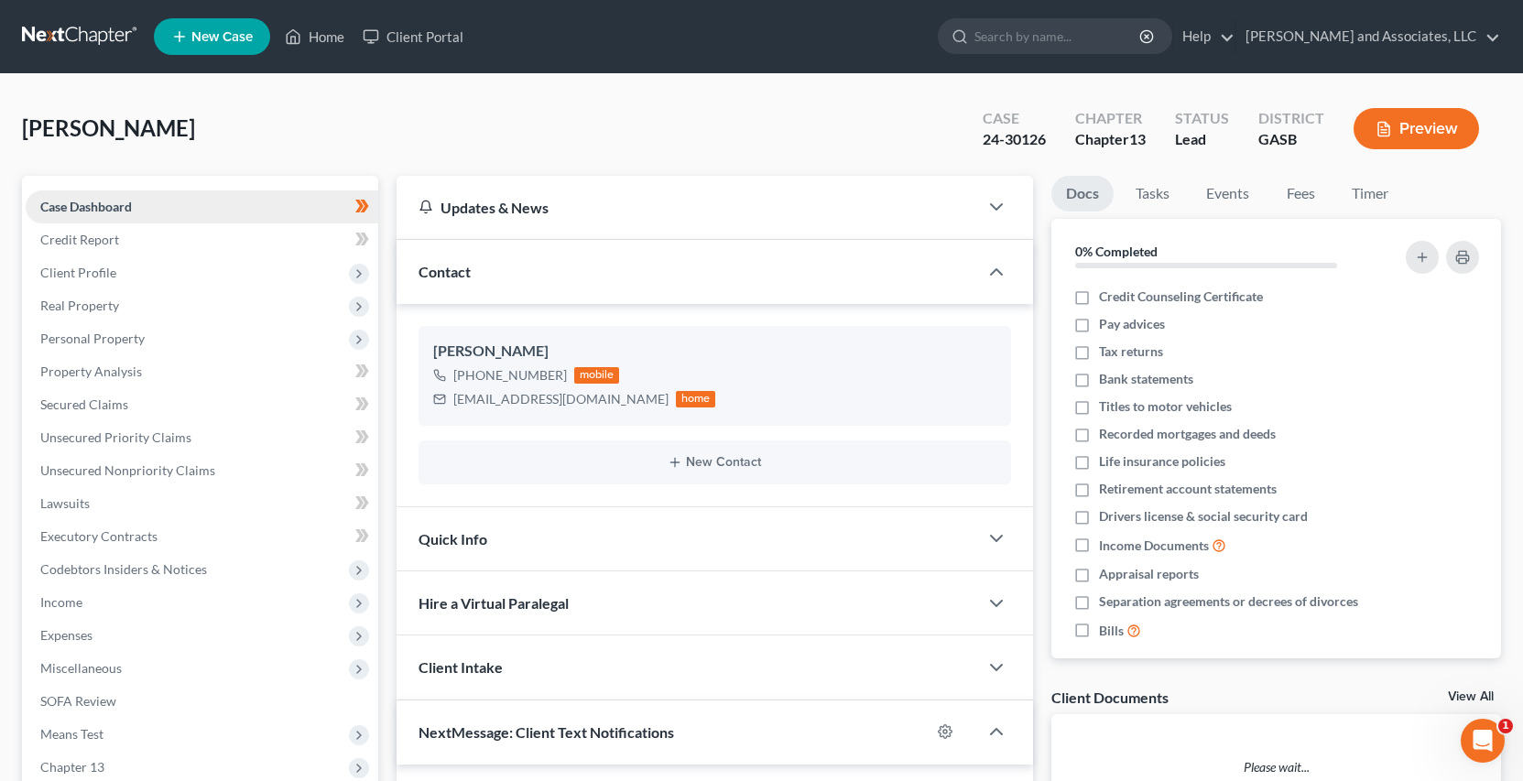
click at [118, 204] on span "Case Dashboard" at bounding box center [86, 207] width 92 height 16
